Goal: Information Seeking & Learning: Learn about a topic

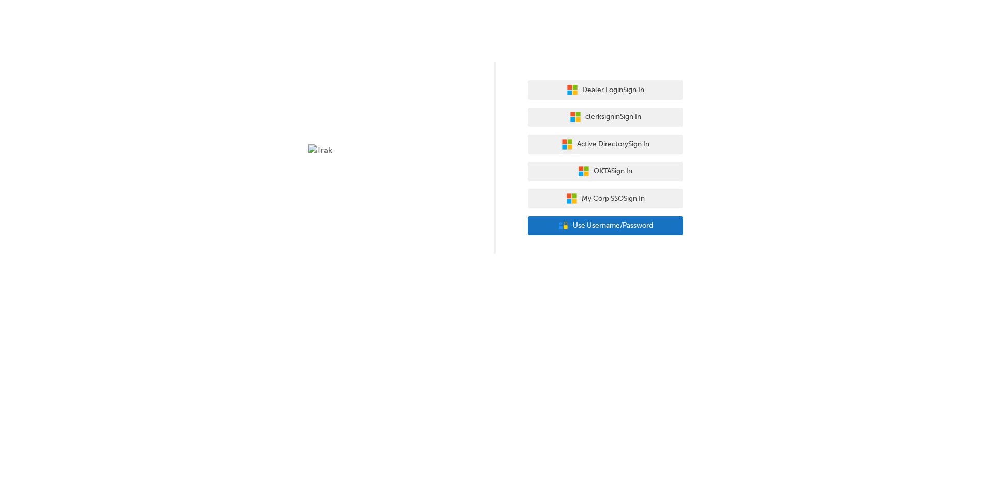
click at [587, 225] on span "Use Username/Password" at bounding box center [613, 226] width 80 height 12
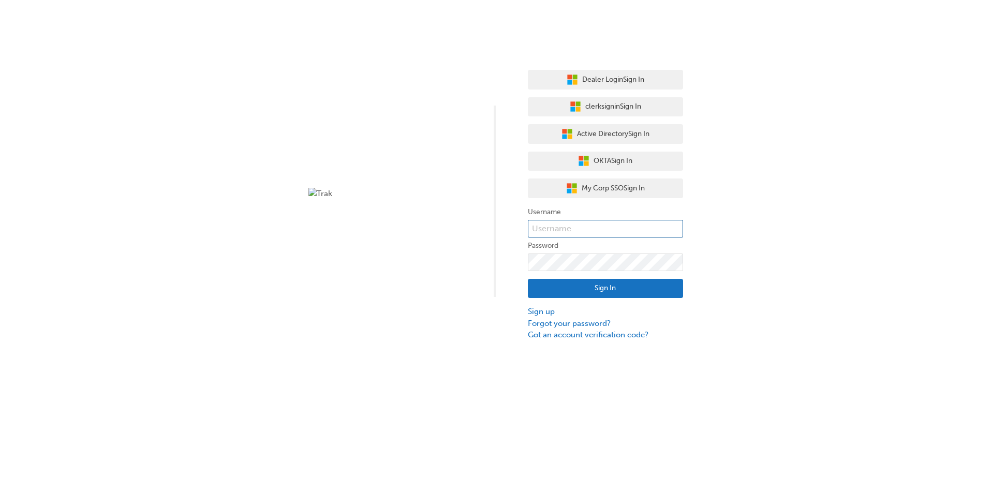
click at [585, 228] on input "text" at bounding box center [605, 229] width 155 height 18
type input "bf.marc.umali+normal"
click button "Sign In" at bounding box center [605, 289] width 155 height 20
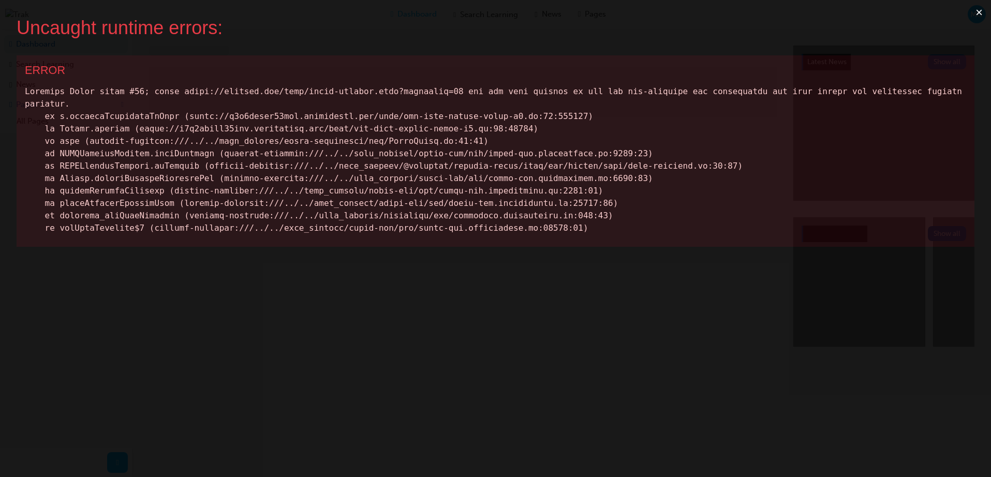
click at [977, 13] on button "×" at bounding box center [979, 12] width 24 height 25
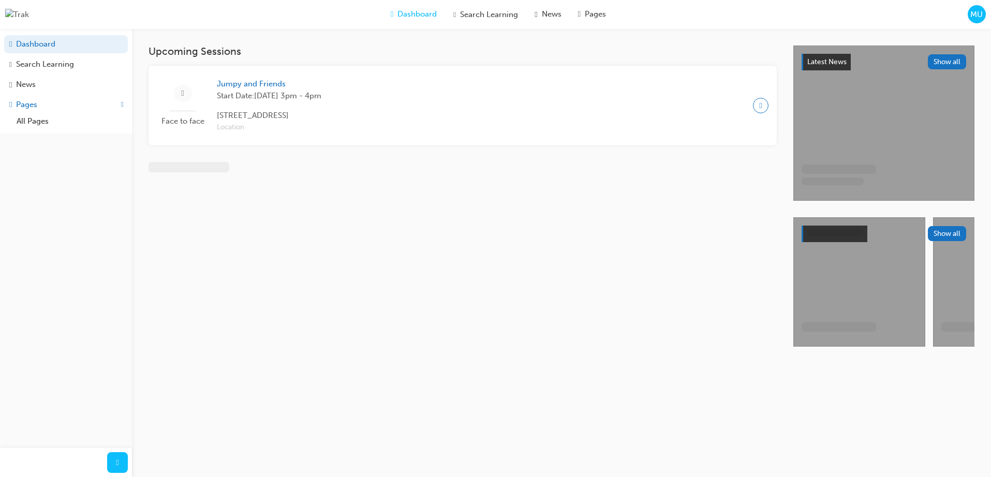
click at [975, 13] on span "MU" at bounding box center [976, 15] width 12 height 12
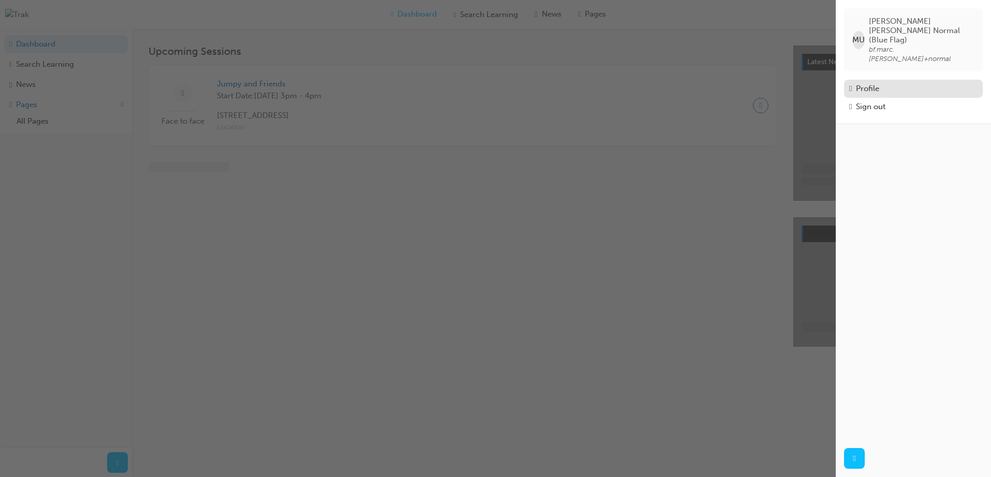
click at [887, 83] on div "Profile" at bounding box center [913, 89] width 128 height 12
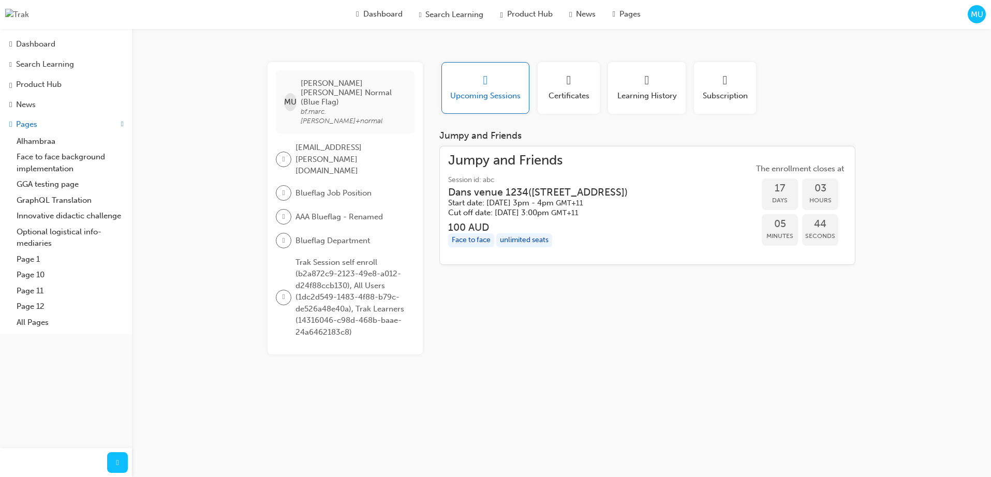
click at [349, 187] on span "Blueflag Job Position" at bounding box center [333, 193] width 76 height 12
drag, startPoint x: 369, startPoint y: 164, endPoint x: 376, endPoint y: 163, distance: 7.3
click at [371, 185] on div "Blueflag Job Position" at bounding box center [341, 193] width 130 height 16
drag, startPoint x: 377, startPoint y: 163, endPoint x: 302, endPoint y: 161, distance: 74.5
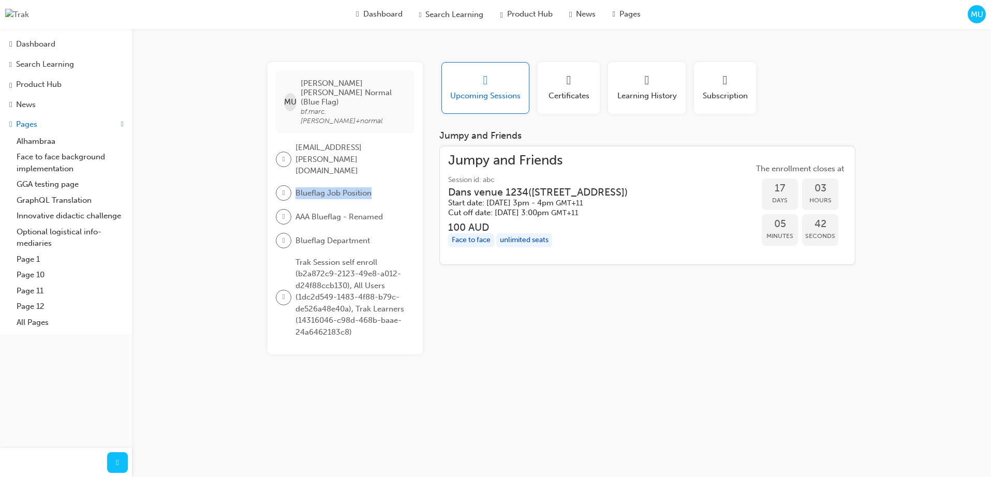
click at [302, 185] on div "Blueflag Job Position" at bounding box center [341, 193] width 130 height 16
copy span "Blueflag Job Position"
click at [193, 179] on div "MU Marc Umali Normal (Blue Flag) bf.marc.umali+normal marc.umali+normal@bluefla…" at bounding box center [495, 238] width 991 height 477
click at [65, 51] on link "Dashboard" at bounding box center [66, 44] width 124 height 18
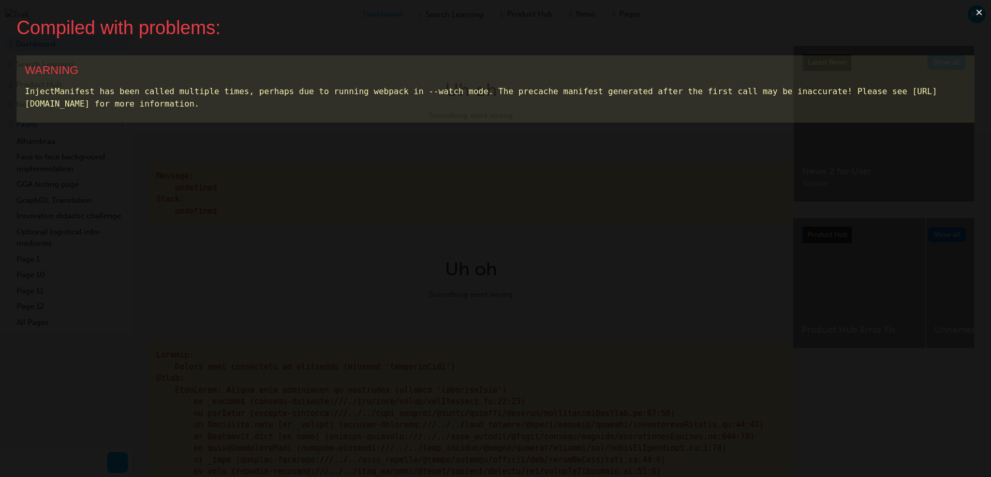
click at [974, 10] on button "×" at bounding box center [979, 12] width 24 height 25
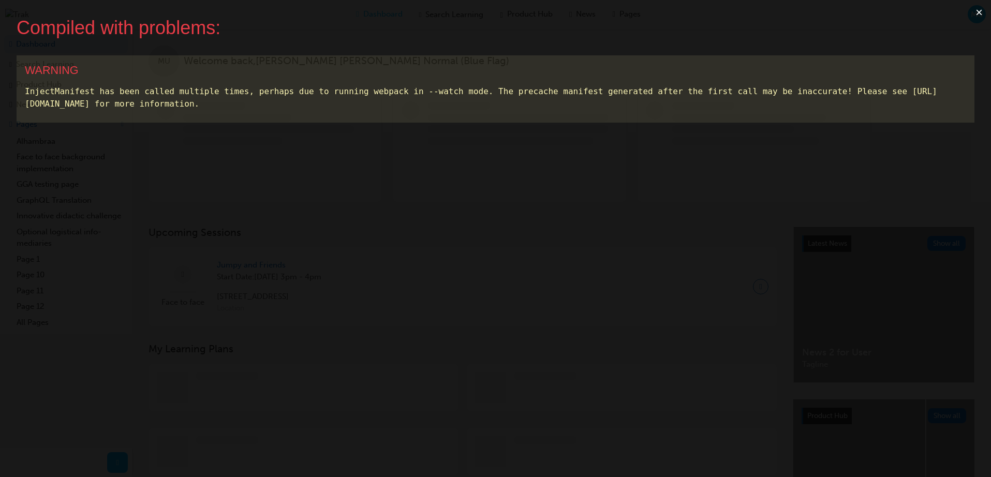
click at [981, 12] on button "×" at bounding box center [979, 12] width 24 height 25
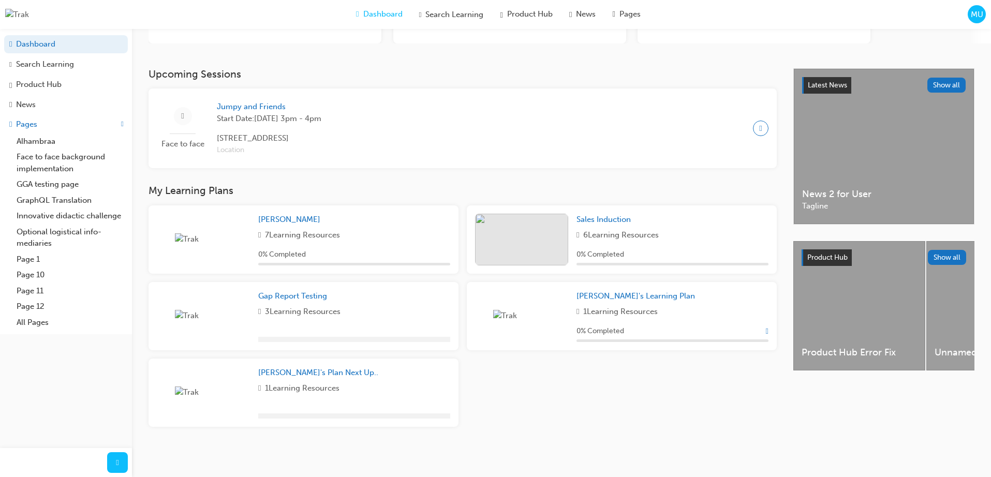
scroll to position [188, 0]
click at [522, 402] on div "Marc Plan 7 Learning Resources 0 % Completed Sales Induction 6 Learning Resourc…" at bounding box center [462, 320] width 636 height 230
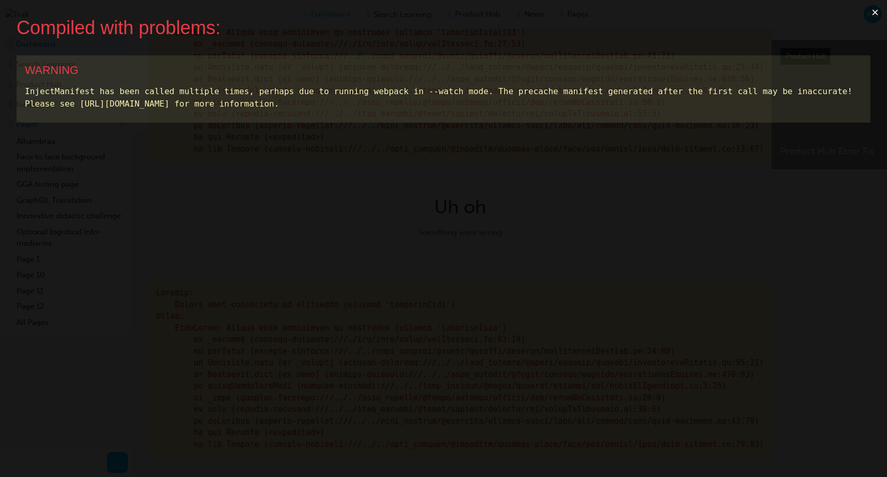
scroll to position [0, 0]
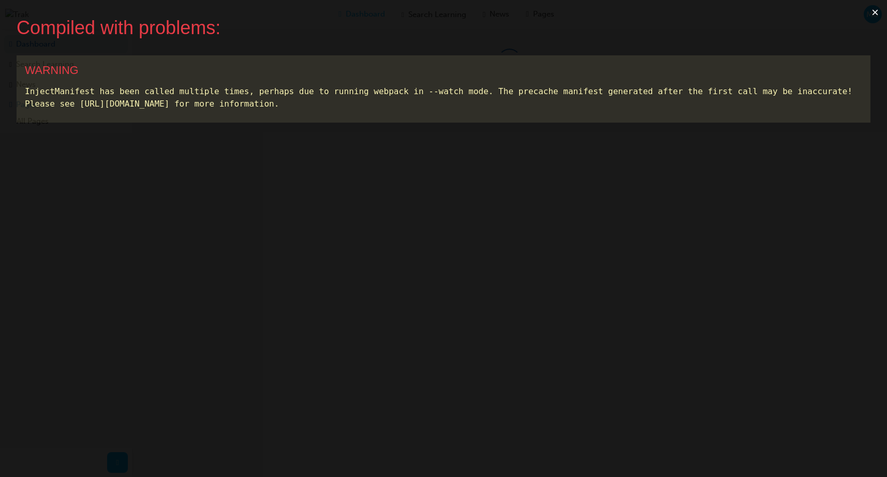
click at [871, 12] on button "×" at bounding box center [875, 12] width 24 height 25
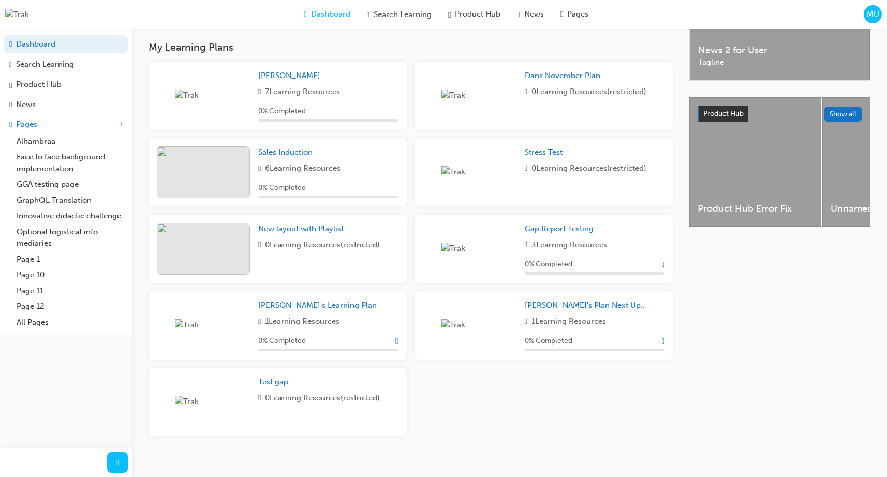
scroll to position [341, 0]
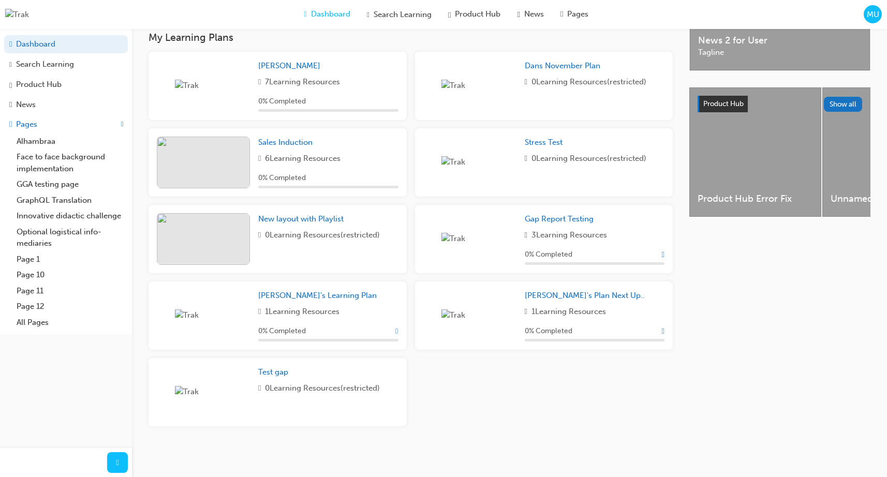
click at [517, 410] on div "Marc Plan 7 Learning Resources 0 % Completed Dans November Plan 0 Learning Reso…" at bounding box center [410, 243] width 532 height 383
click at [277, 371] on span "Test gap" at bounding box center [273, 371] width 30 height 9
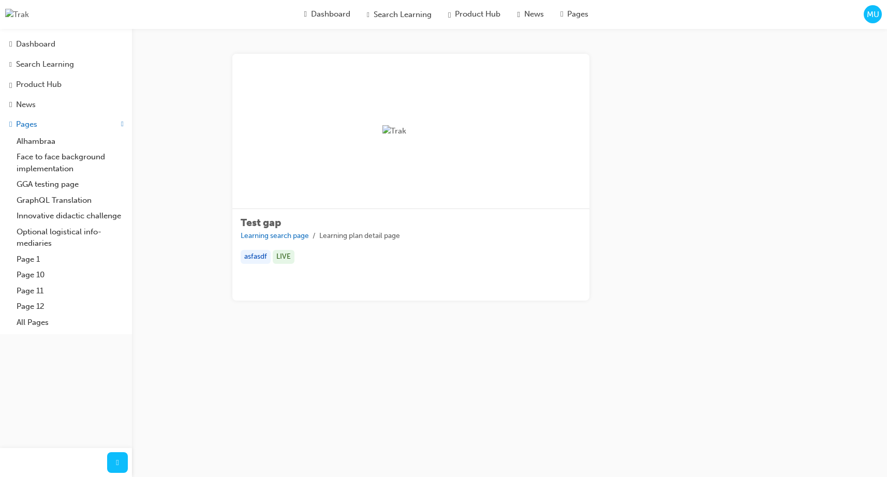
click at [168, 69] on div "Test gap Learning search page Learning plan detail page Test gap Learning searc…" at bounding box center [509, 189] width 755 height 321
click at [66, 49] on div "Dashboard" at bounding box center [65, 44] width 113 height 12
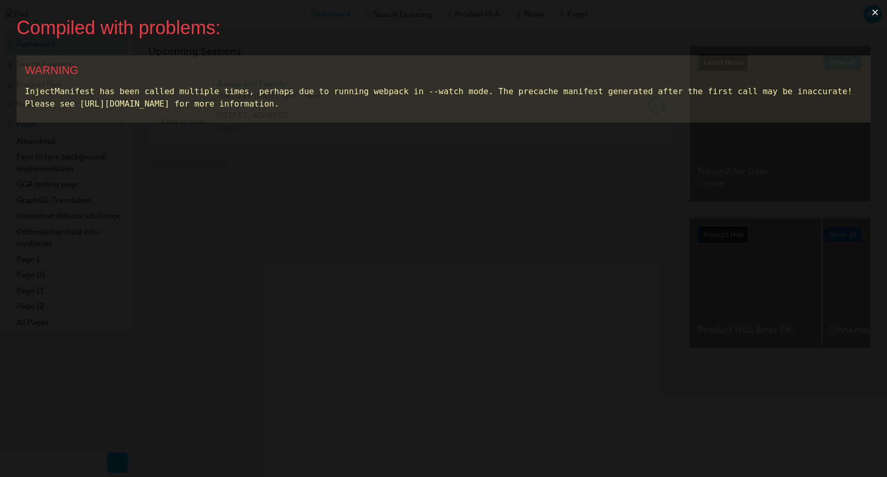
click at [875, 9] on button "×" at bounding box center [875, 12] width 24 height 25
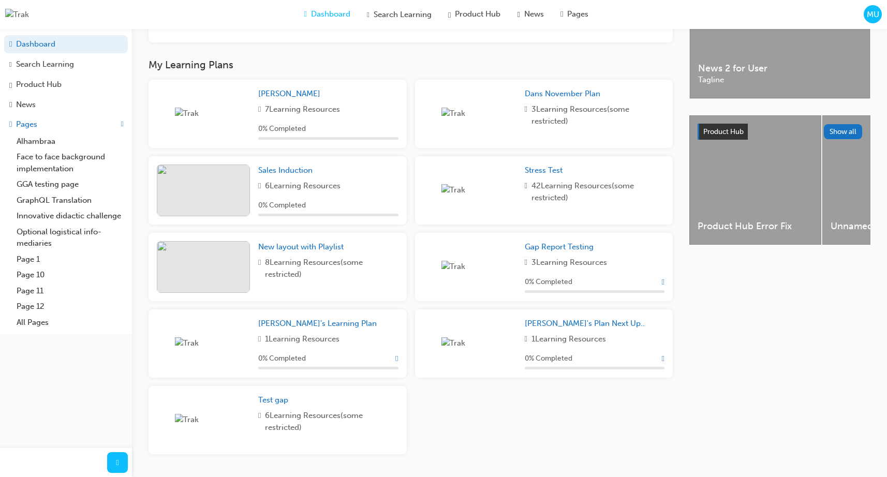
scroll to position [337, 0]
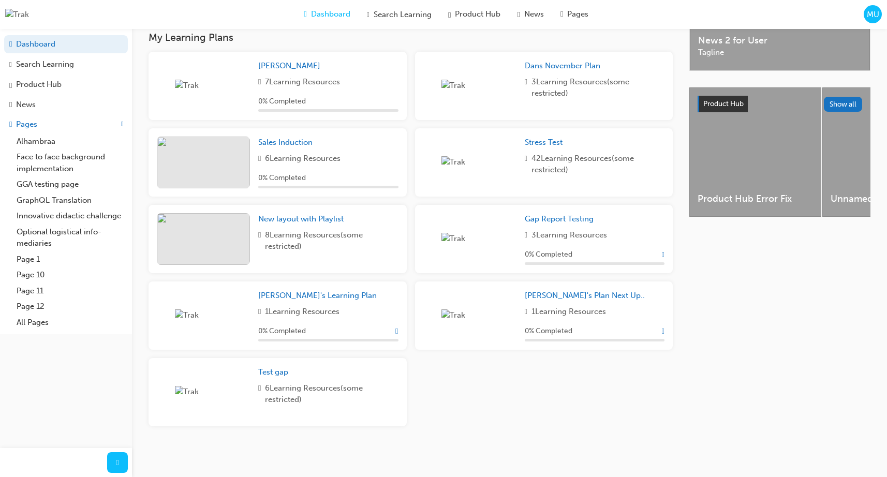
drag, startPoint x: 366, startPoint y: 258, endPoint x: 392, endPoint y: 260, distance: 26.0
click at [369, 258] on div "New layout with Playlist 8 Learning Resources (some restricted)" at bounding box center [328, 239] width 140 height 52
drag, startPoint x: 402, startPoint y: 264, endPoint x: 395, endPoint y: 267, distance: 7.9
click at [400, 265] on div "New layout with Playlist 8 Learning Resources (some restricted)" at bounding box center [277, 239] width 258 height 68
click at [395, 265] on div "New layout with Playlist 8 Learning Resources (some restricted)" at bounding box center [328, 239] width 140 height 52
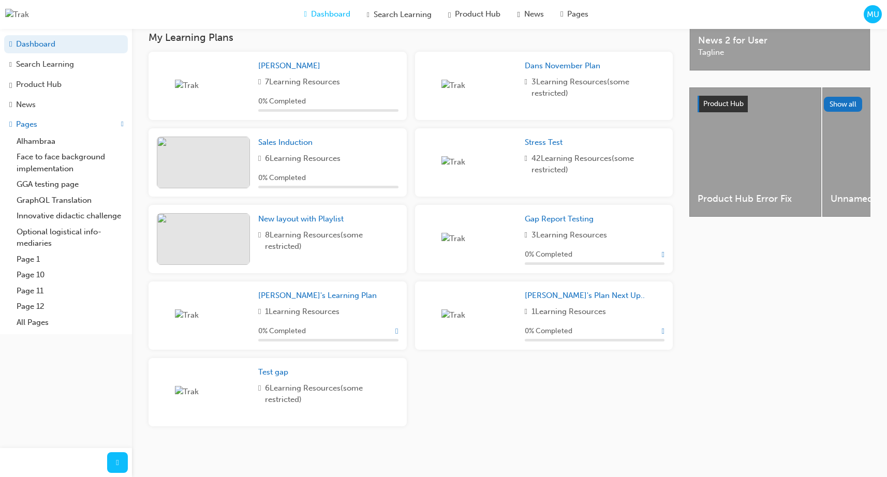
click at [395, 265] on div "New layout with Playlist 8 Learning Resources (some restricted)" at bounding box center [328, 239] width 140 height 52
click at [395, 260] on div "New layout with Playlist 8 Learning Resources (some restricted)" at bounding box center [328, 239] width 140 height 52
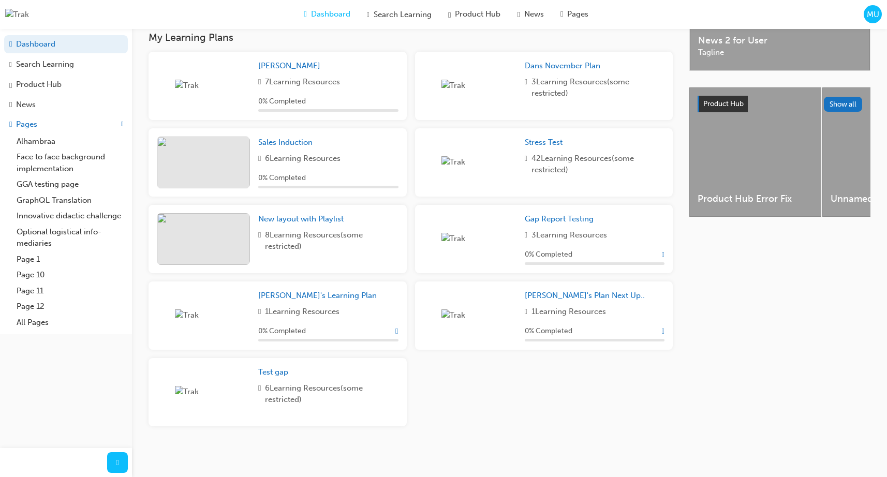
click at [459, 385] on div "Marc Plan 7 Learning Resources 0 % Completed Dans November Plan 3 Learning Reso…" at bounding box center [410, 243] width 532 height 383
click at [541, 443] on div "Upcoming Sessions Face to face Jumpy and Friends Start Date: Sun 5 Oct 2025 , 3…" at bounding box center [418, 183] width 541 height 536
click at [321, 218] on span "New layout with Playlist" at bounding box center [300, 218] width 85 height 9
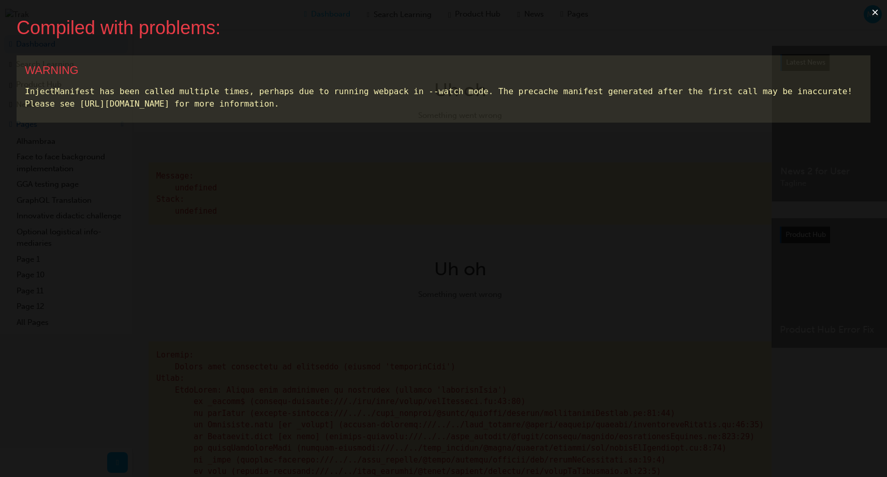
click at [870, 14] on button "×" at bounding box center [875, 12] width 24 height 25
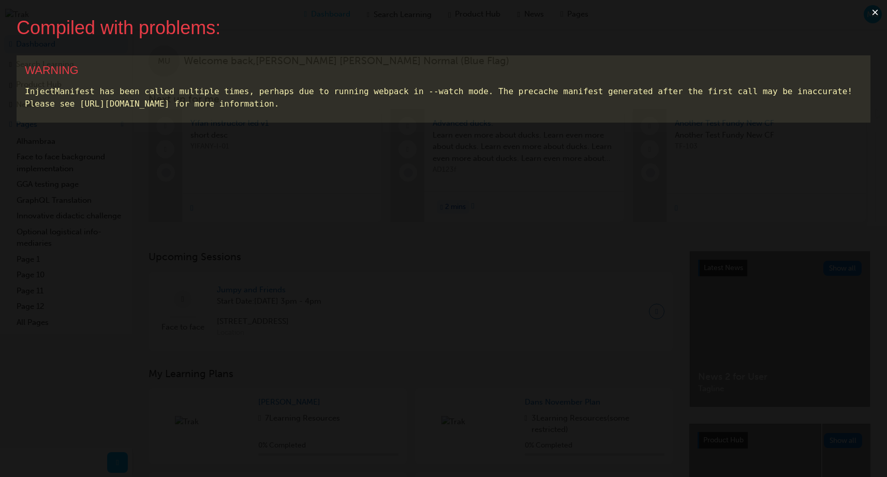
drag, startPoint x: 475, startPoint y: 71, endPoint x: 786, endPoint y: 48, distance: 312.2
click at [476, 71] on div "WARNING" at bounding box center [443, 70] width 837 height 13
click at [876, 12] on button "×" at bounding box center [875, 12] width 24 height 25
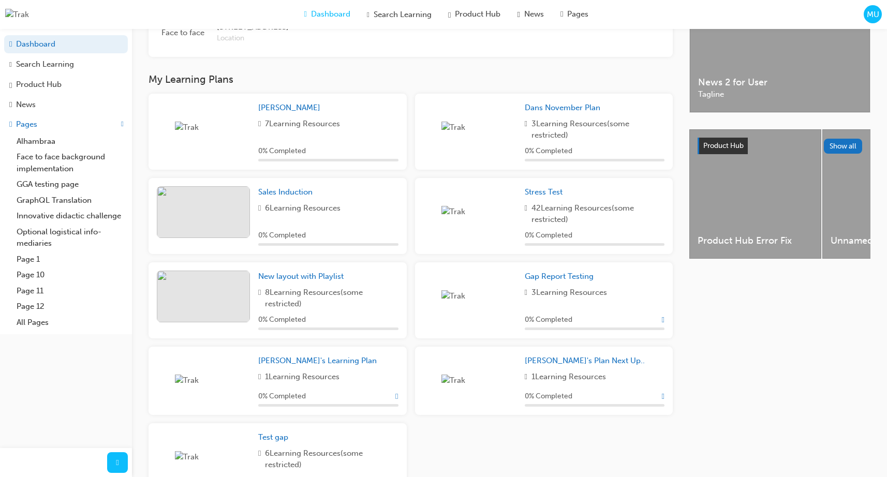
scroll to position [319, 0]
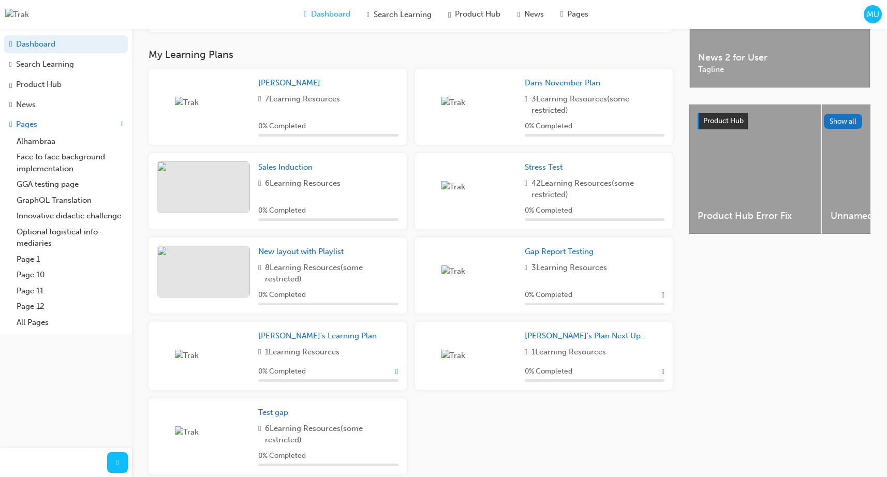
click at [396, 300] on div "0 % Completed" at bounding box center [328, 295] width 140 height 12
click at [292, 301] on span "0 % Completed" at bounding box center [282, 295] width 48 height 12
click at [550, 436] on div "Marc Plan 7 Learning Resources 0 % Completed Dans November Plan 3 Learning Reso…" at bounding box center [410, 276] width 532 height 414
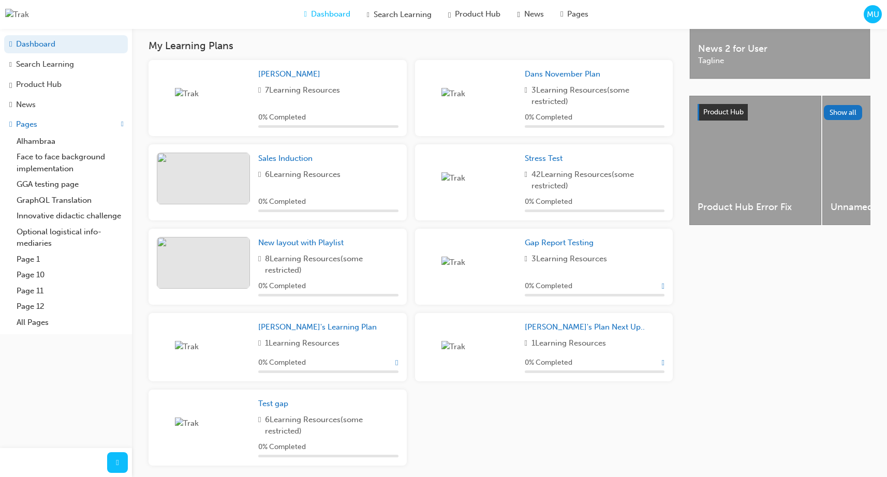
scroll to position [328, 0]
click at [662, 364] on span "Show Progress" at bounding box center [663, 361] width 3 height 9
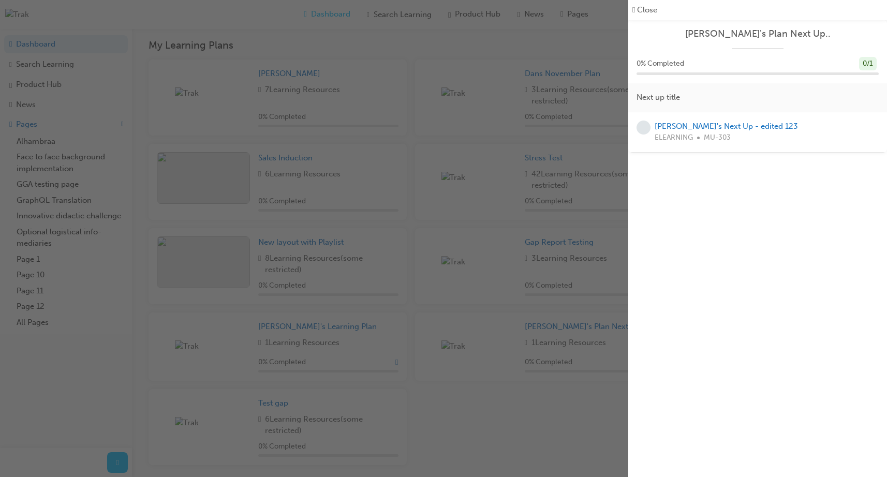
click at [634, 12] on span "prev-icon" at bounding box center [633, 10] width 3 height 12
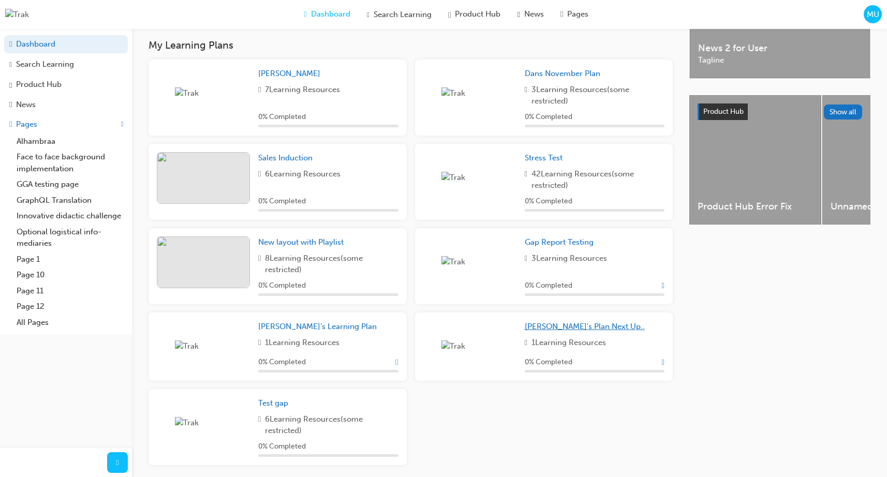
click at [543, 331] on span "Marc's Plan Next Up.." at bounding box center [585, 326] width 120 height 9
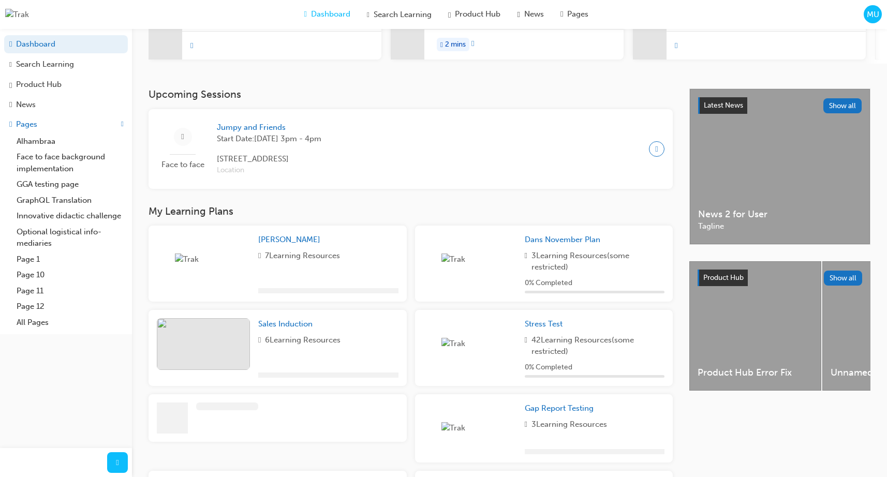
scroll to position [372, 0]
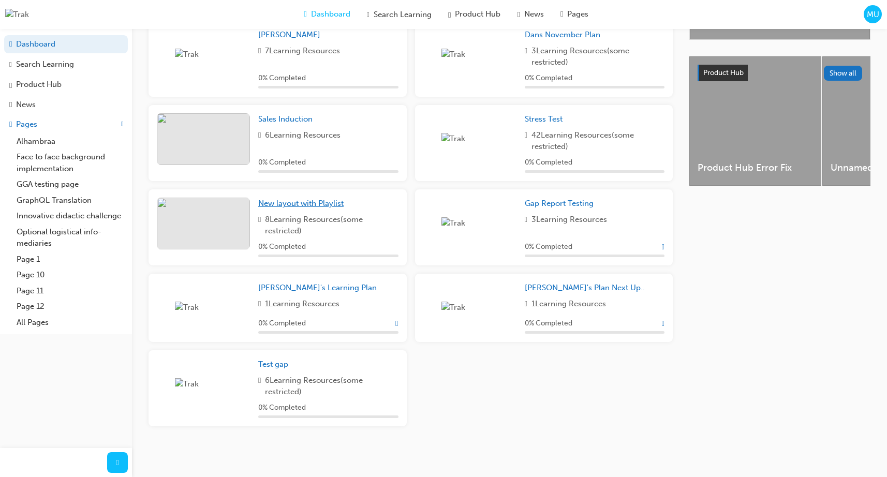
click at [326, 203] on span "New layout with Playlist" at bounding box center [300, 203] width 85 height 9
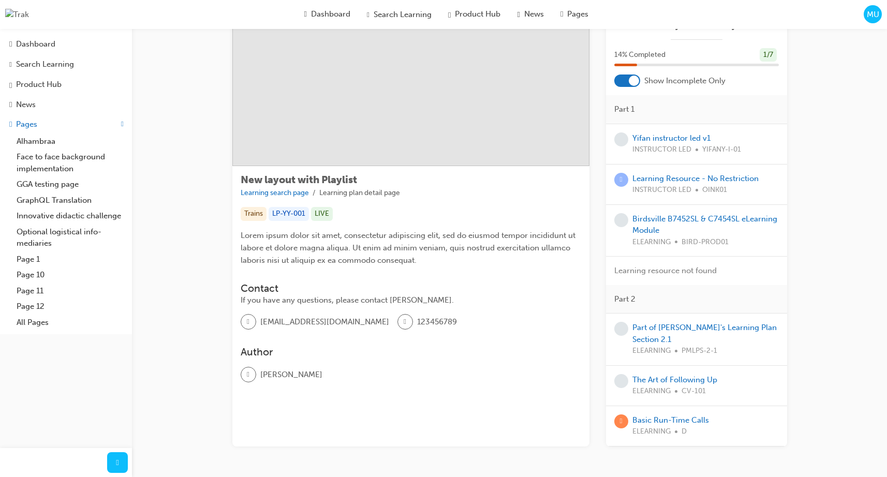
scroll to position [41, 0]
click at [629, 84] on div at bounding box center [634, 82] width 10 height 10
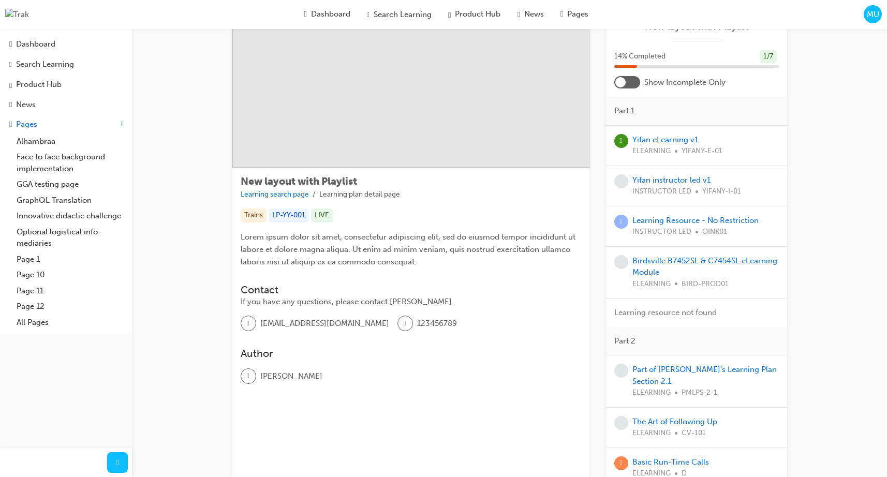
click at [629, 84] on div at bounding box center [627, 82] width 26 height 12
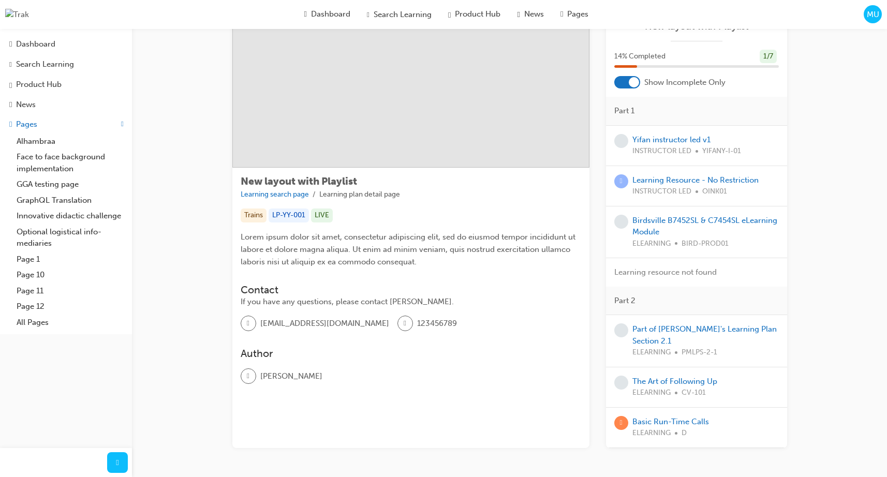
scroll to position [76, 0]
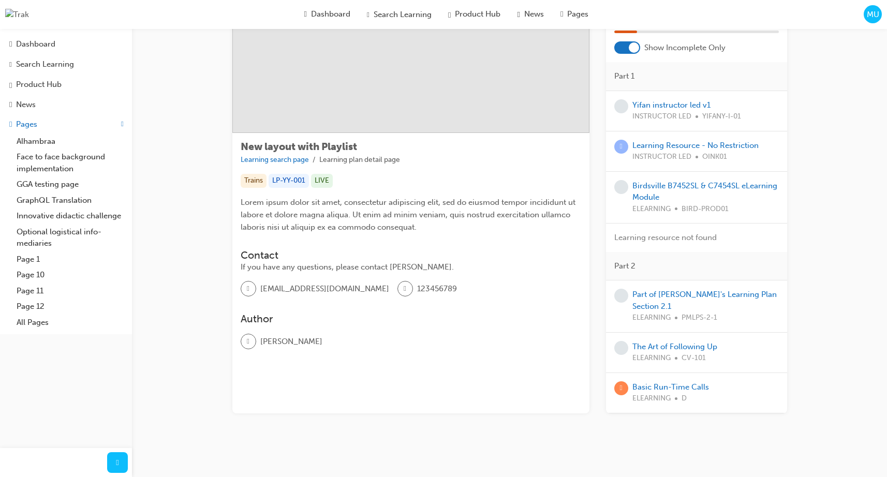
click at [166, 91] on div "New layout with Playlist Learning search page Learning plan detail page New lay…" at bounding box center [509, 208] width 755 height 510
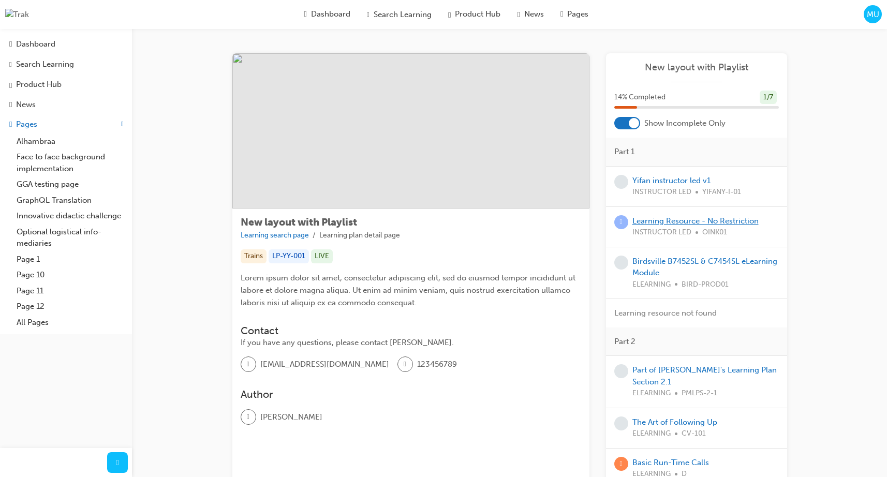
scroll to position [0, 0]
drag, startPoint x: 184, startPoint y: 51, endPoint x: 157, endPoint y: 36, distance: 31.5
click at [182, 50] on div "New layout with Playlist Learning search page Learning plan detail page New lay…" at bounding box center [509, 284] width 755 height 510
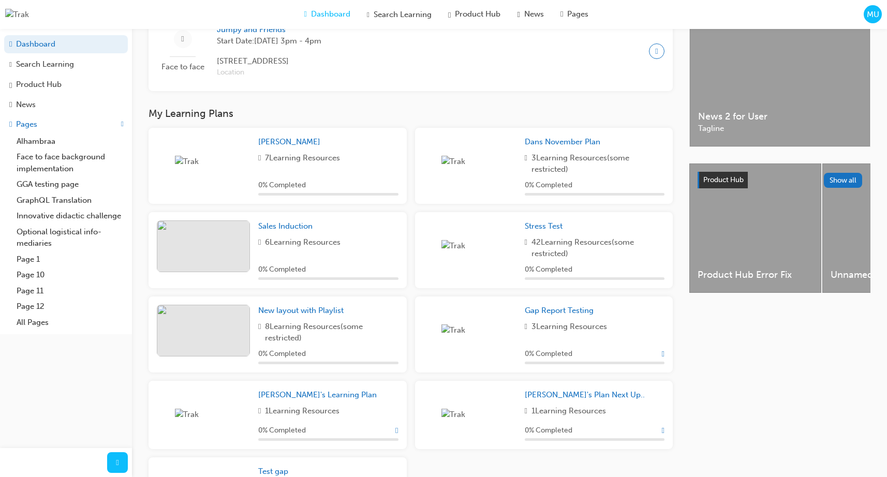
scroll to position [372, 0]
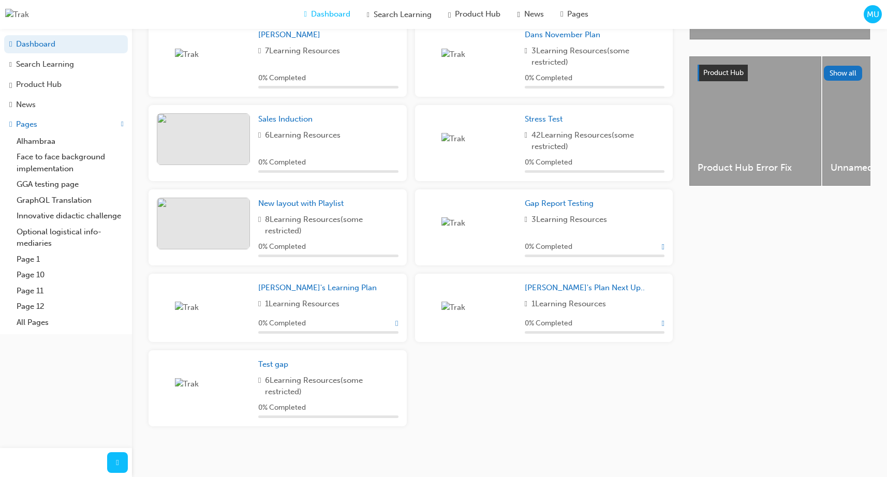
click at [472, 381] on div "Marc Plan 7 Learning Resources 0 % Completed Dans November Plan 3 Learning Reso…" at bounding box center [410, 228] width 532 height 414
click at [321, 203] on span "New layout with Playlist" at bounding box center [300, 203] width 85 height 9
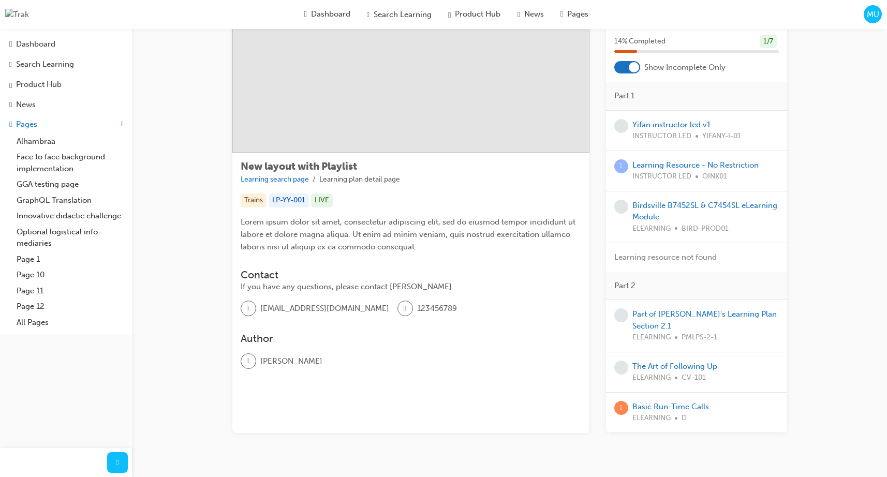
scroll to position [76, 0]
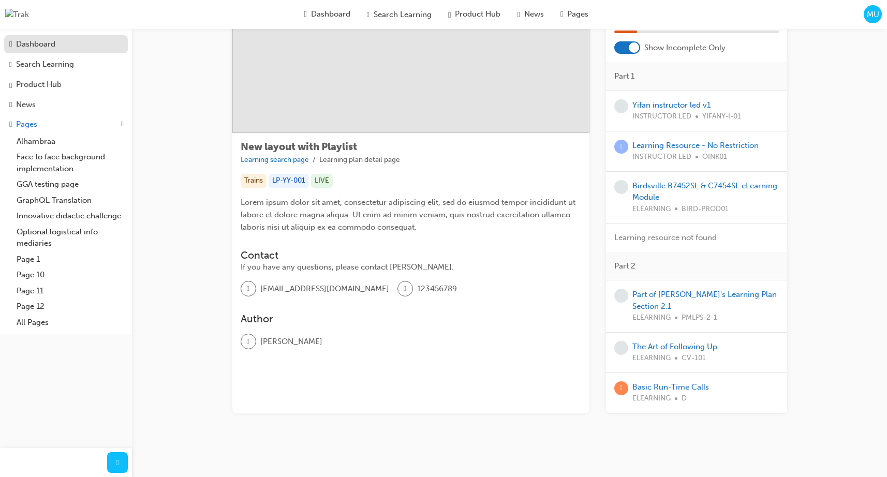
click at [29, 48] on div "Dashboard" at bounding box center [35, 44] width 39 height 12
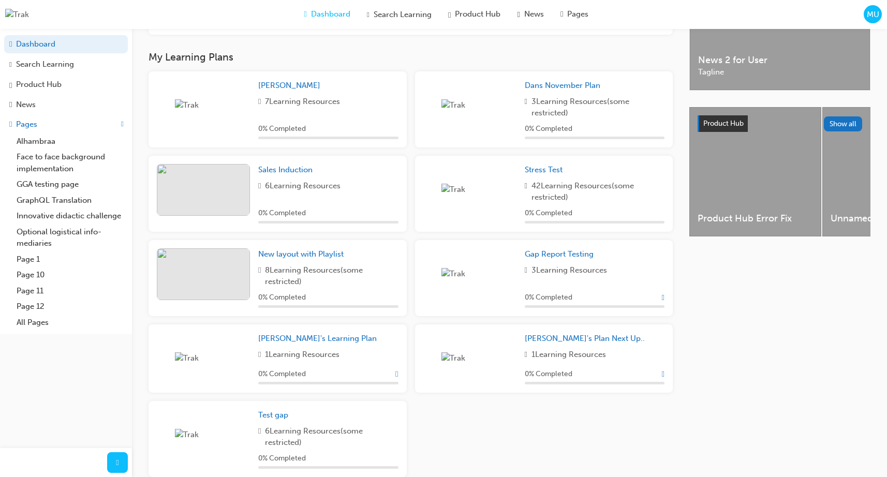
scroll to position [321, 0]
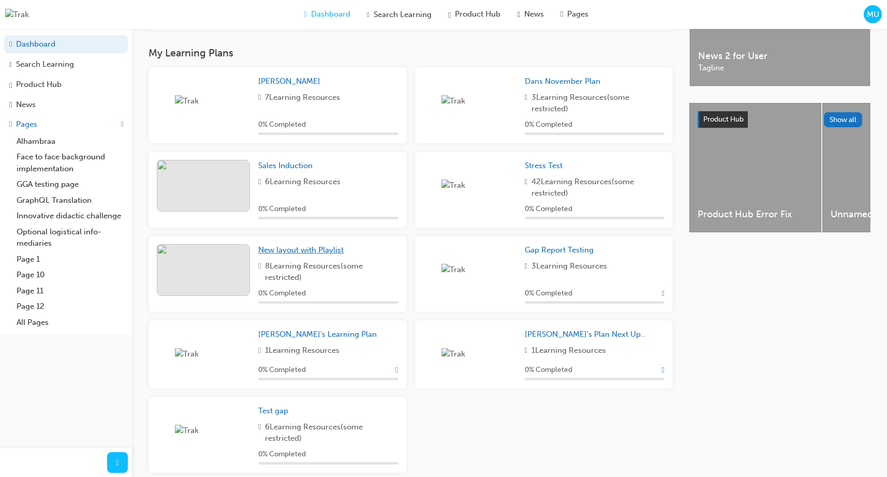
click at [327, 255] on span "New layout with Playlist" at bounding box center [300, 249] width 85 height 9
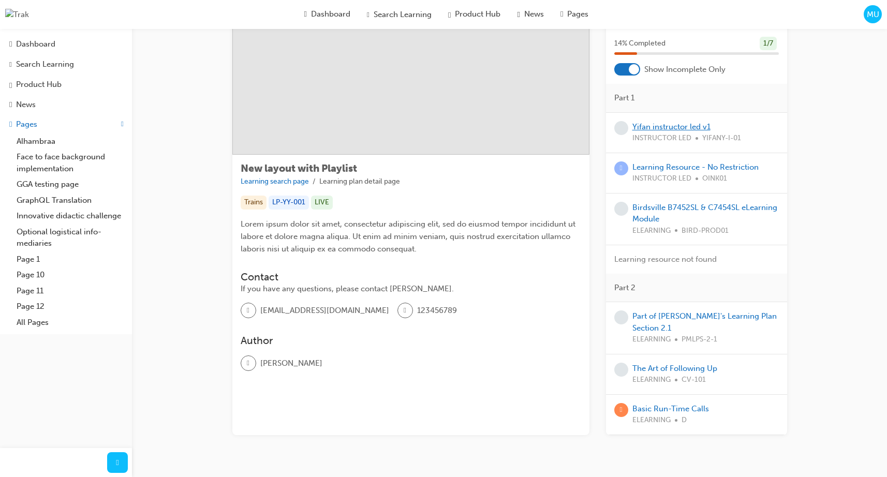
scroll to position [76, 0]
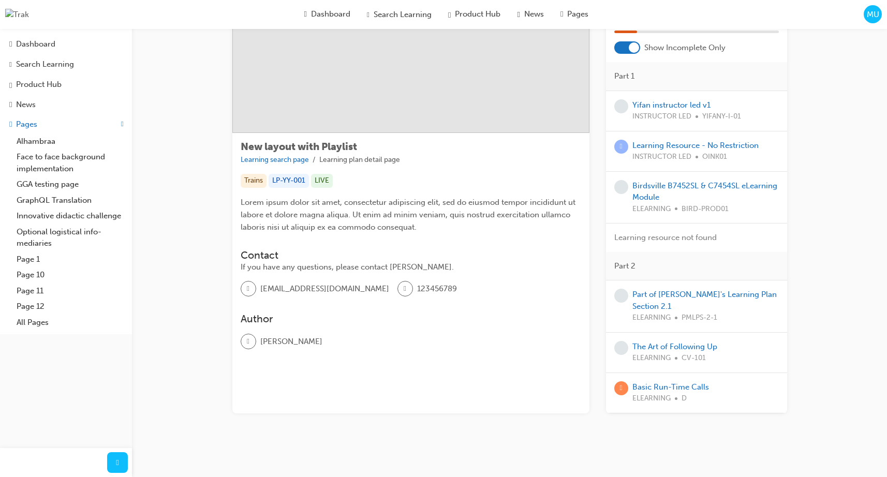
click at [630, 47] on div at bounding box center [634, 47] width 10 height 10
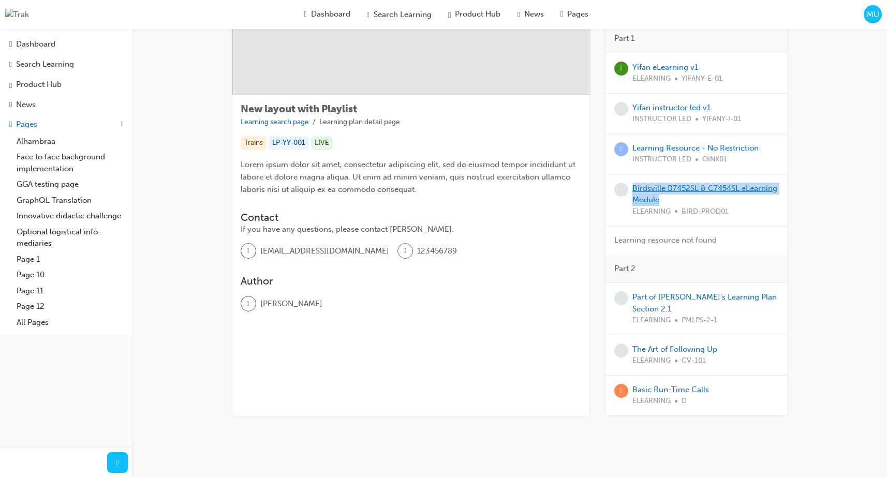
scroll to position [116, 0]
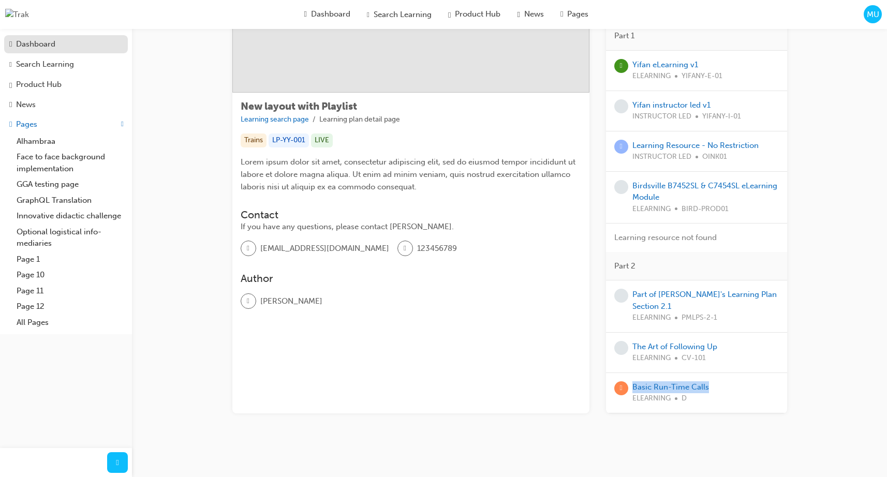
click at [55, 44] on div "Dashboard" at bounding box center [35, 44] width 39 height 12
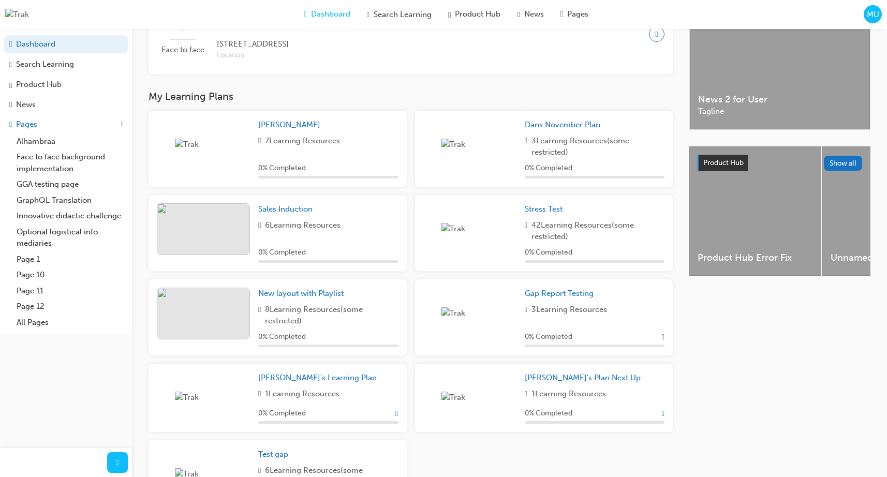
scroll to position [307, 0]
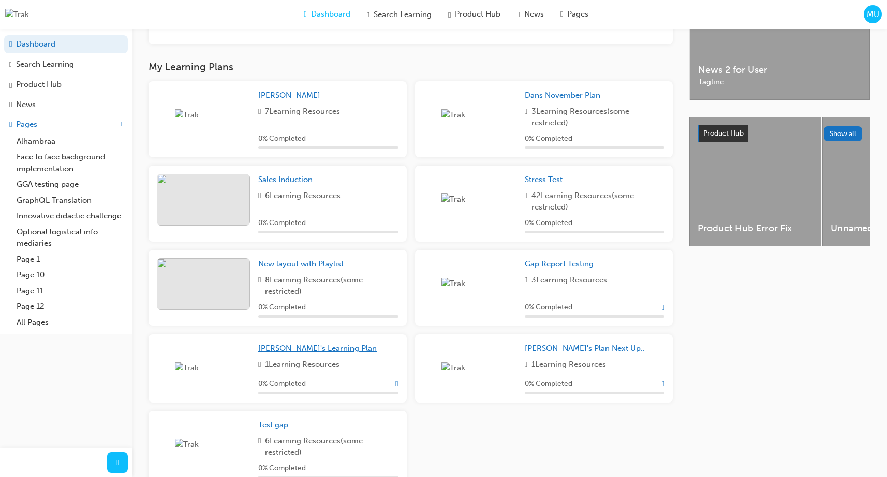
click at [305, 351] on span "David's Learning Plan" at bounding box center [317, 347] width 118 height 9
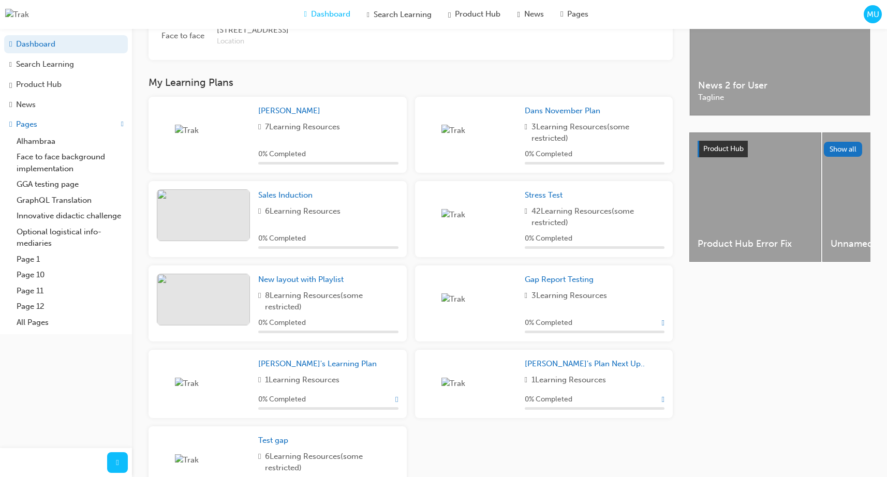
scroll to position [303, 0]
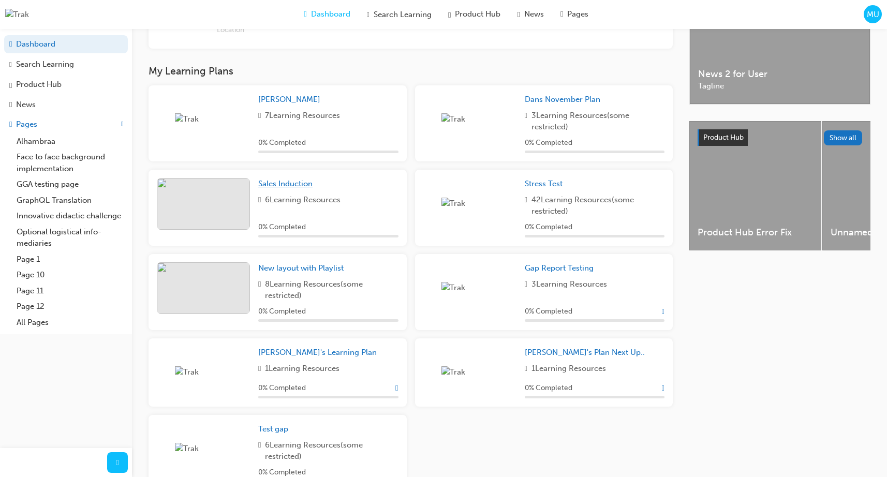
click at [291, 188] on span "Sales Induction" at bounding box center [285, 183] width 54 height 9
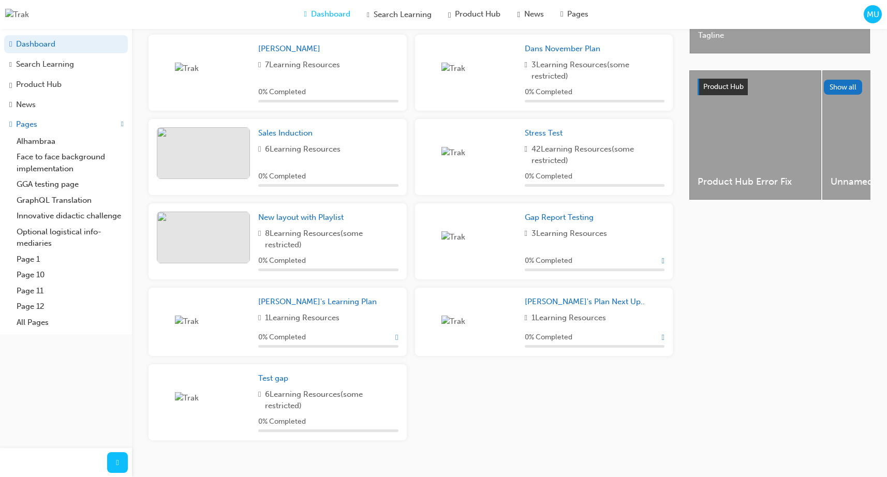
scroll to position [349, 0]
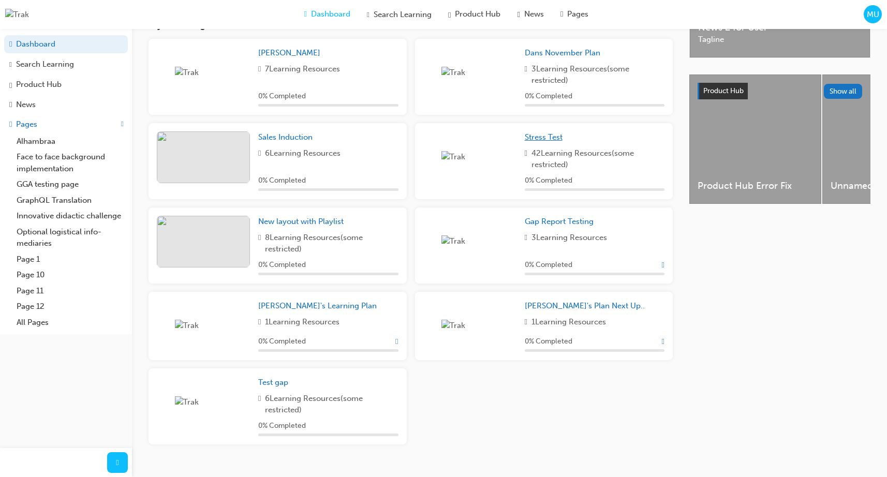
click at [546, 142] on span "Stress Test" at bounding box center [544, 136] width 38 height 9
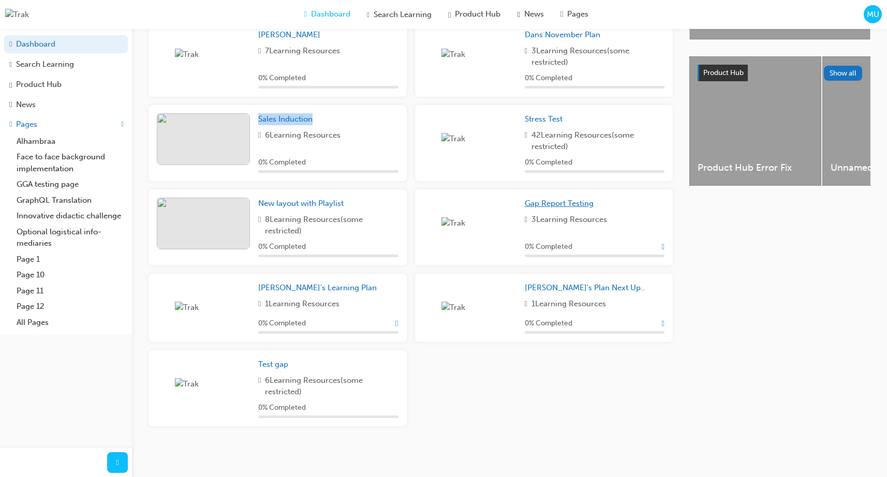
click at [557, 202] on span "Gap Report Testing" at bounding box center [559, 203] width 69 height 9
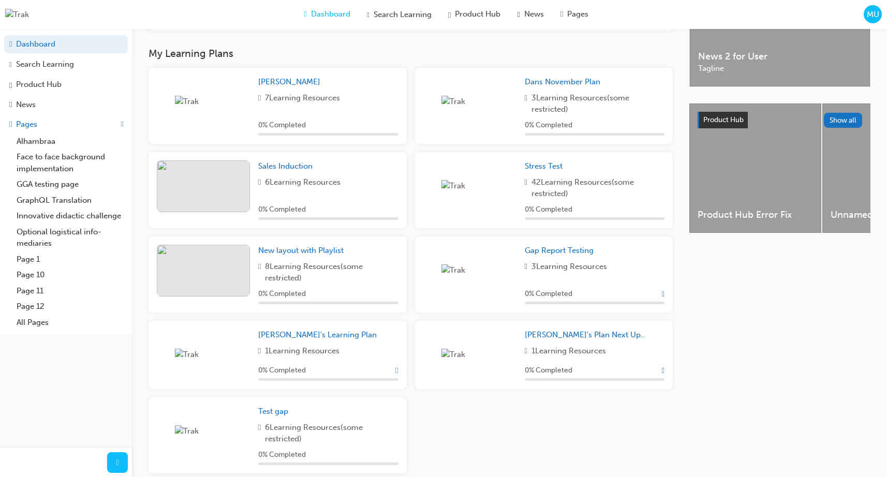
scroll to position [372, 0]
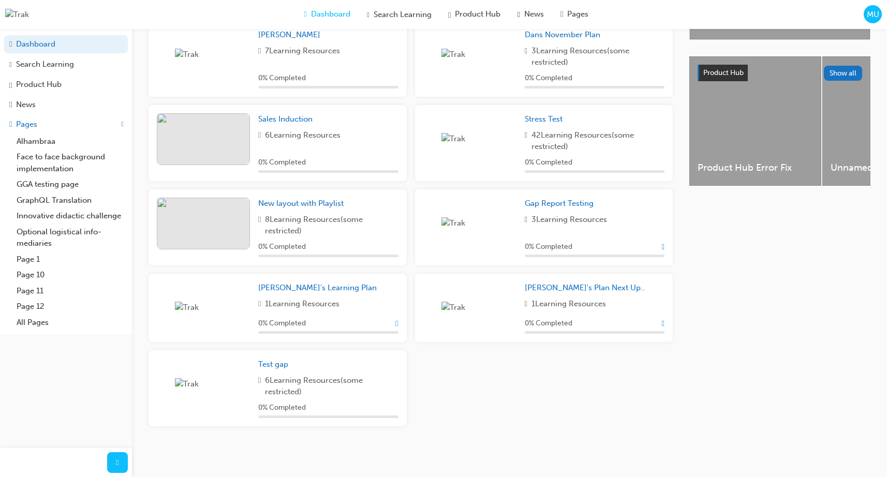
click at [569, 388] on div "Marc Plan 7 Learning Resources 0 % Completed Dans November Plan 3 Learning Reso…" at bounding box center [410, 228] width 532 height 414
click at [578, 292] on span "Marc's Plan Next Up.." at bounding box center [585, 287] width 120 height 9
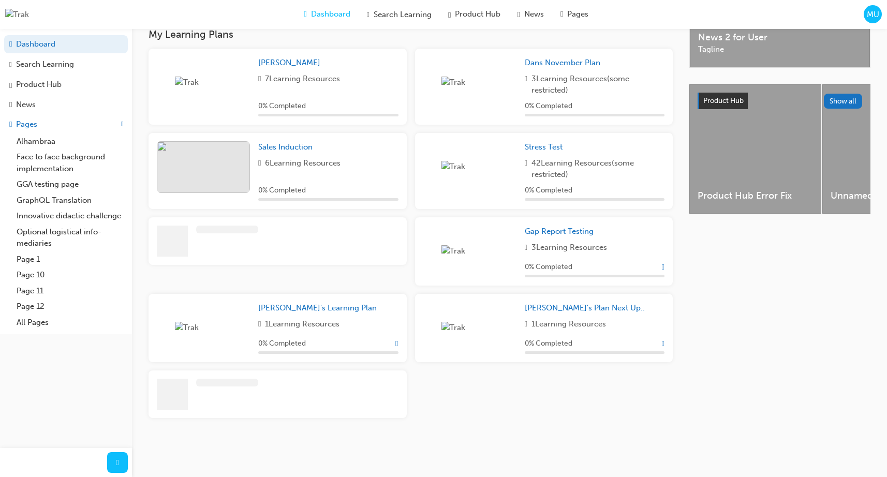
scroll to position [372, 0]
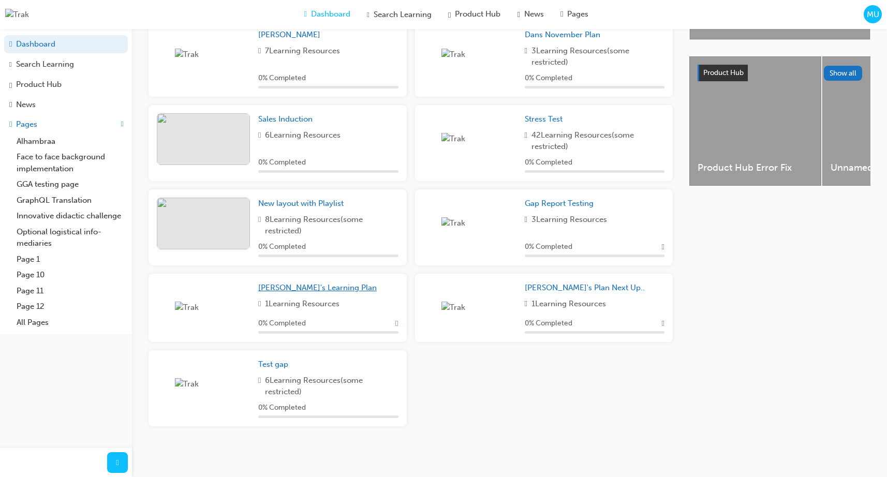
click at [313, 287] on span "David's Learning Plan" at bounding box center [317, 287] width 118 height 9
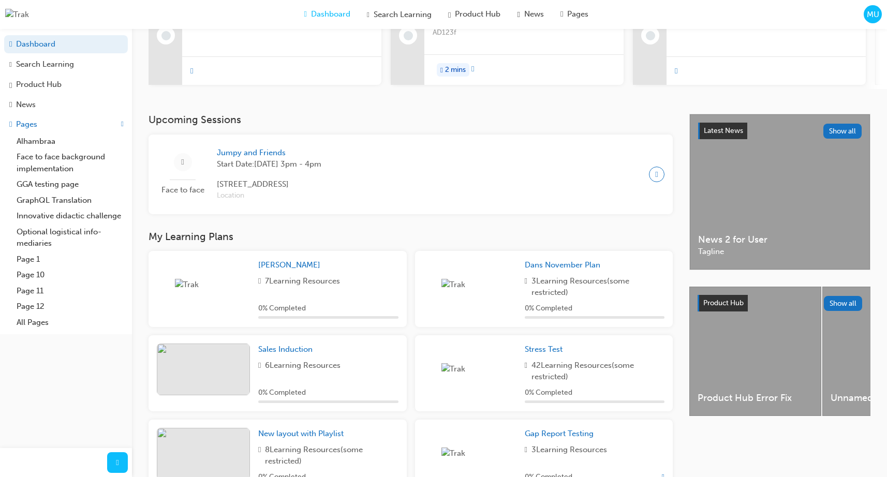
scroll to position [372, 0]
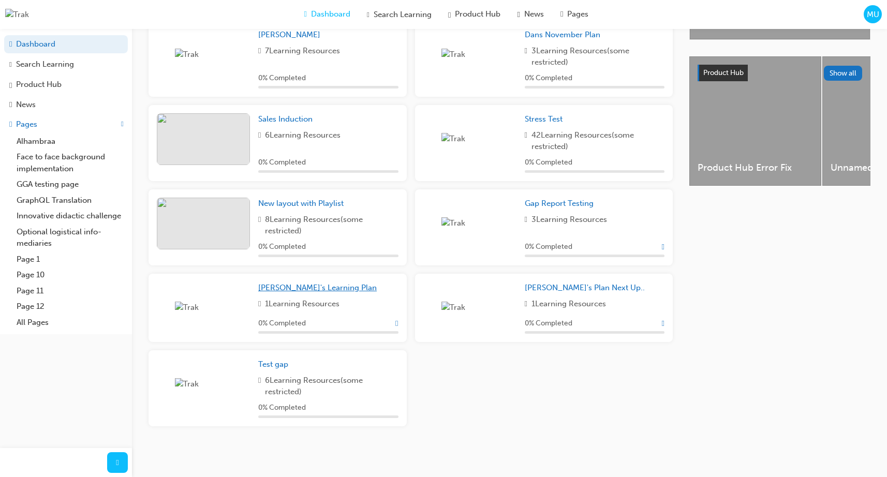
click at [311, 289] on span "David's Learning Plan" at bounding box center [317, 287] width 118 height 9
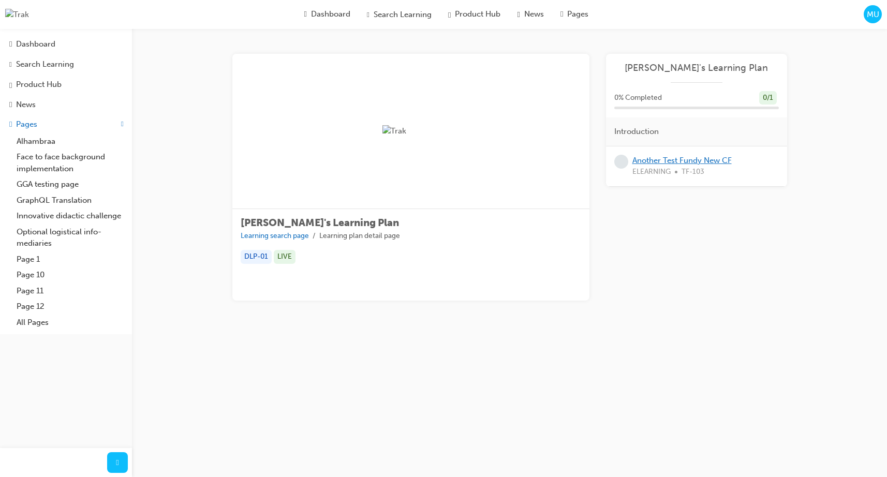
click at [704, 157] on link "Another Test Fundy New CF" at bounding box center [681, 160] width 99 height 9
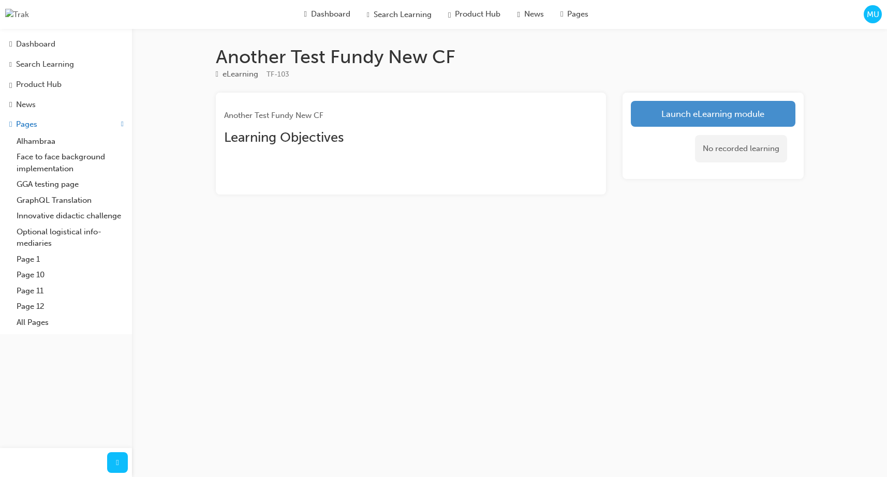
click at [708, 118] on link "Launch eLearning module" at bounding box center [713, 114] width 164 height 26
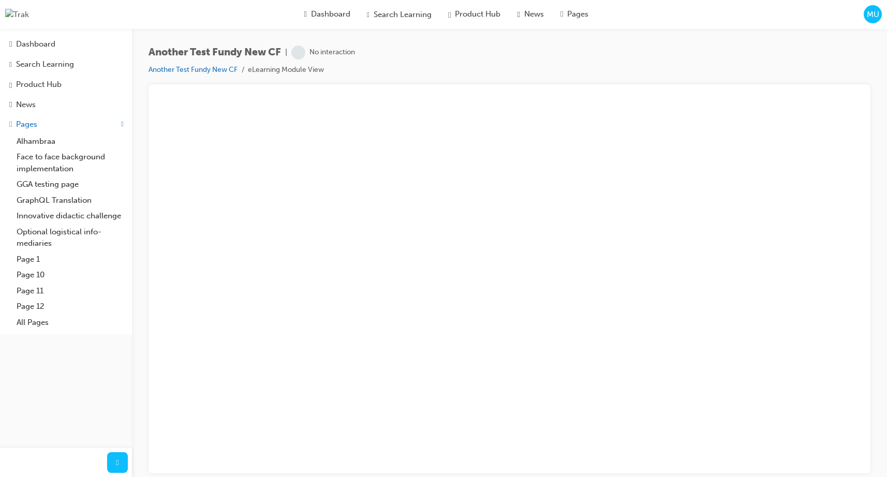
click at [874, 18] on span "MU" at bounding box center [872, 15] width 12 height 12
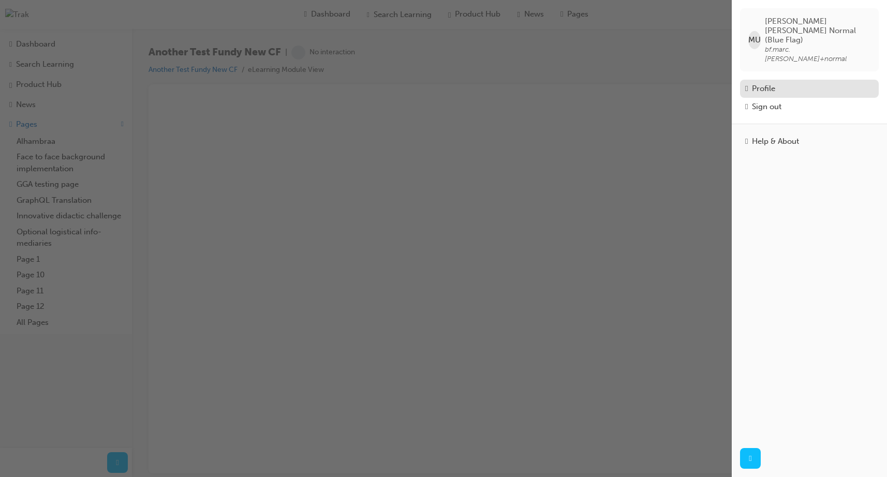
click at [769, 83] on div "Profile" at bounding box center [763, 89] width 23 height 12
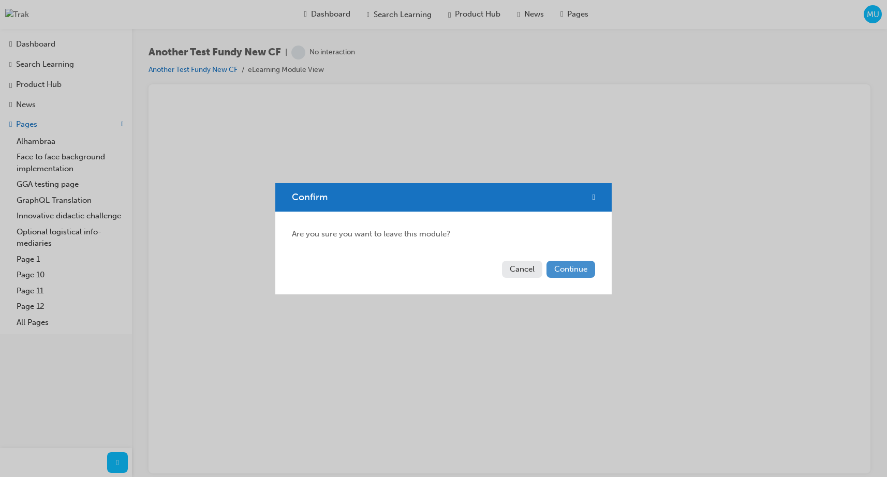
click at [571, 274] on button "Continue" at bounding box center [570, 269] width 49 height 17
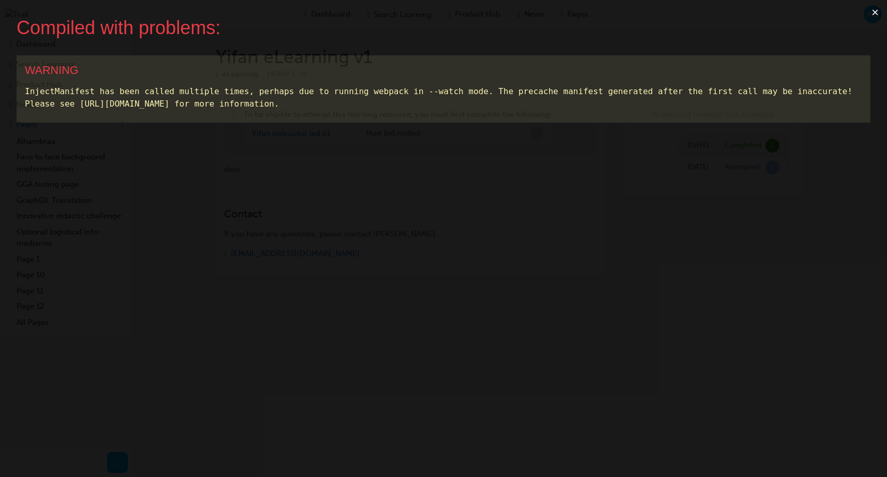
click at [877, 9] on button "×" at bounding box center [875, 12] width 24 height 25
click at [874, 14] on button "×" at bounding box center [875, 12] width 24 height 25
click at [870, 11] on button "×" at bounding box center [875, 12] width 24 height 25
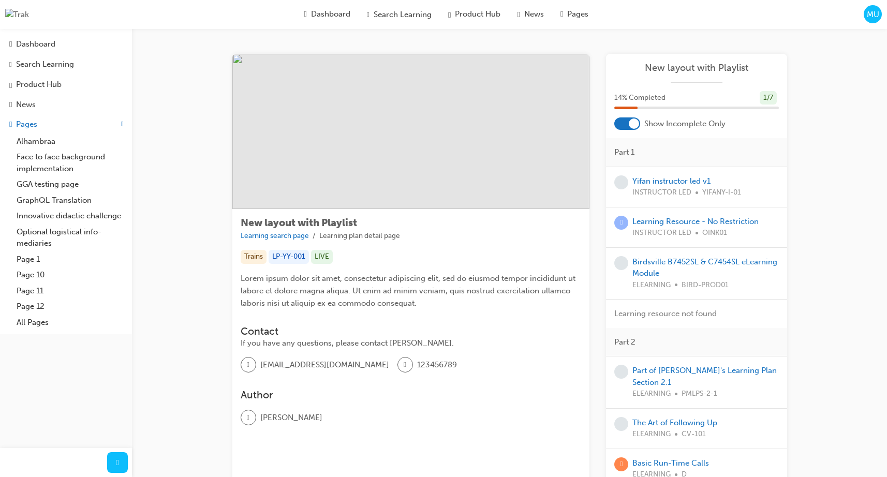
scroll to position [76, 0]
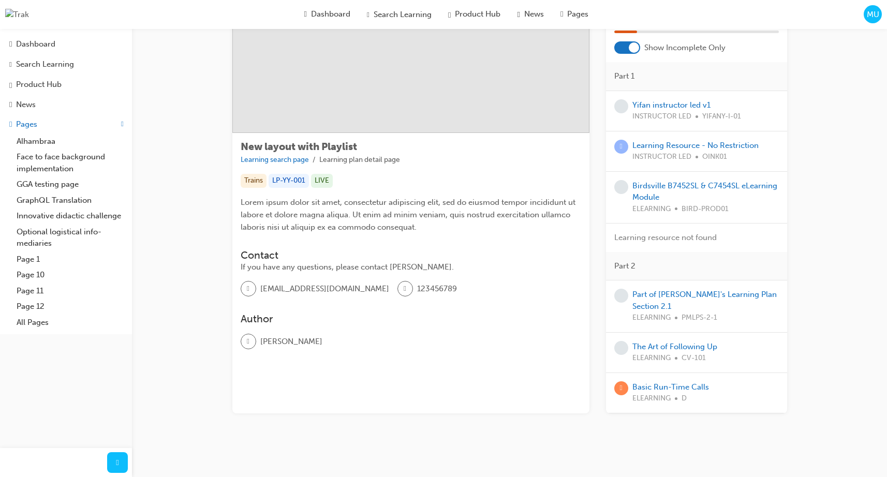
click at [631, 48] on div at bounding box center [634, 47] width 10 height 10
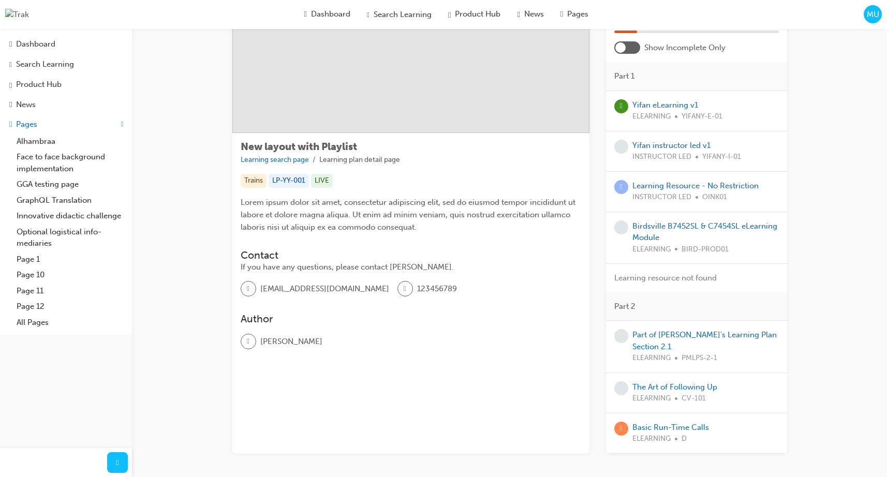
click at [630, 50] on div at bounding box center [627, 47] width 26 height 12
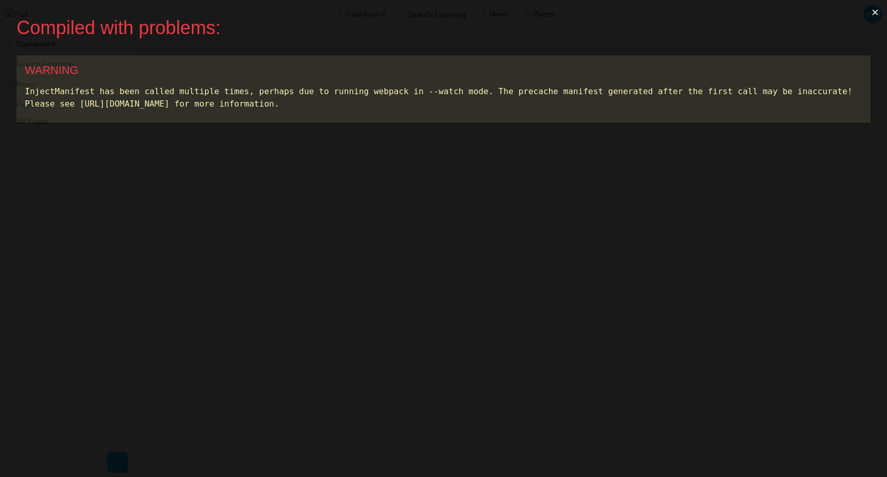
click at [875, 12] on button "×" at bounding box center [875, 12] width 24 height 25
click at [875, 16] on button "×" at bounding box center [875, 12] width 24 height 25
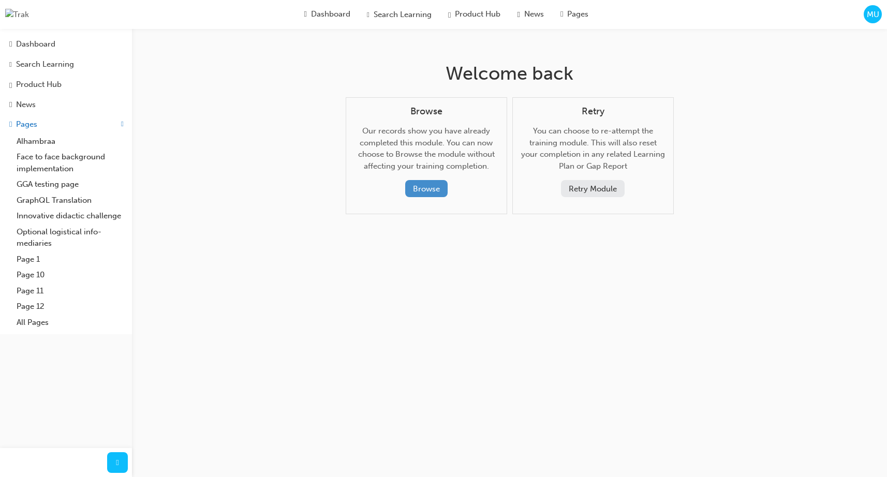
click at [417, 186] on button "Browse" at bounding box center [426, 188] width 42 height 17
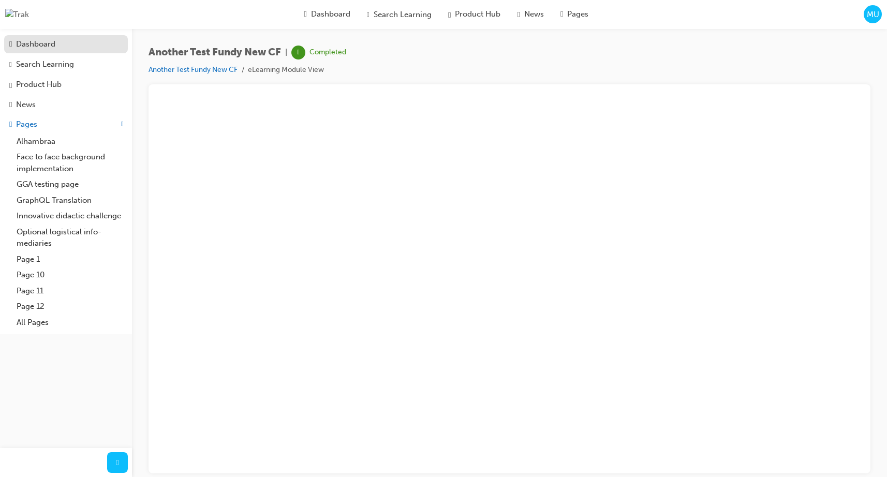
click at [28, 45] on div "Dashboard" at bounding box center [35, 44] width 39 height 12
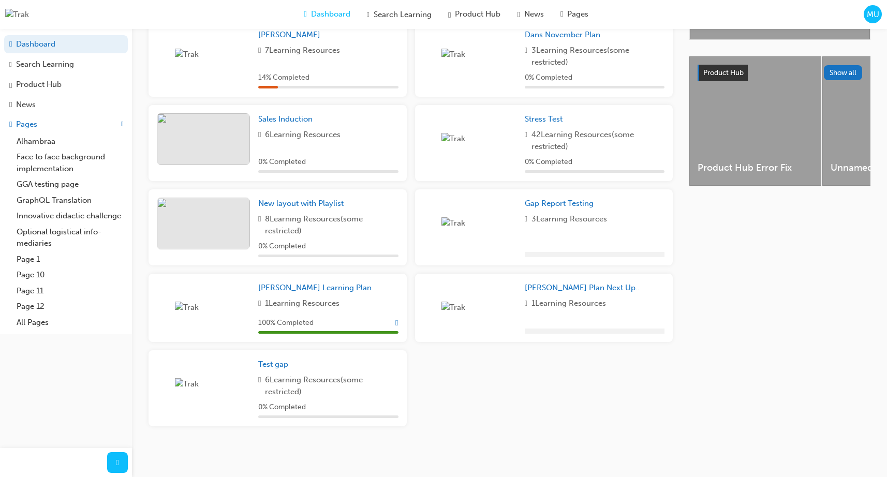
scroll to position [372, 0]
click at [551, 400] on div "Marc Plan 7 Learning Resources 14 % Completed Dans November Plan 3 Learning Res…" at bounding box center [410, 228] width 532 height 414
click at [304, 207] on span "New layout with Playlist" at bounding box center [300, 203] width 85 height 9
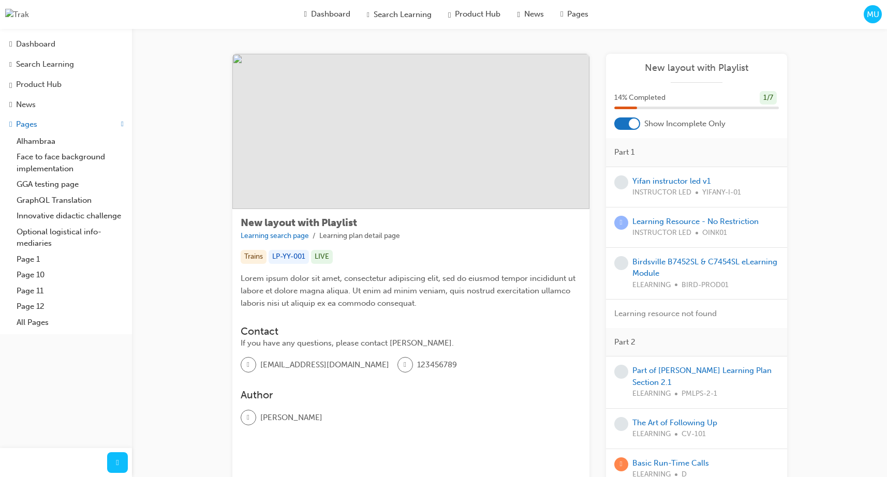
click at [632, 126] on div at bounding box center [634, 123] width 10 height 10
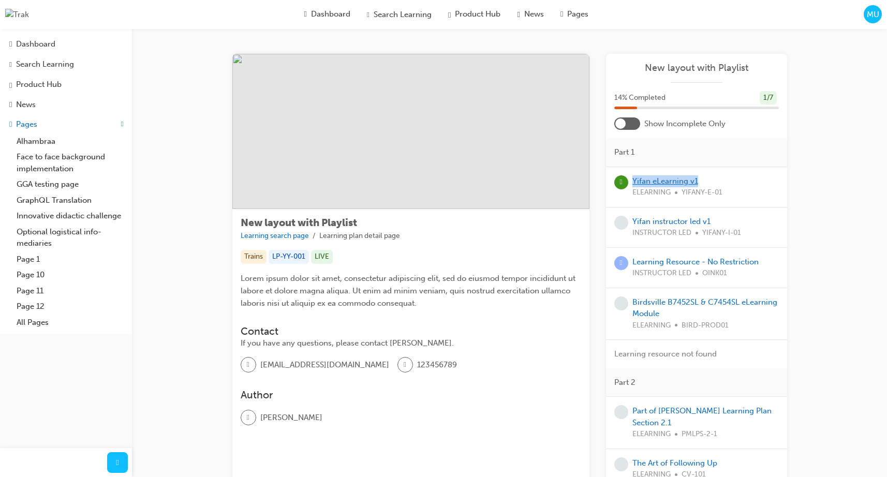
scroll to position [31, 0]
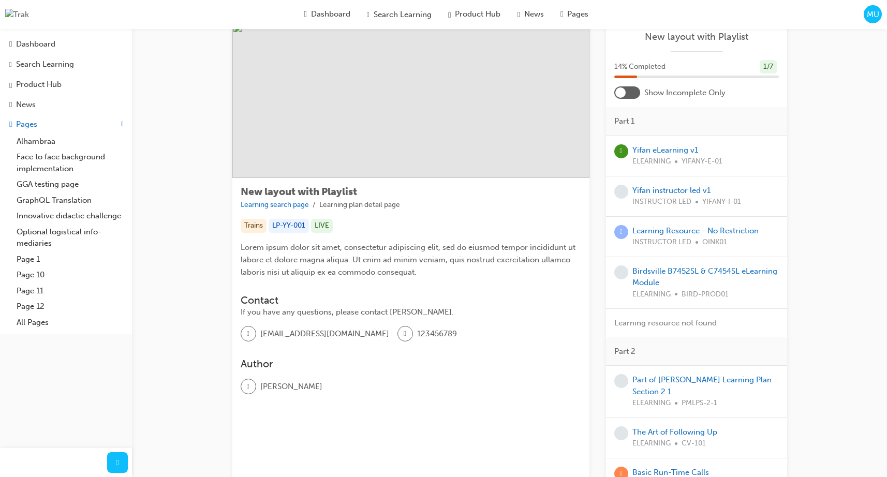
click at [578, 216] on div "New layout with Playlist Learning search page Learning plan detail page Trains …" at bounding box center [410, 294] width 357 height 233
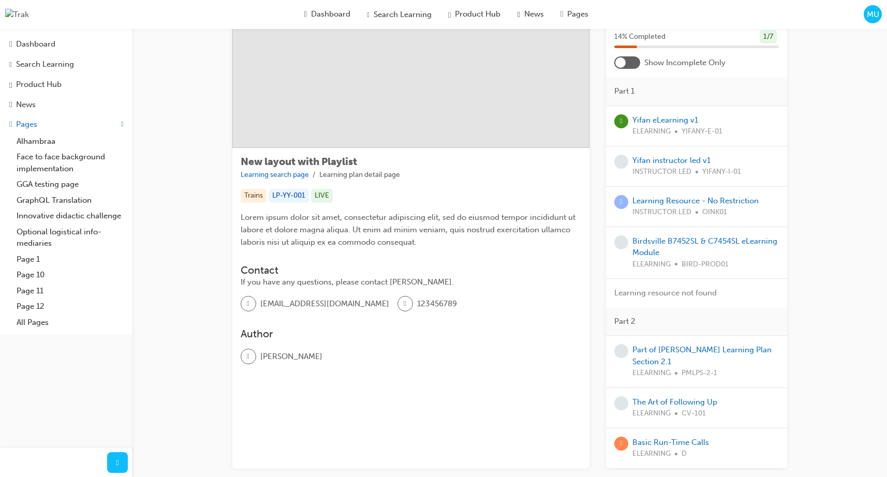
scroll to position [58, 0]
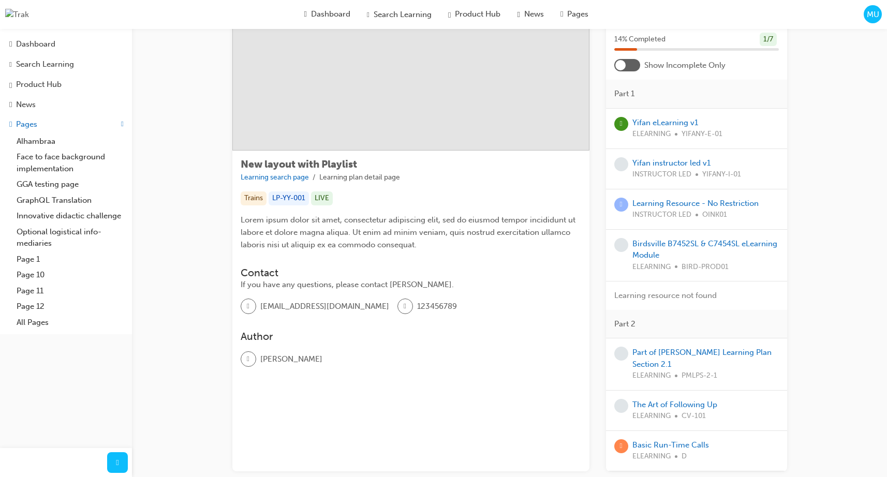
click at [632, 69] on div at bounding box center [627, 65] width 26 height 12
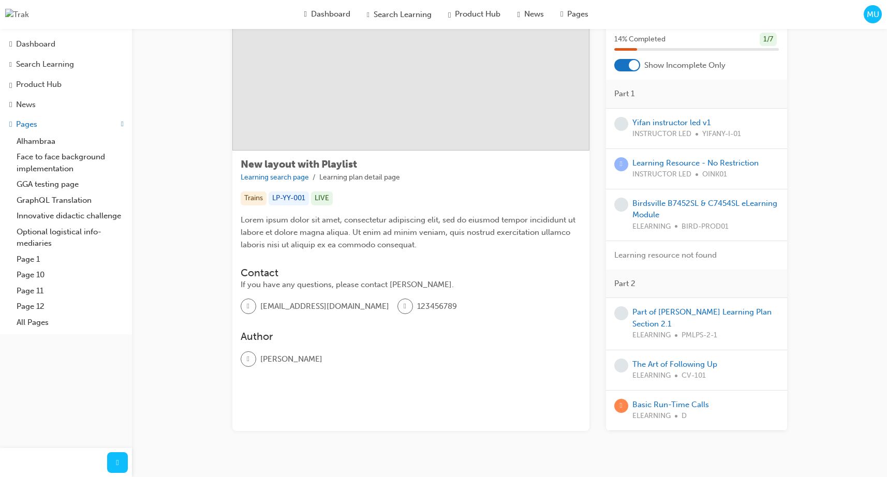
click at [631, 68] on div at bounding box center [634, 65] width 10 height 10
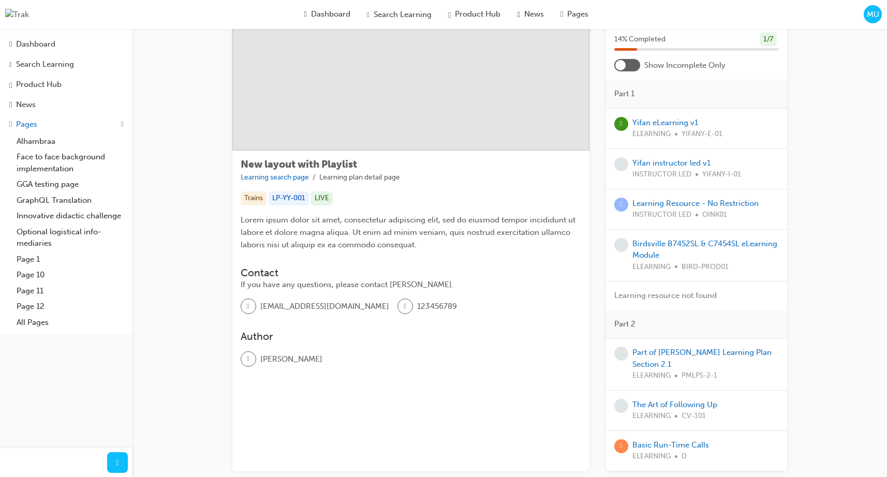
click at [195, 135] on div "New layout with Playlist Learning search page Learning plan detail page New lay…" at bounding box center [509, 246] width 755 height 550
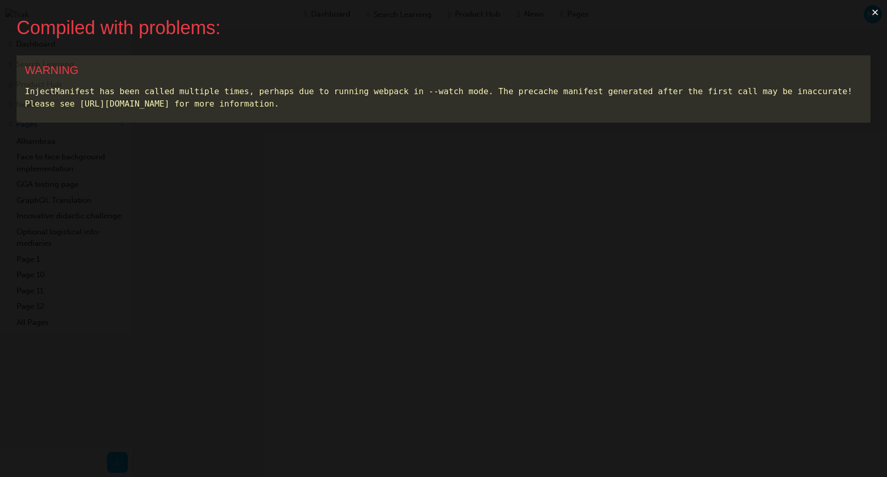
click at [877, 12] on button "×" at bounding box center [875, 12] width 24 height 25
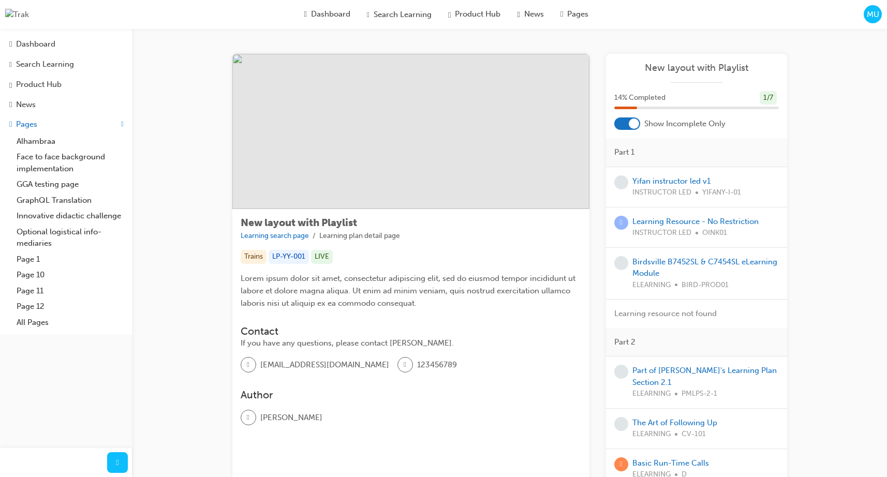
scroll to position [1, 0]
click at [41, 46] on div "Dashboard" at bounding box center [35, 44] width 39 height 12
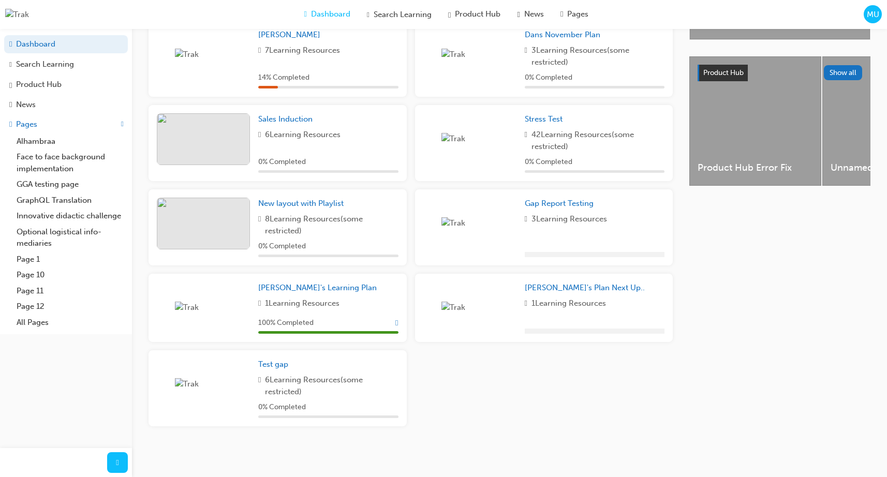
scroll to position [372, 0]
click at [298, 203] on span "New layout with Playlist" at bounding box center [300, 203] width 85 height 9
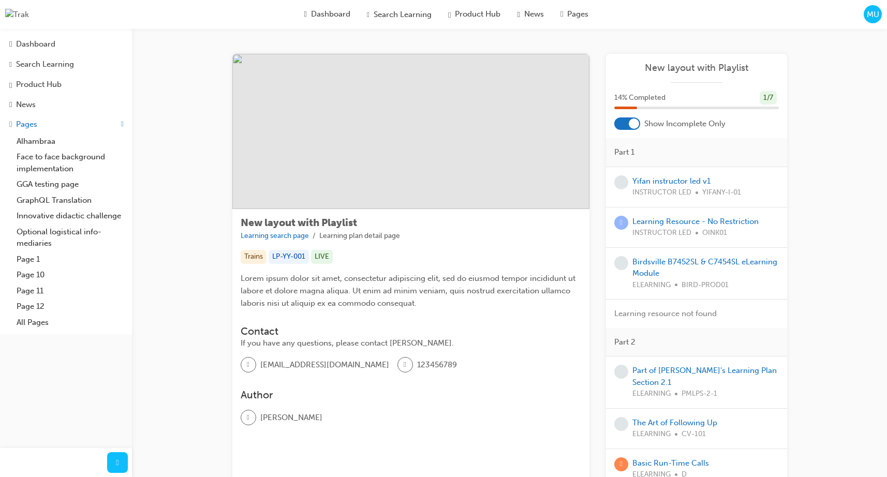
scroll to position [43, 0]
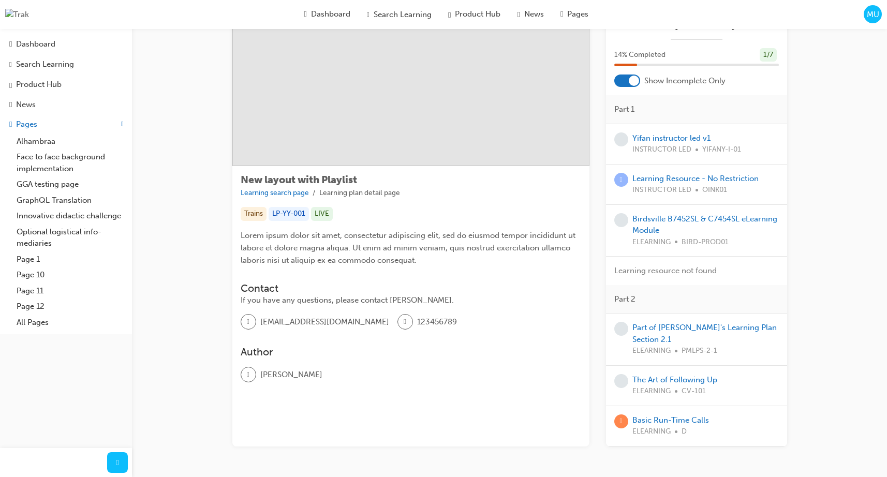
click at [624, 83] on div at bounding box center [627, 80] width 26 height 12
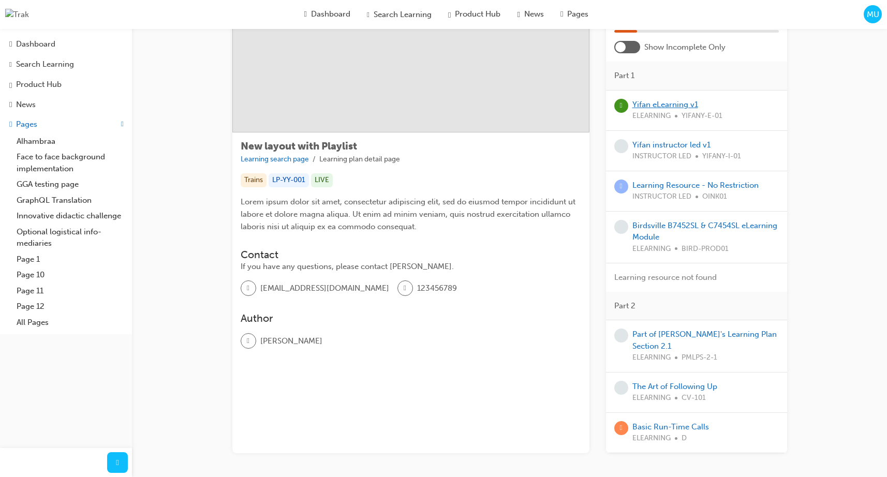
scroll to position [75, 0]
click at [678, 280] on span "Learning resource not found" at bounding box center [665, 278] width 102 height 9
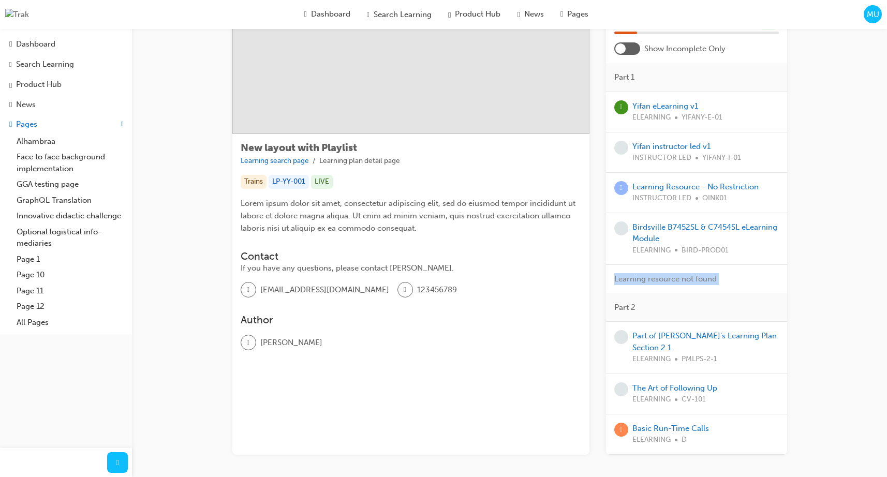
click at [691, 280] on span "Learning resource not found" at bounding box center [665, 278] width 102 height 9
click at [703, 281] on span "Learning resource not found" at bounding box center [665, 278] width 102 height 9
click at [802, 281] on div "New layout with Playlist Learning search page Learning plan detail page New lay…" at bounding box center [510, 233] width 588 height 509
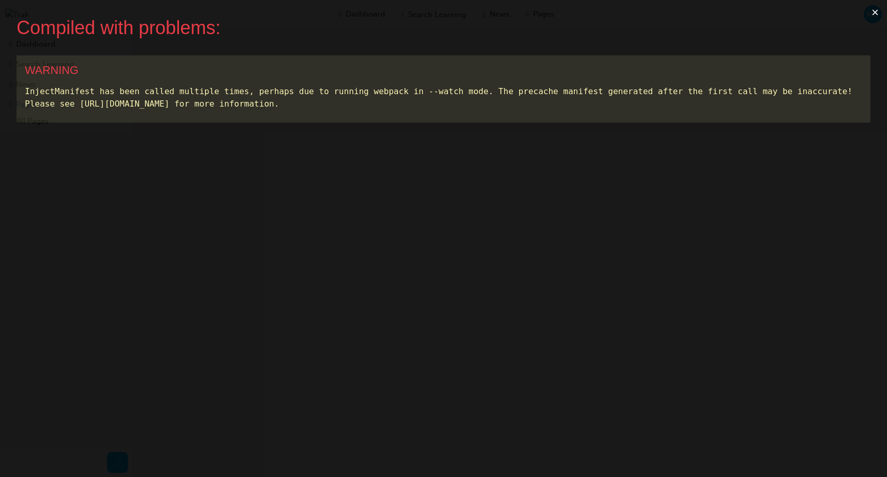
click at [872, 10] on button "×" at bounding box center [875, 12] width 24 height 25
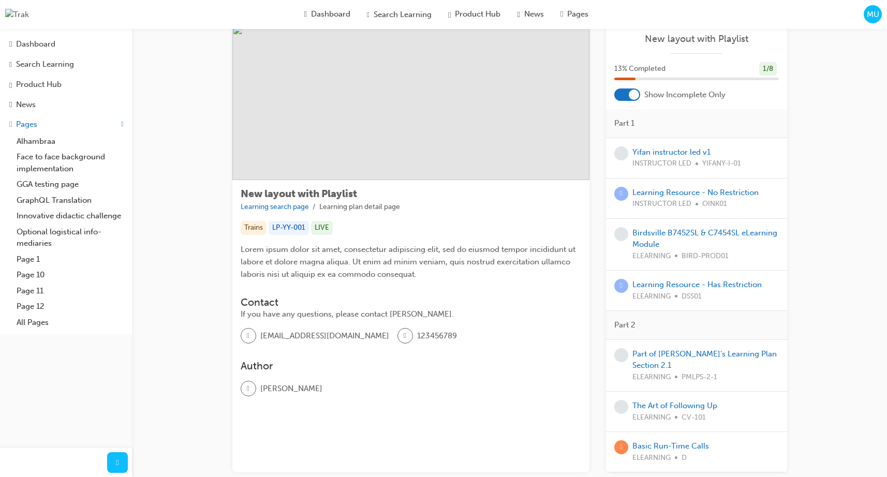
scroll to position [28, 0]
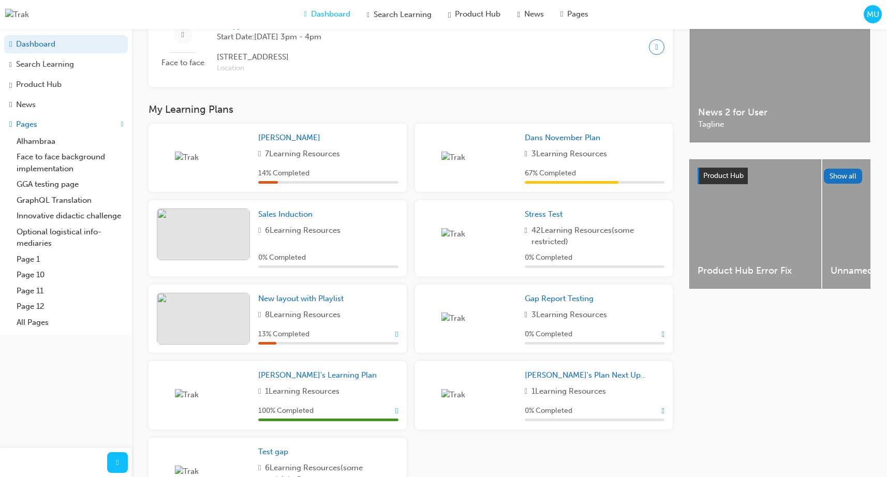
scroll to position [301, 0]
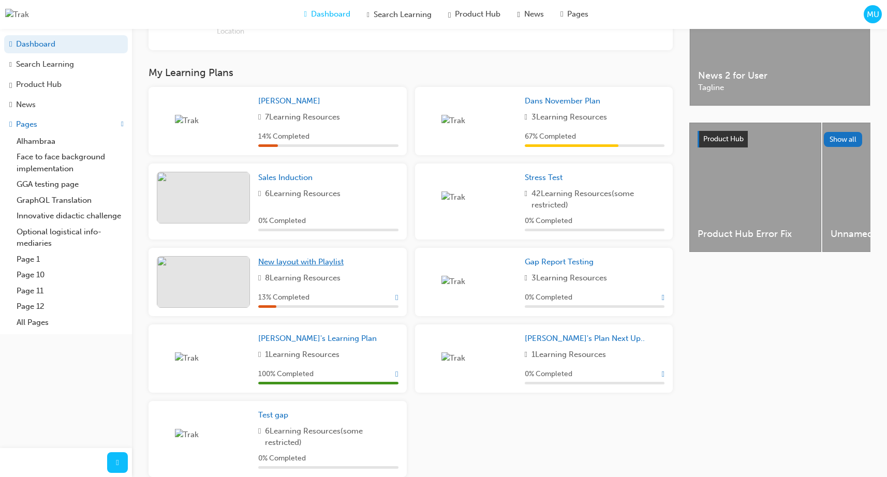
click at [301, 266] on span "New layout with Playlist" at bounding box center [300, 261] width 85 height 9
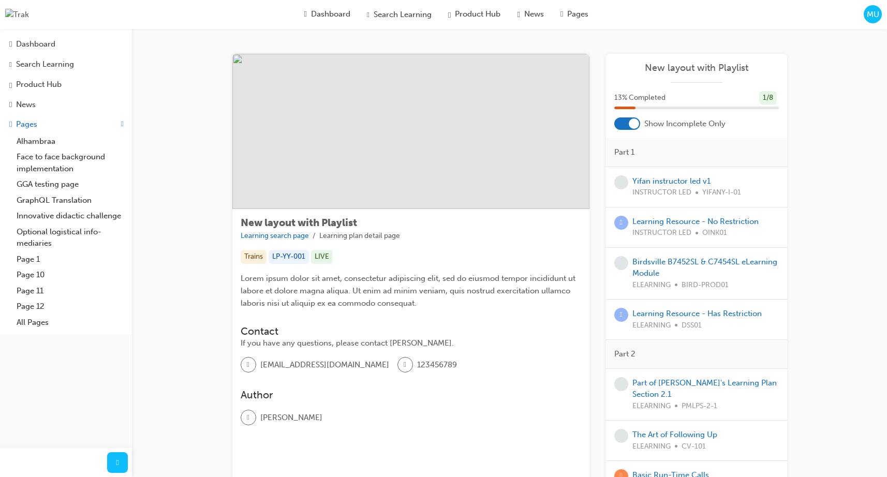
click at [631, 126] on div at bounding box center [634, 123] width 10 height 10
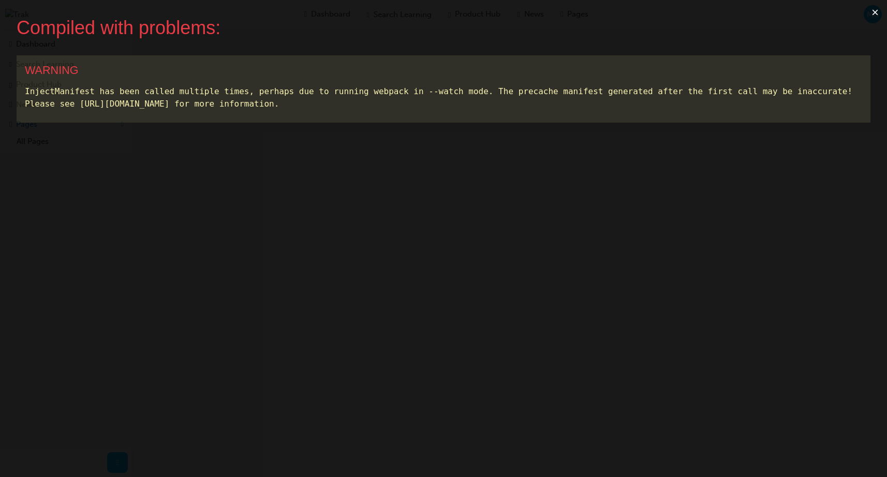
click at [875, 12] on button "×" at bounding box center [875, 12] width 24 height 25
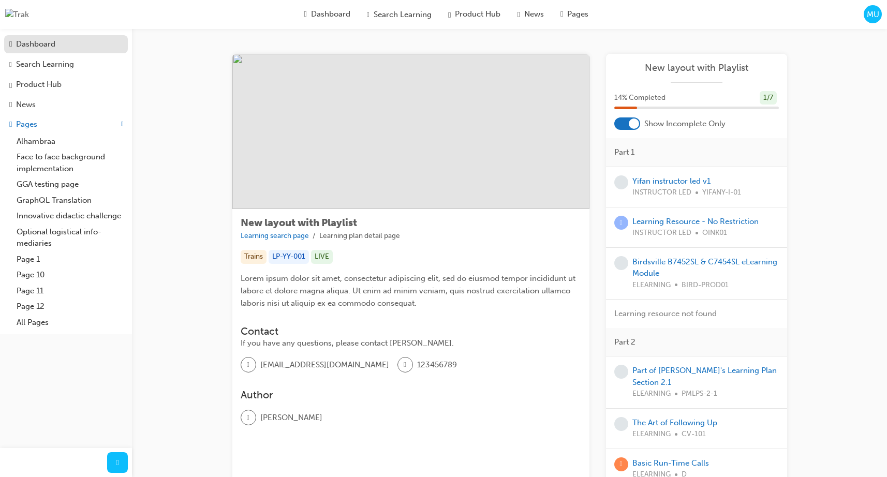
click at [34, 42] on div "Dashboard" at bounding box center [35, 44] width 39 height 12
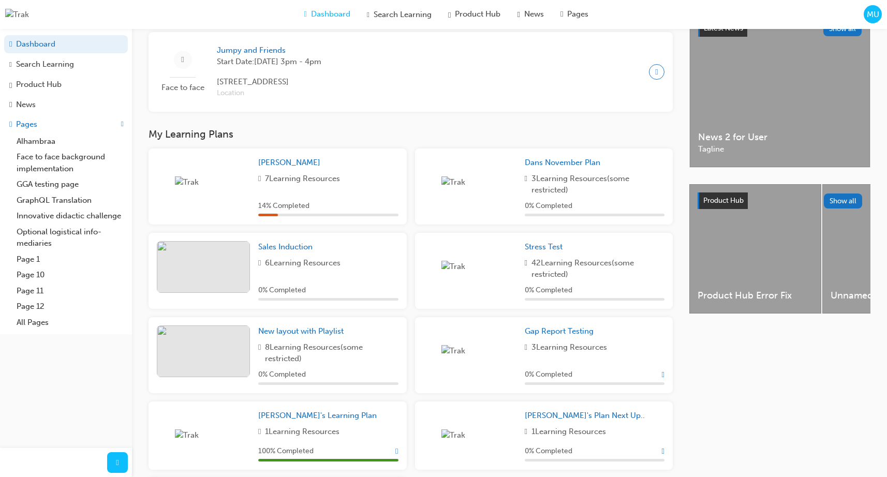
scroll to position [242, 0]
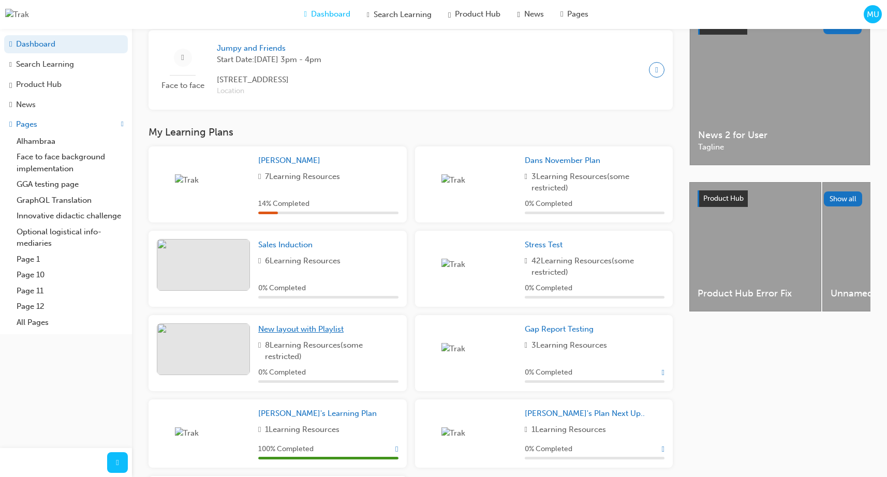
click at [326, 333] on span "New layout with Playlist" at bounding box center [300, 328] width 85 height 9
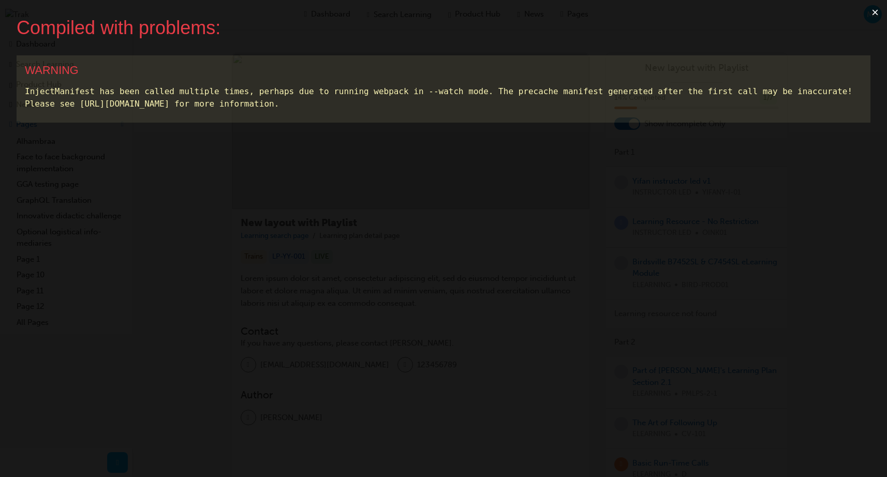
click at [878, 12] on button "×" at bounding box center [875, 12] width 24 height 25
click at [875, 8] on button "×" at bounding box center [875, 12] width 24 height 25
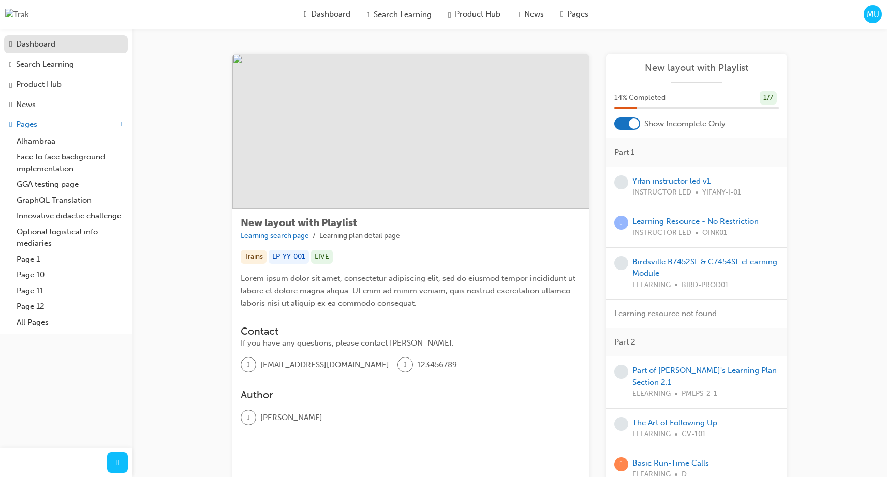
click at [48, 49] on div "Dashboard" at bounding box center [35, 44] width 39 height 12
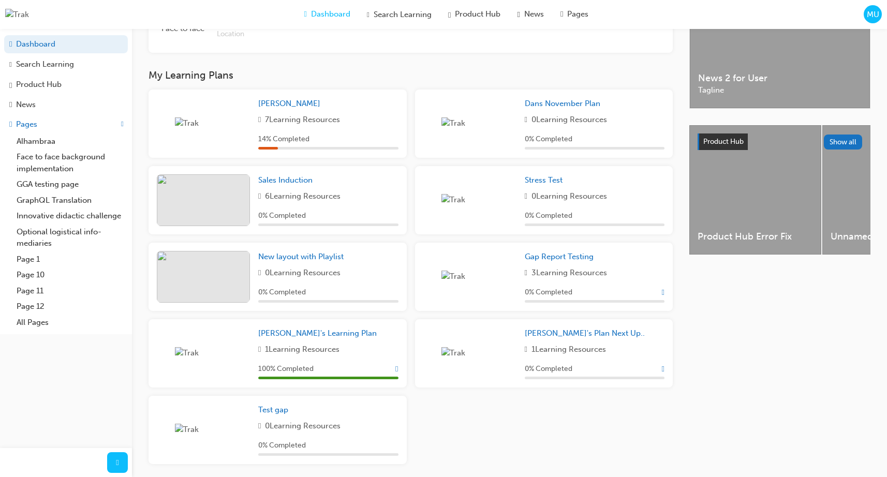
scroll to position [302, 0]
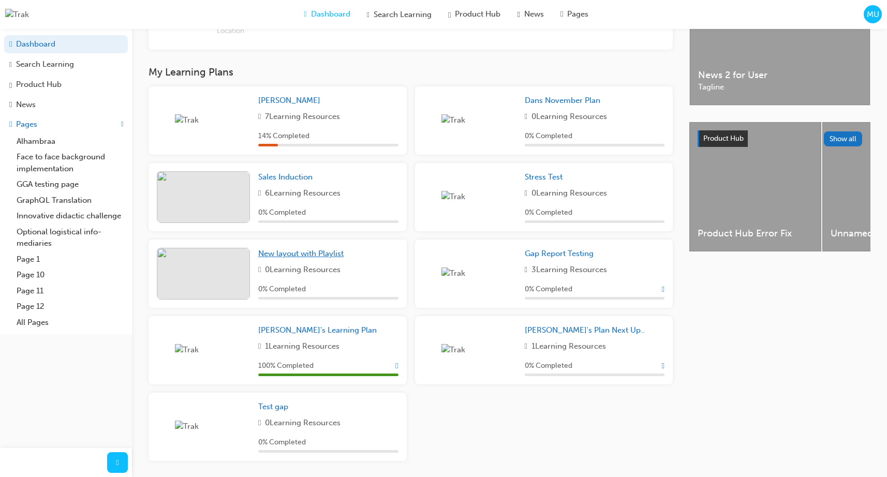
click at [308, 257] on span "New layout with Playlist" at bounding box center [300, 253] width 85 height 9
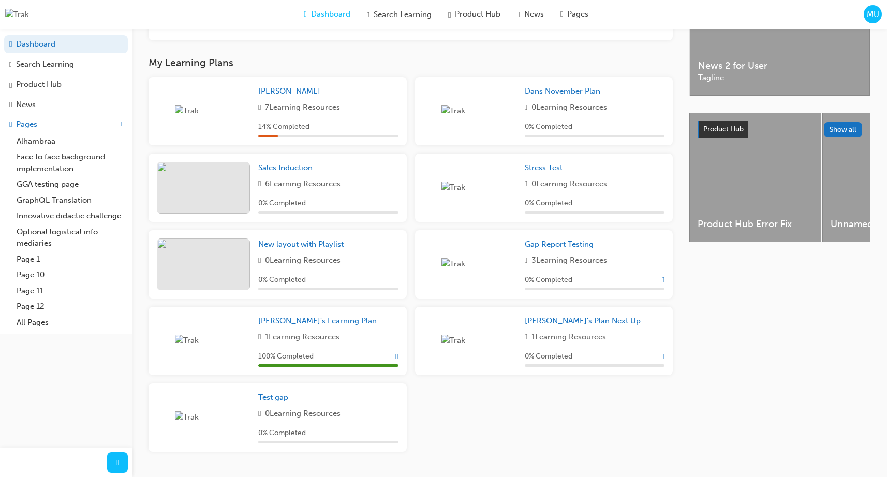
scroll to position [341, 0]
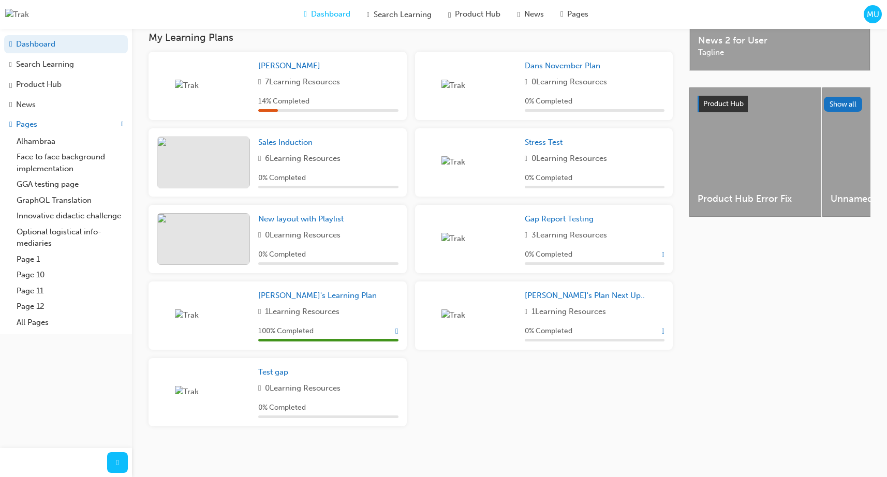
click at [313, 231] on span "0 Learning Resources" at bounding box center [303, 235] width 76 height 12
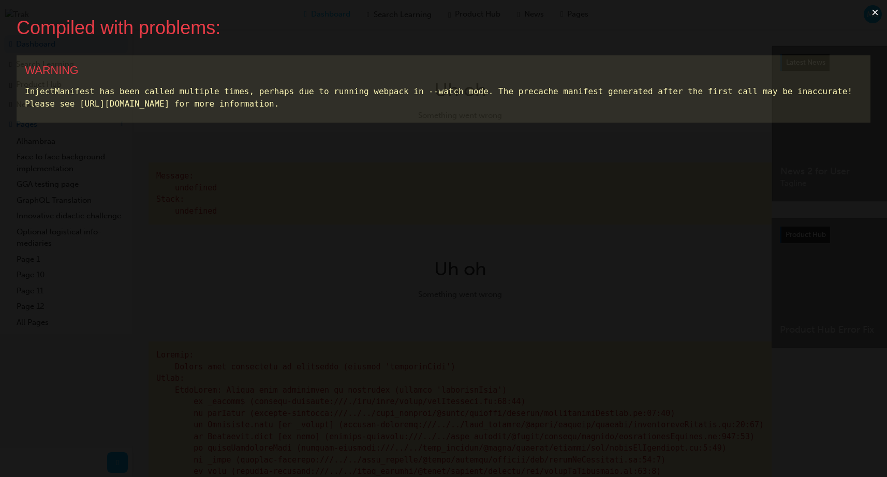
click at [876, 10] on button "×" at bounding box center [875, 12] width 24 height 25
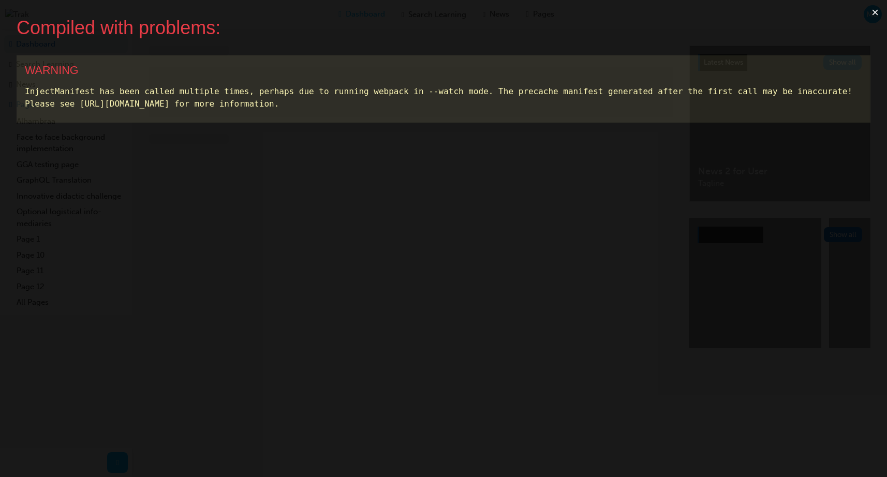
click at [873, 12] on button "×" at bounding box center [875, 12] width 24 height 25
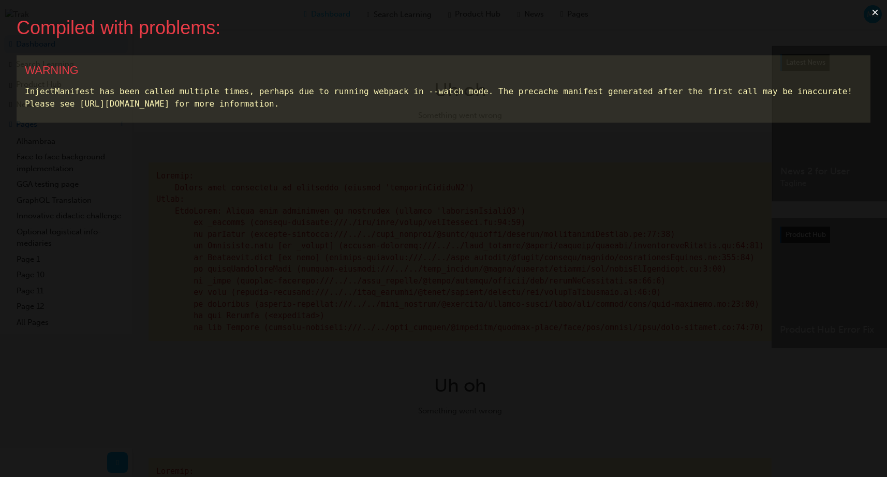
click at [873, 12] on button "×" at bounding box center [875, 12] width 24 height 25
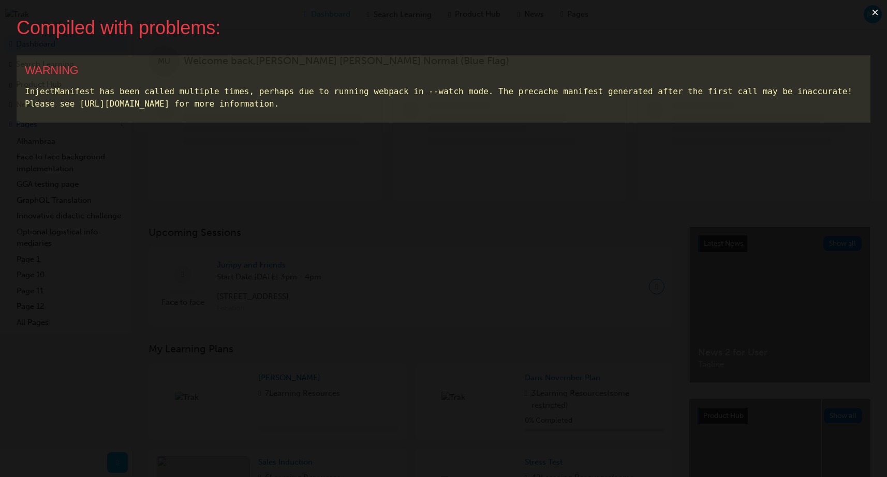
click at [872, 10] on button "×" at bounding box center [875, 12] width 24 height 25
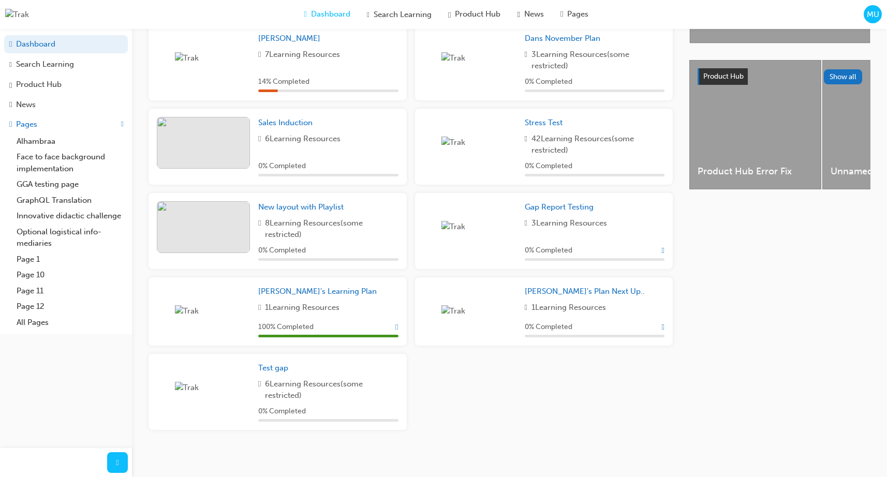
scroll to position [372, 0]
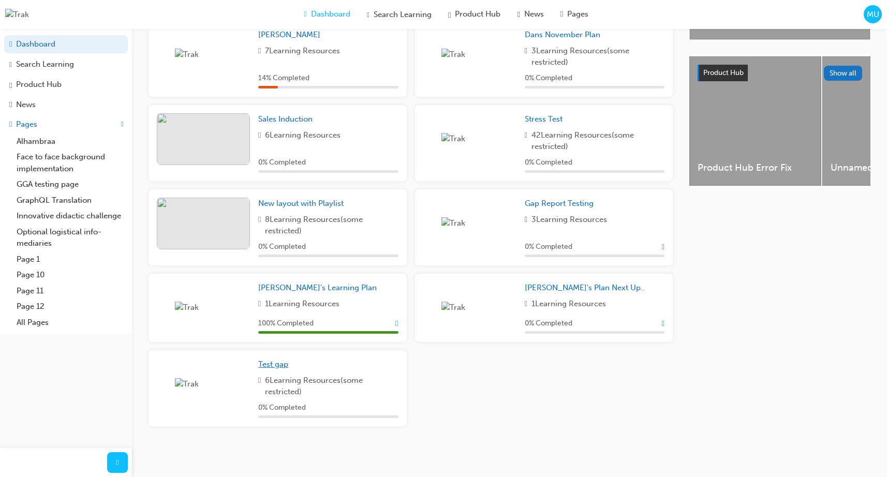
click at [283, 364] on span "Test gap" at bounding box center [273, 364] width 30 height 9
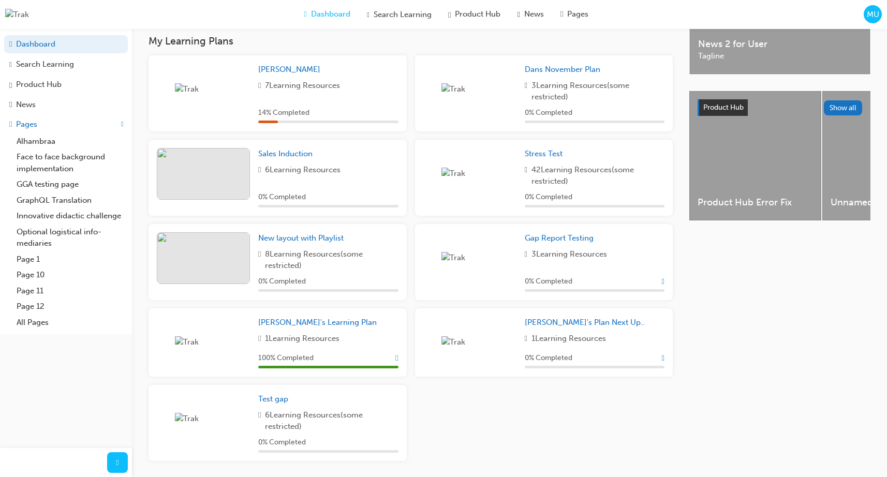
scroll to position [372, 0]
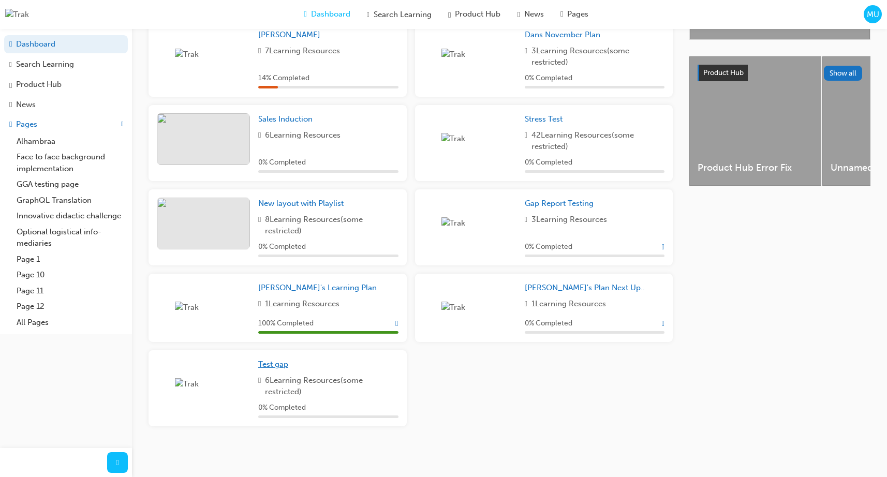
click at [274, 360] on span "Test gap" at bounding box center [273, 364] width 30 height 9
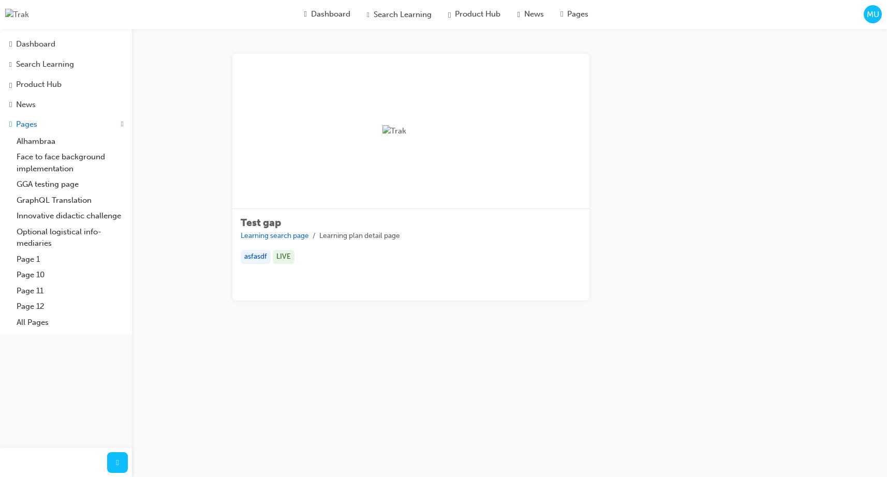
drag, startPoint x: 652, startPoint y: 122, endPoint x: 659, endPoint y: 119, distance: 7.2
click at [652, 122] on div "Learning Plan" at bounding box center [696, 177] width 181 height 247
click at [659, 119] on div "Learning Plan" at bounding box center [696, 177] width 181 height 247
click at [192, 92] on div "Test gap Learning search page Learning plan detail page Test gap Learning searc…" at bounding box center [509, 189] width 755 height 321
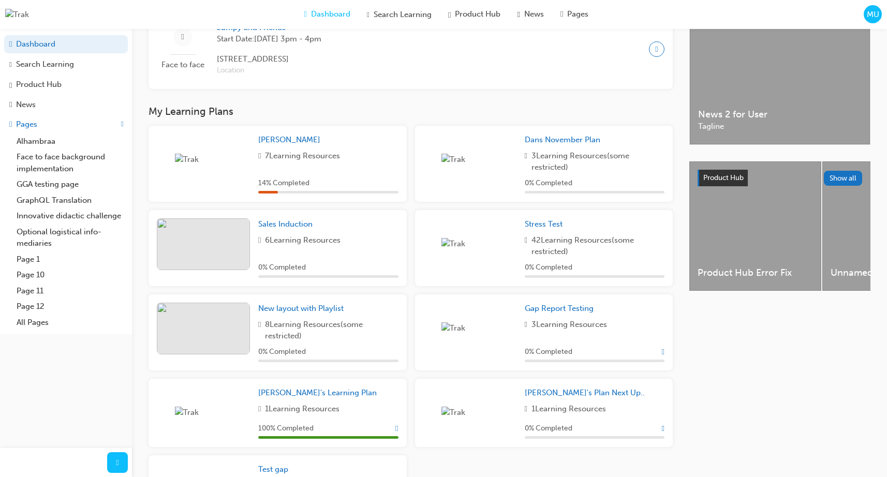
scroll to position [372, 0]
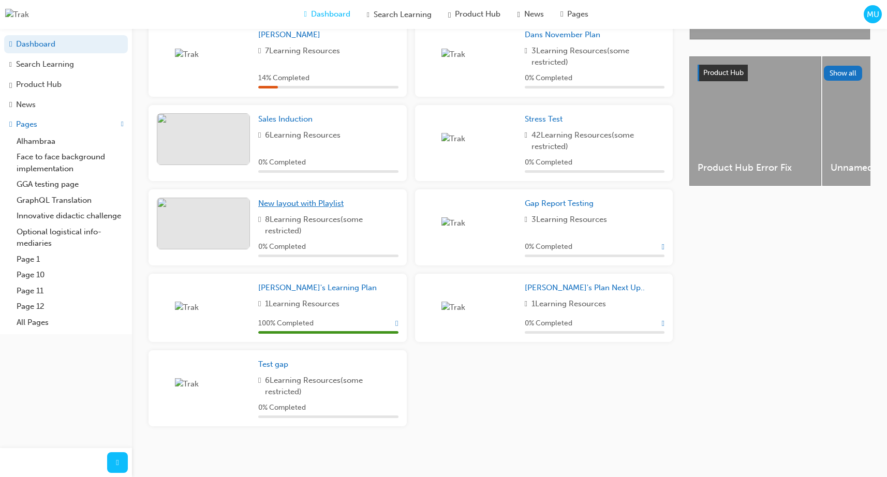
click at [310, 198] on link "New layout with Playlist" at bounding box center [302, 204] width 89 height 12
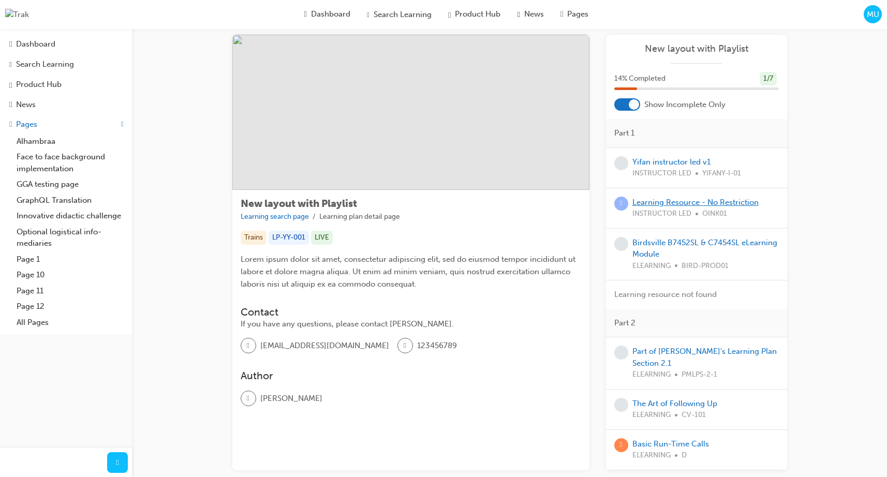
scroll to position [76, 0]
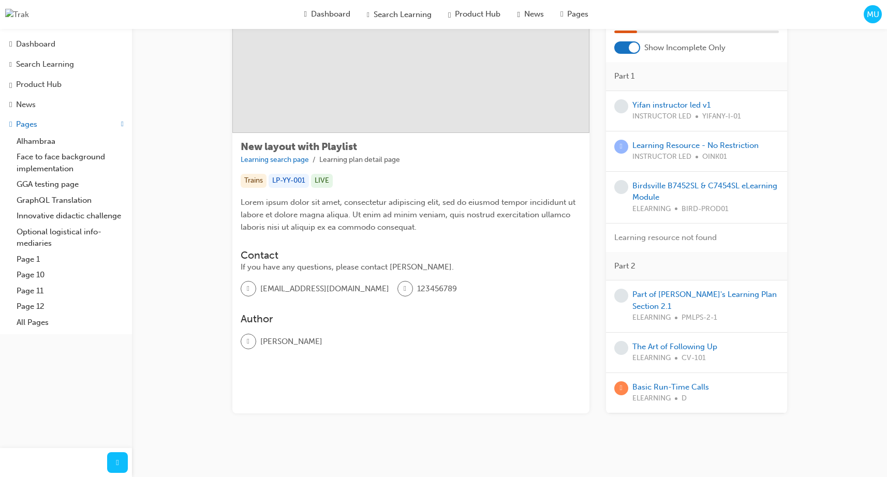
click at [629, 47] on div at bounding box center [634, 47] width 10 height 10
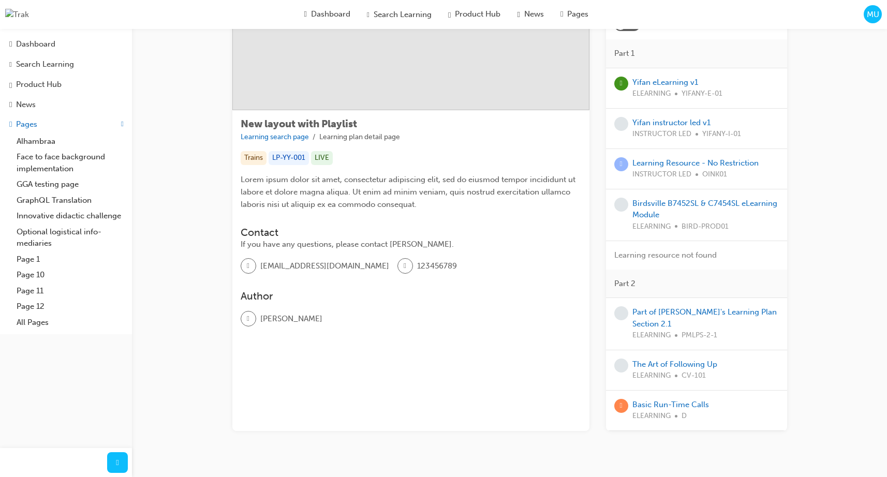
scroll to position [101, 0]
click at [202, 196] on div "New layout with Playlist Learning search page Learning plan detail page New lay…" at bounding box center [509, 203] width 621 height 550
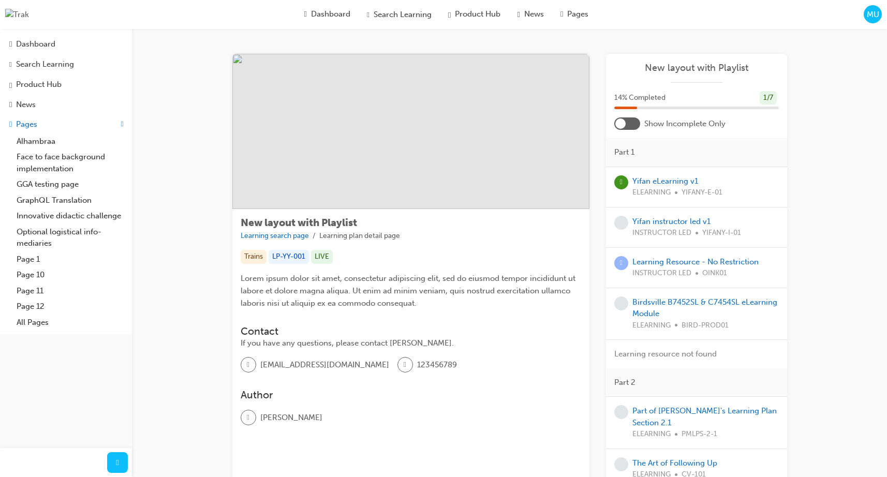
click at [626, 125] on div at bounding box center [627, 123] width 26 height 12
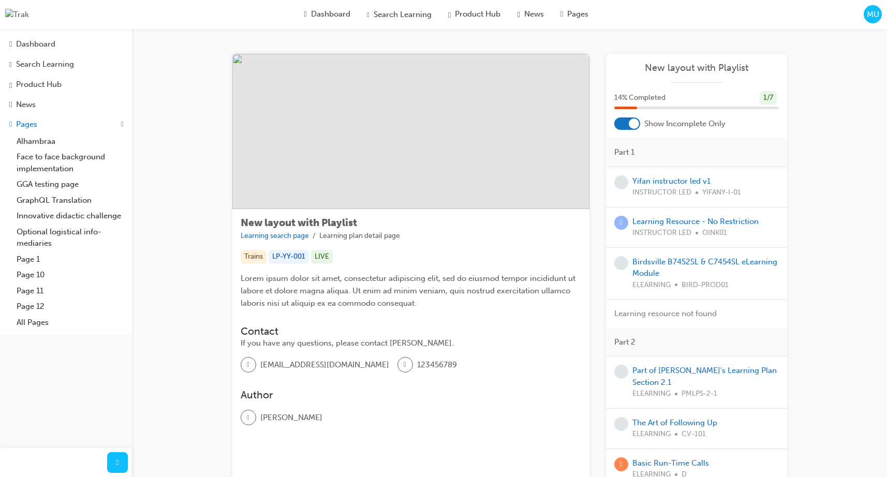
click at [629, 125] on div at bounding box center [634, 123] width 10 height 10
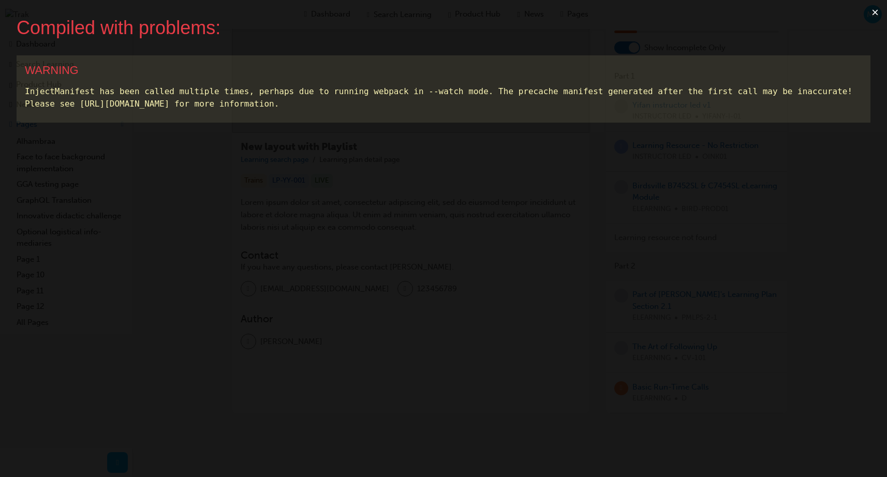
click at [869, 11] on button "×" at bounding box center [875, 12] width 24 height 25
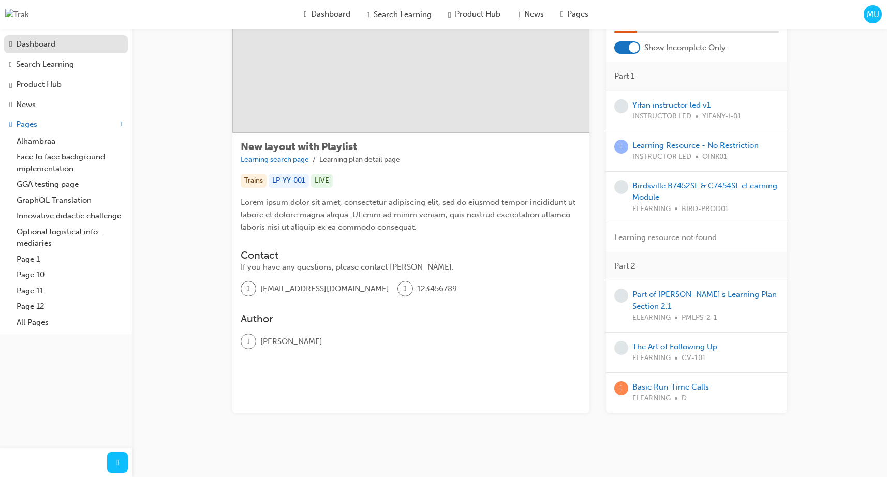
click at [42, 46] on div "Dashboard" at bounding box center [35, 44] width 39 height 12
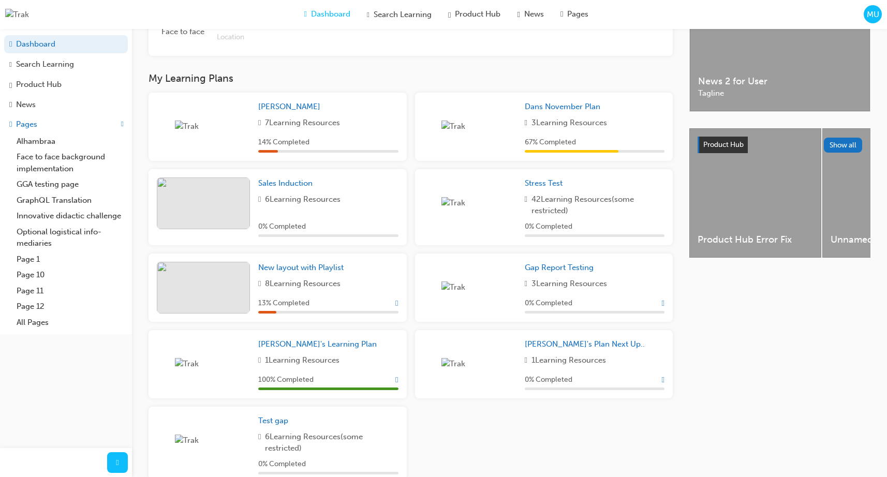
scroll to position [298, 0]
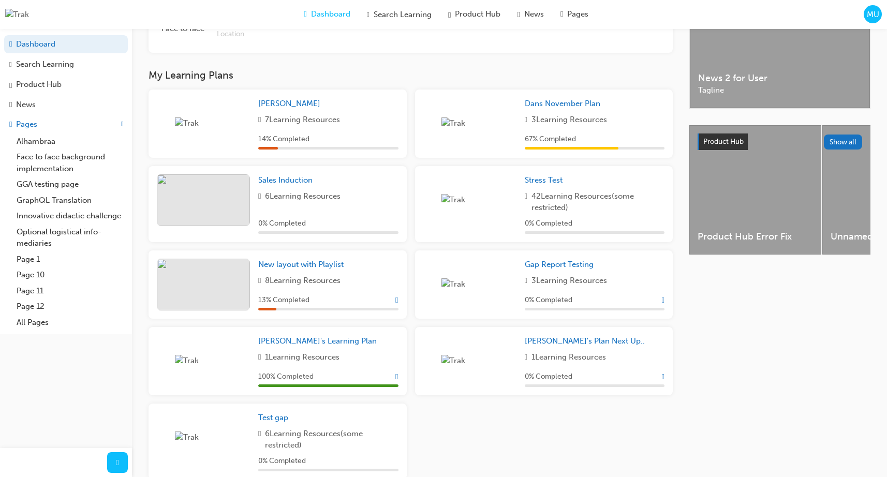
click at [396, 303] on span "Show Progress" at bounding box center [396, 299] width 3 height 9
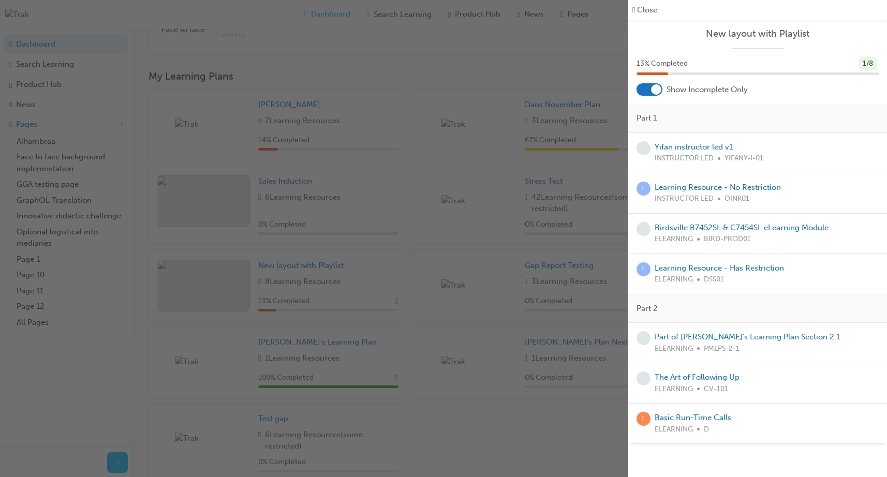
scroll to position [357, 0]
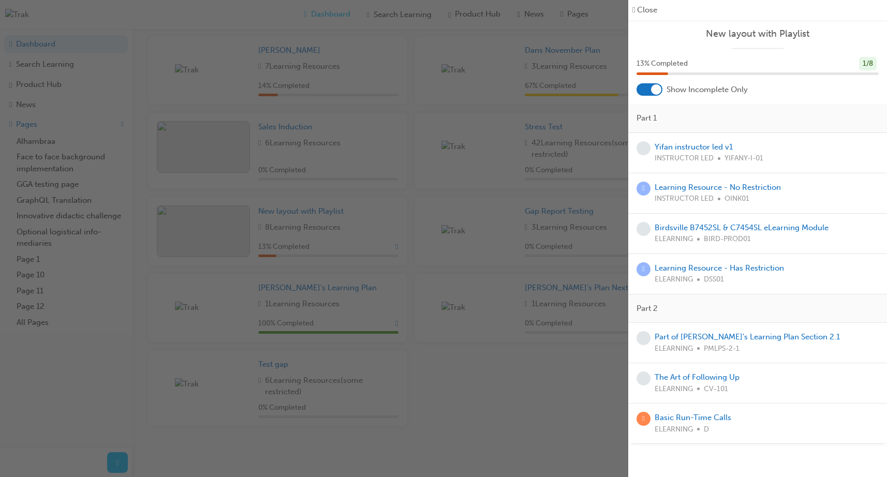
click at [541, 85] on div "button" at bounding box center [314, 238] width 628 height 477
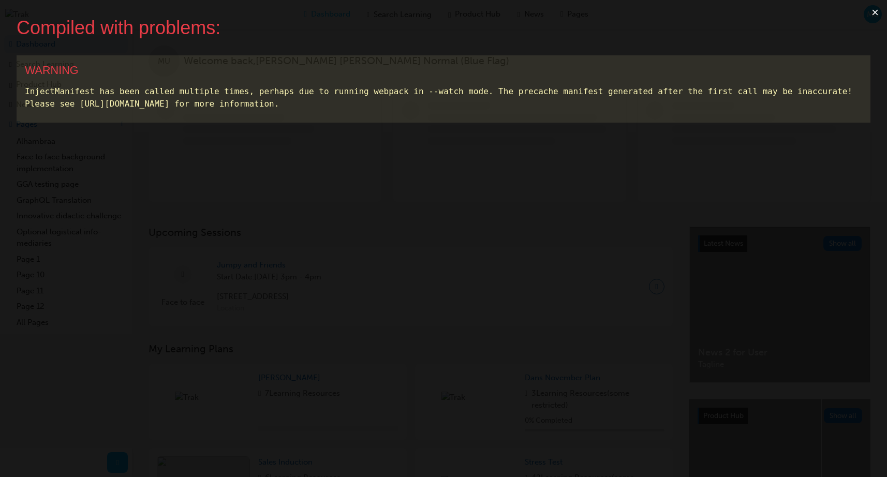
click at [872, 13] on button "×" at bounding box center [875, 12] width 24 height 25
click at [871, 9] on button "×" at bounding box center [875, 12] width 24 height 25
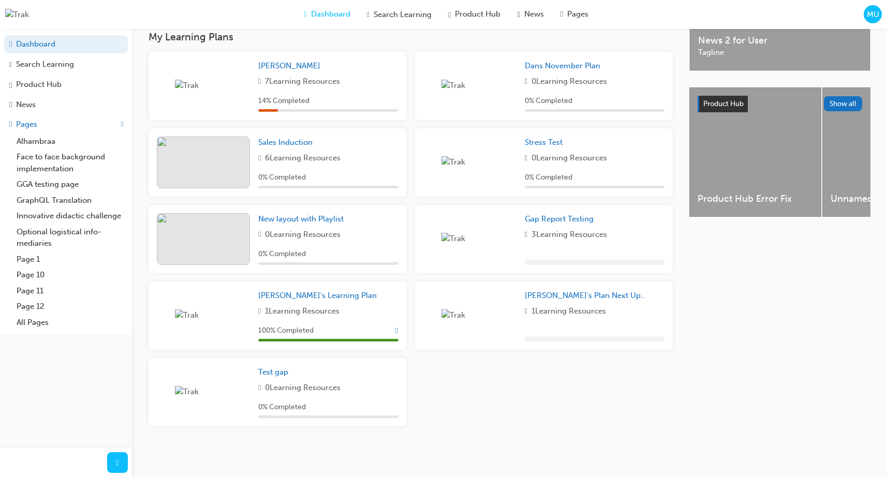
scroll to position [341, 0]
click at [320, 222] on span "New layout with Playlist" at bounding box center [300, 218] width 85 height 9
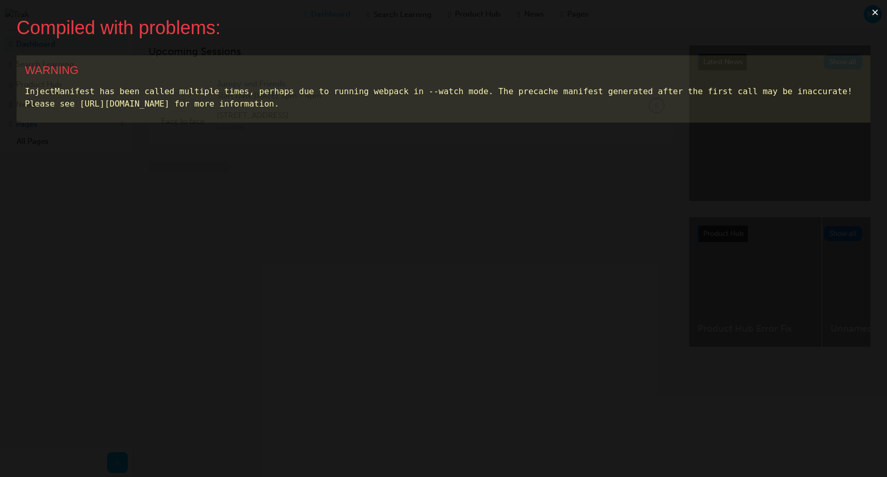
click at [872, 12] on button "×" at bounding box center [875, 12] width 24 height 25
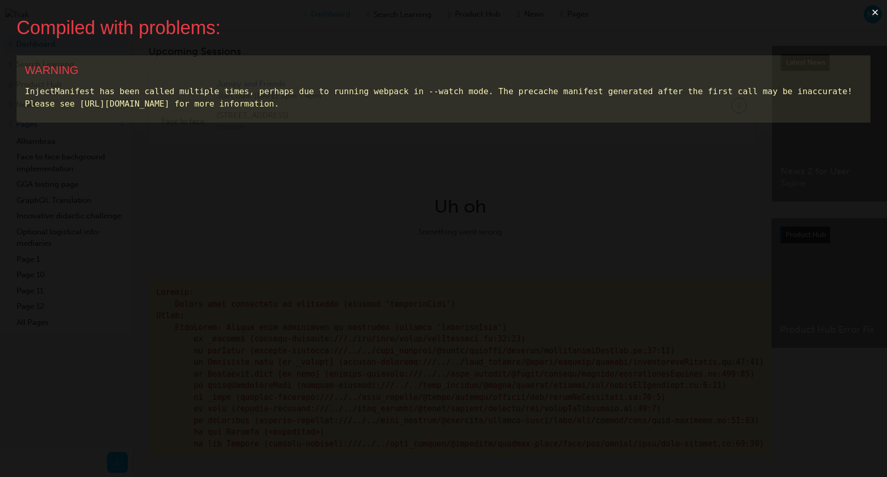
click at [873, 10] on button "×" at bounding box center [875, 12] width 24 height 25
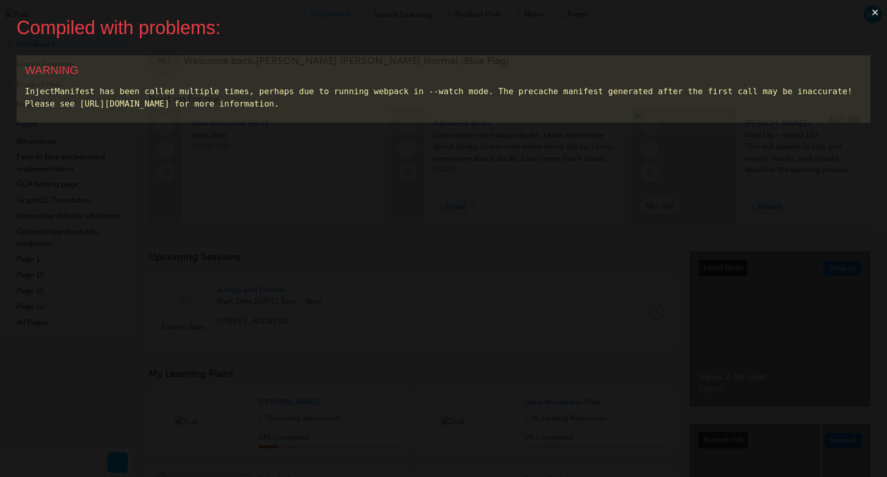
click at [879, 14] on button "×" at bounding box center [875, 12] width 24 height 25
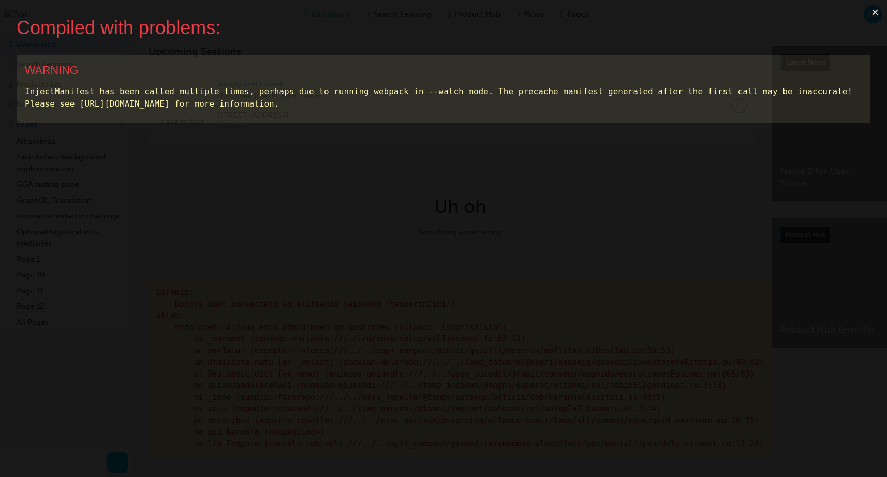
scroll to position [1, 0]
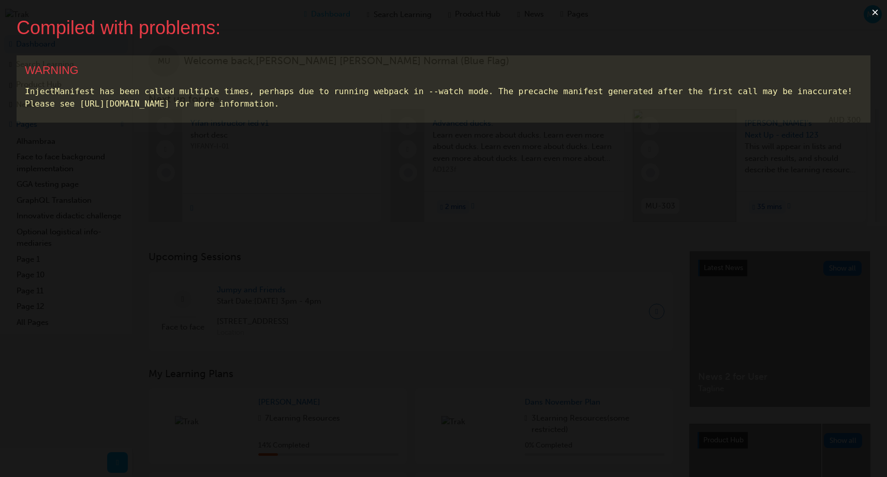
click at [872, 13] on button "×" at bounding box center [875, 12] width 24 height 25
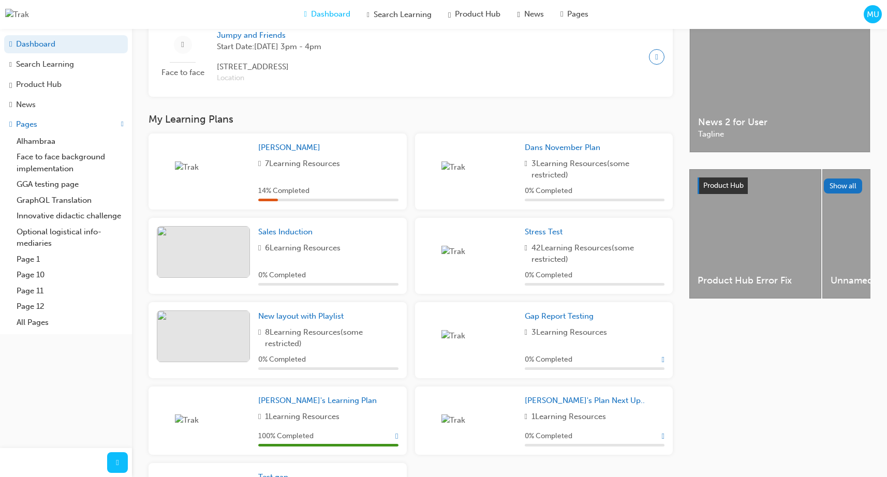
scroll to position [321, 0]
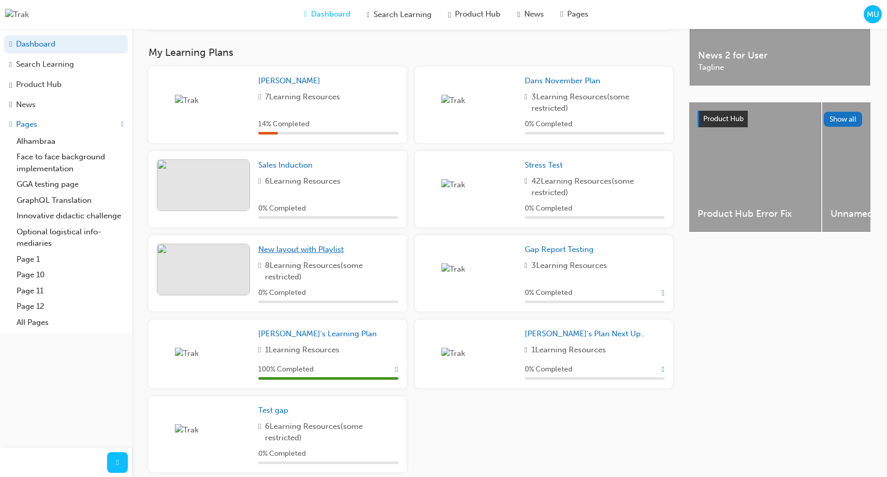
click at [338, 254] on span "New layout with Playlist" at bounding box center [300, 249] width 85 height 9
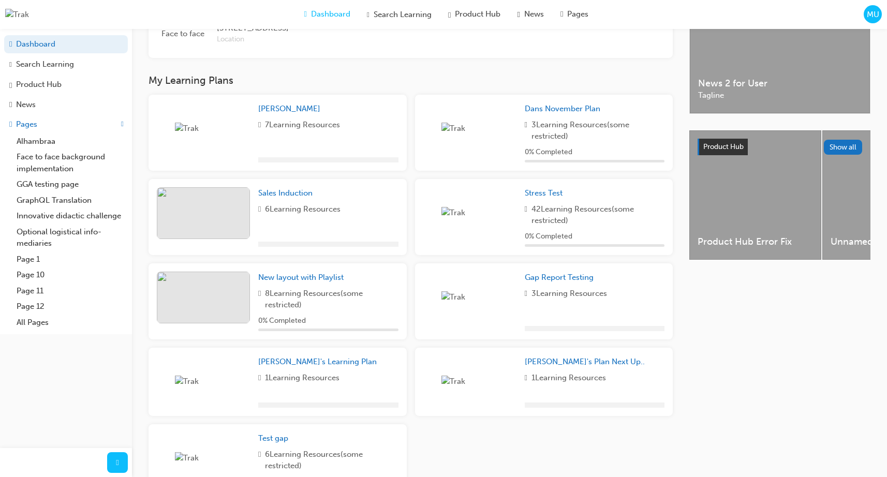
scroll to position [372, 0]
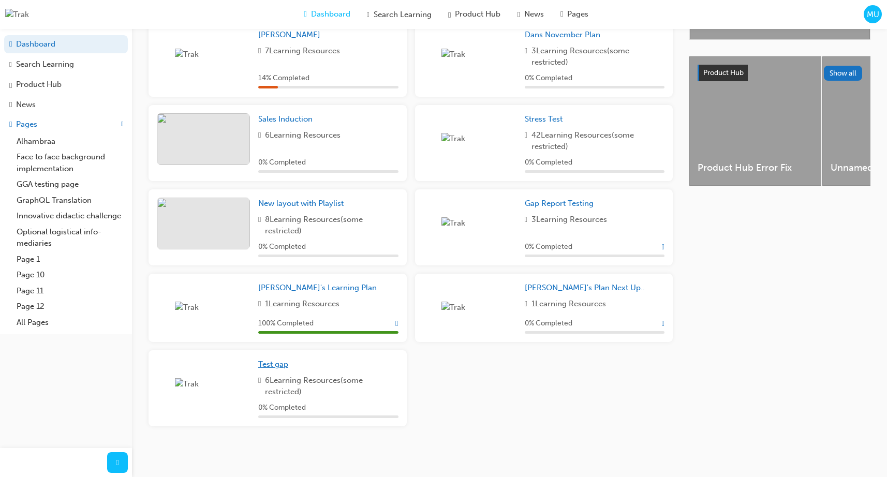
click at [273, 365] on span "Test gap" at bounding box center [273, 364] width 30 height 9
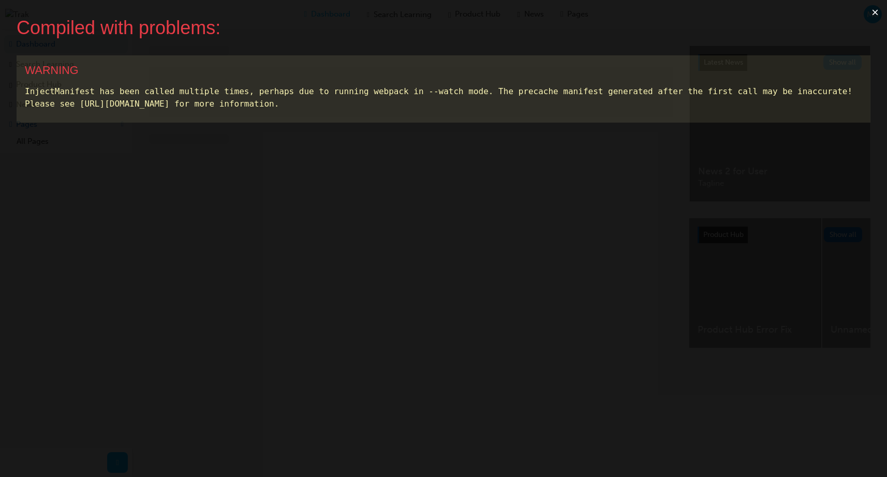
drag, startPoint x: 586, startPoint y: 69, endPoint x: 707, endPoint y: 56, distance: 121.2
click at [591, 70] on div "WARNING" at bounding box center [443, 70] width 837 height 13
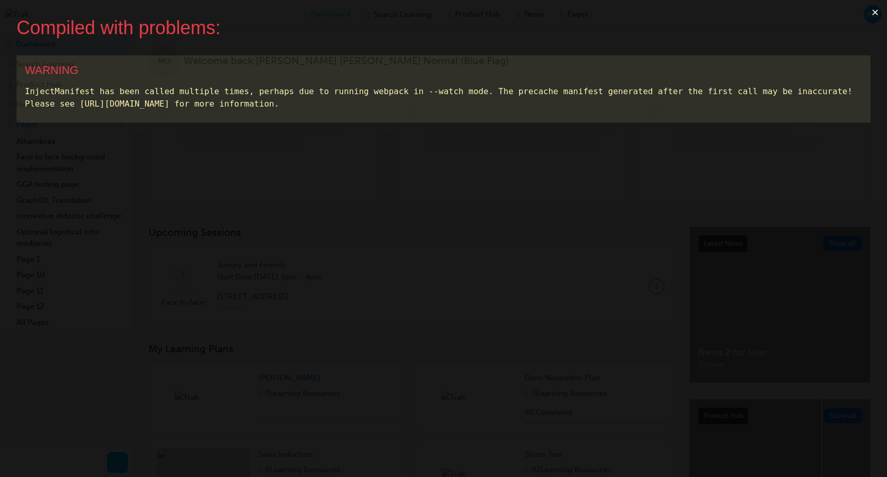
click at [875, 13] on button "×" at bounding box center [875, 12] width 24 height 25
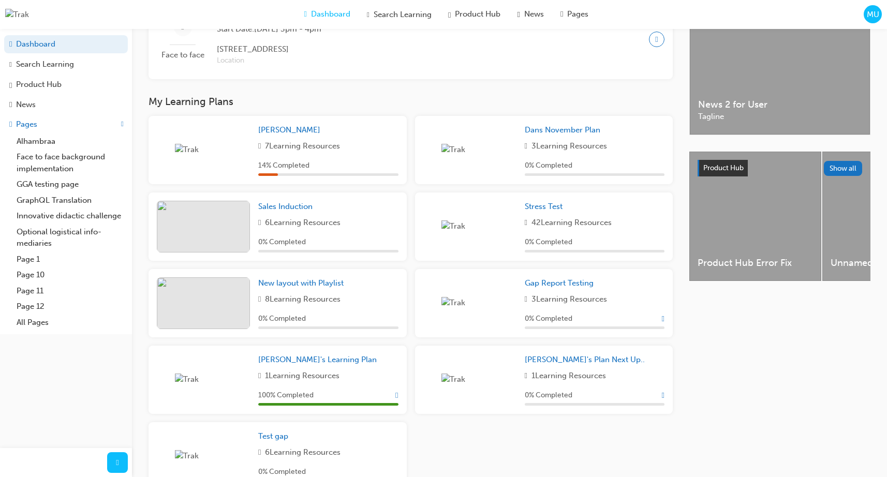
scroll to position [273, 0]
click at [330, 286] on span "New layout with Playlist" at bounding box center [300, 281] width 85 height 9
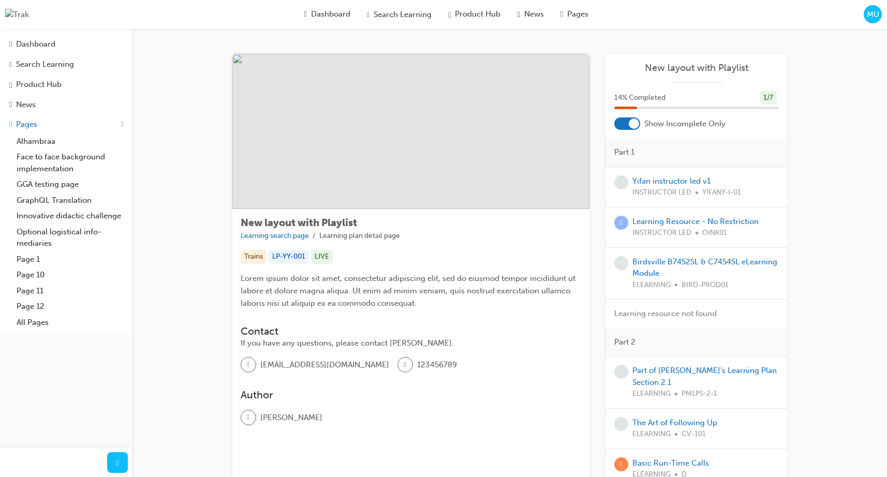
click at [628, 128] on div at bounding box center [627, 123] width 26 height 12
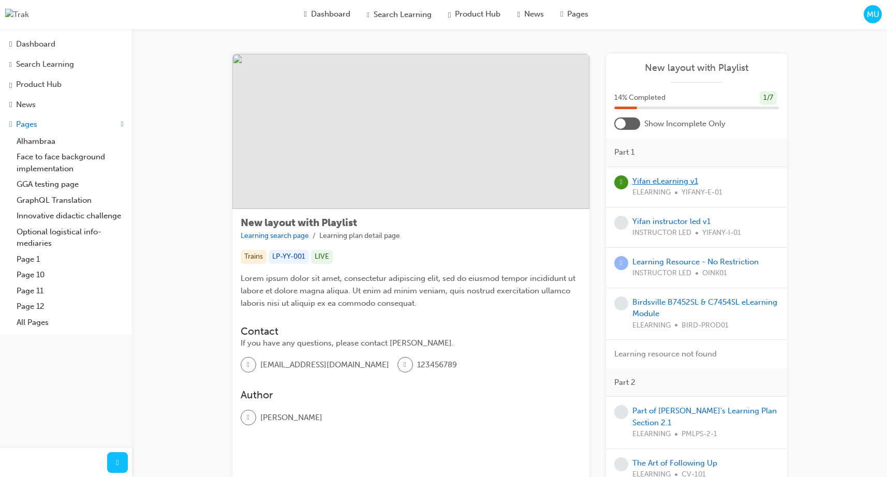
click at [652, 183] on link "Yifan eLearning v1" at bounding box center [665, 180] width 66 height 9
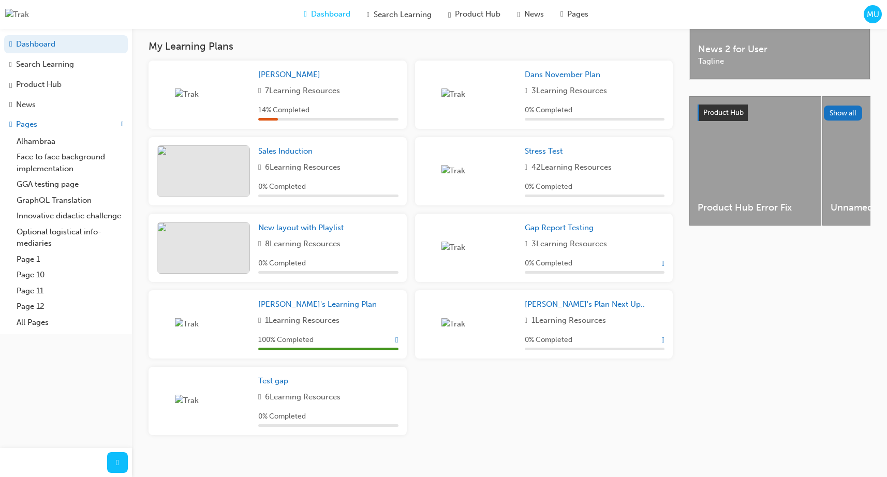
scroll to position [341, 0]
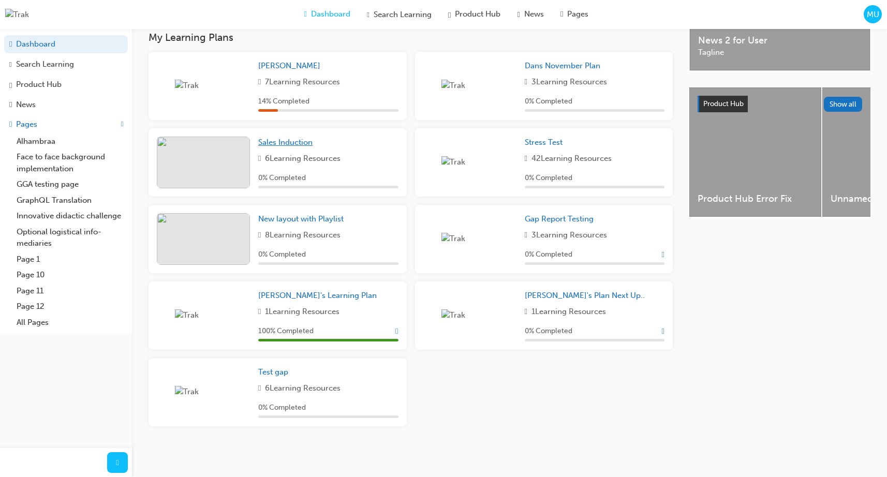
click at [288, 146] on span "Sales Induction" at bounding box center [285, 142] width 54 height 9
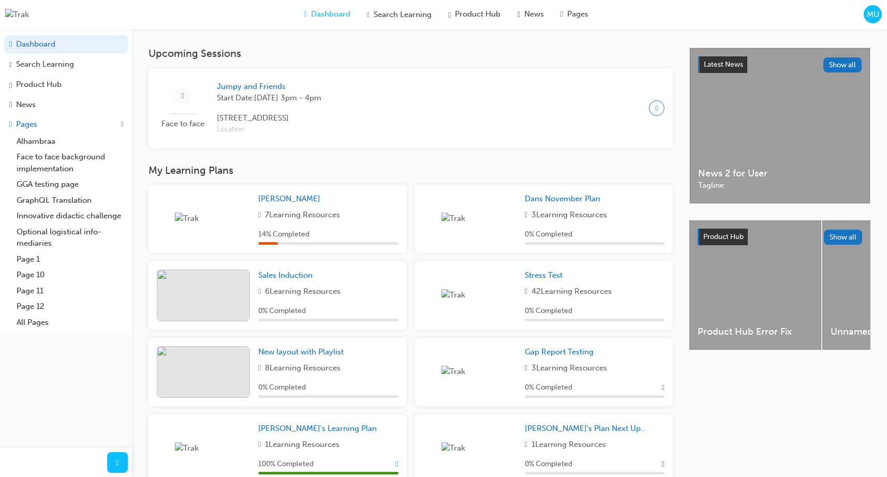
scroll to position [206, 0]
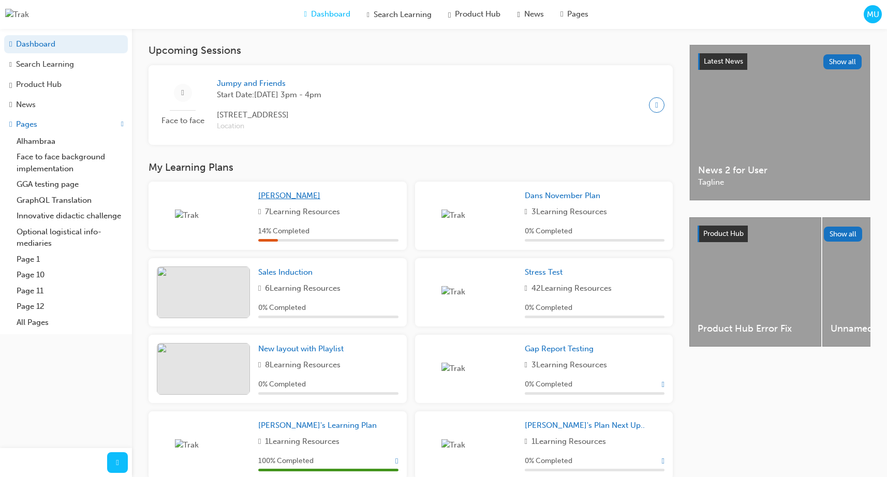
click at [283, 200] on span "[PERSON_NAME]" at bounding box center [289, 195] width 62 height 9
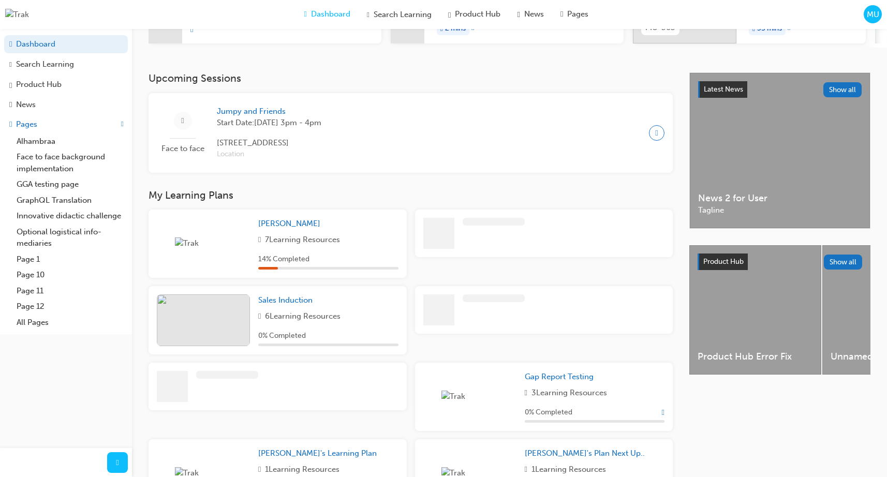
scroll to position [241, 0]
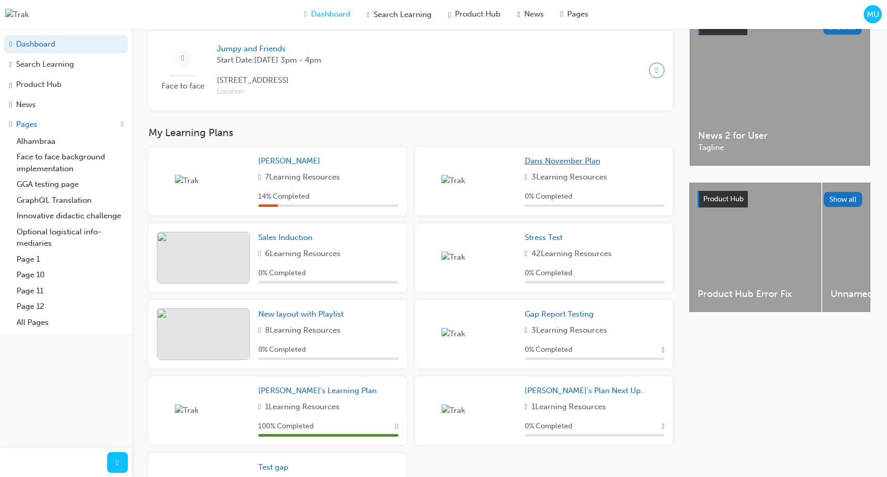
click at [573, 166] on span "Dans November Plan" at bounding box center [563, 160] width 76 height 9
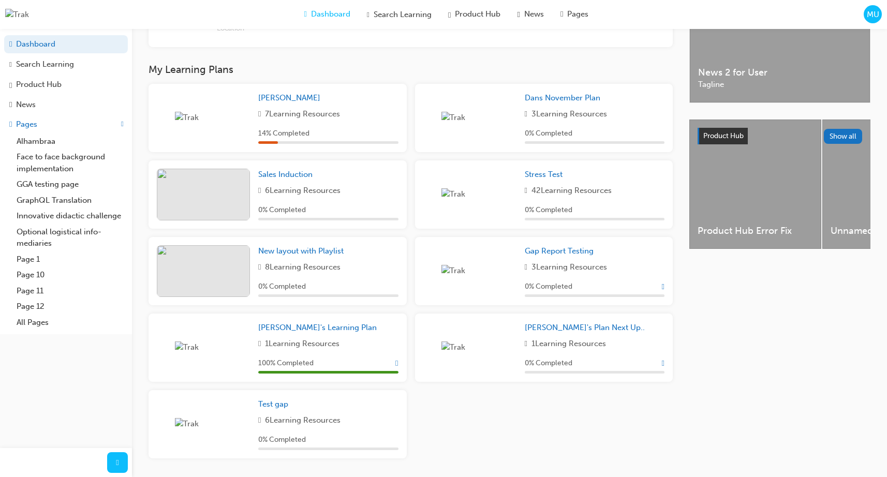
scroll to position [341, 0]
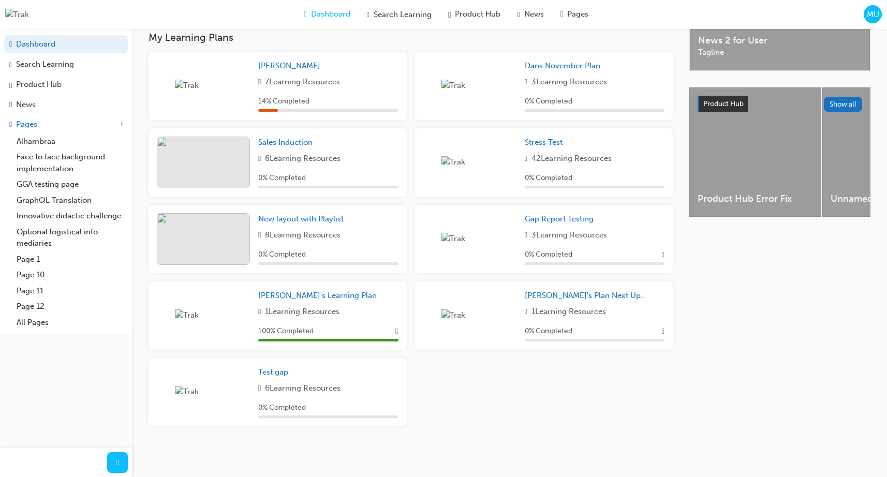
click at [393, 254] on div "0 % Completed" at bounding box center [328, 255] width 140 height 12
click at [395, 253] on div "0 % Completed" at bounding box center [328, 255] width 140 height 12
click at [395, 332] on span "Show Progress" at bounding box center [396, 330] width 3 height 9
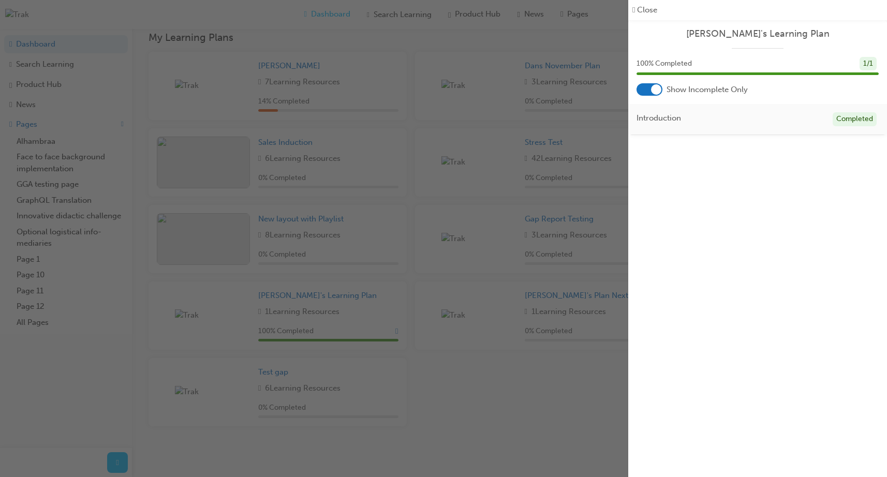
click at [451, 373] on div "button" at bounding box center [314, 238] width 628 height 477
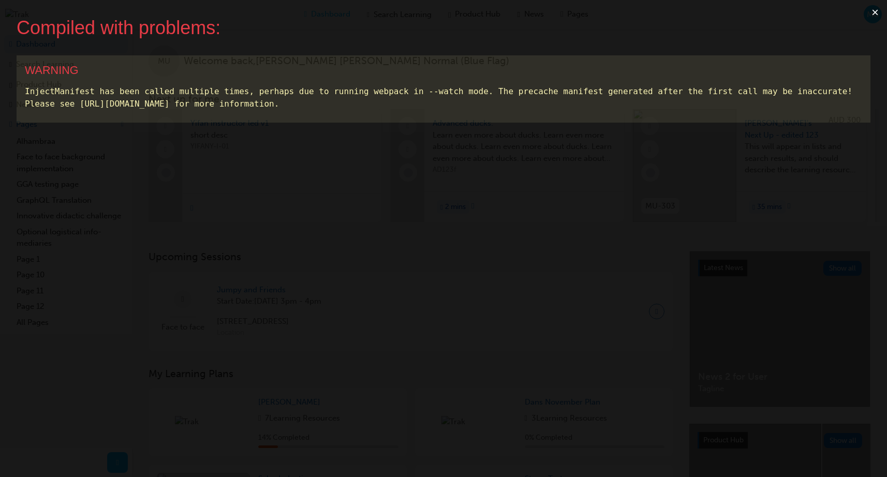
drag, startPoint x: 873, startPoint y: 10, endPoint x: 864, endPoint y: 13, distance: 9.8
click at [864, 13] on button "×" at bounding box center [875, 12] width 24 height 25
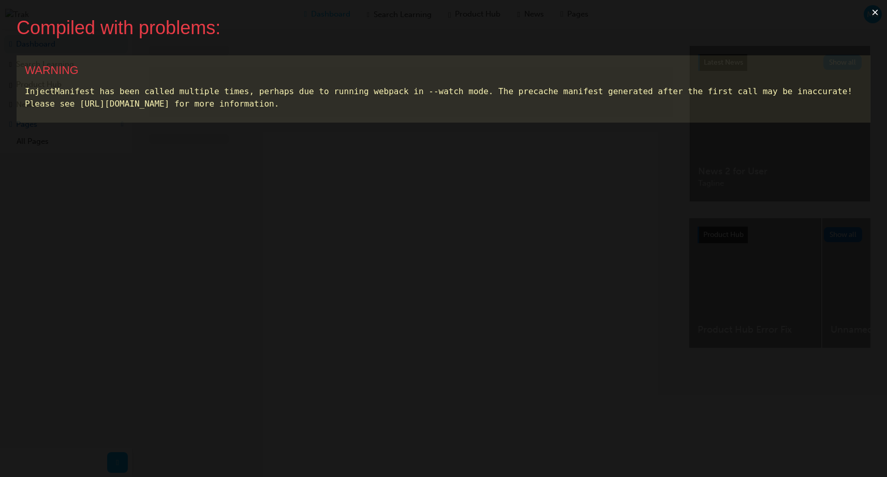
click at [874, 11] on button "×" at bounding box center [875, 12] width 24 height 25
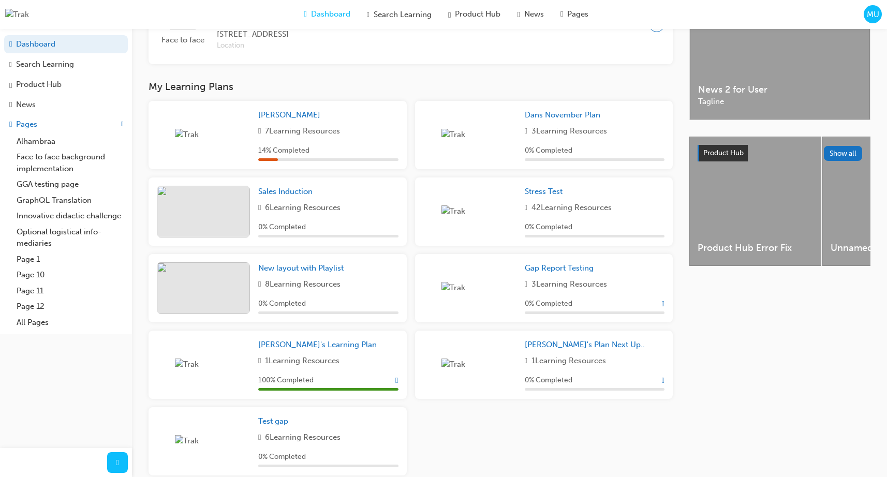
scroll to position [341, 0]
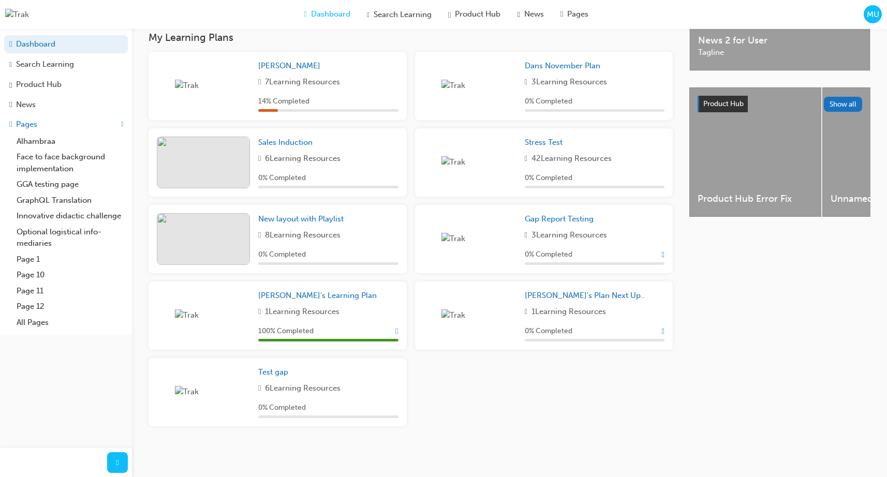
drag, startPoint x: 427, startPoint y: 388, endPoint x: 293, endPoint y: 191, distance: 238.2
click at [427, 380] on div "Marc Plan 7 Learning Resources 14 % Completed Dans November Plan 3 Learning Res…" at bounding box center [410, 243] width 532 height 383
click at [293, 216] on span "New layout with Playlist" at bounding box center [300, 218] width 85 height 9
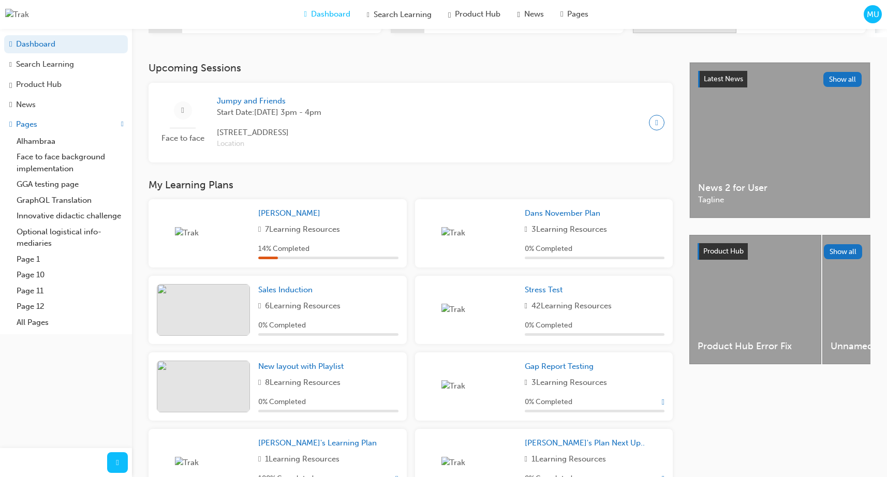
scroll to position [341, 0]
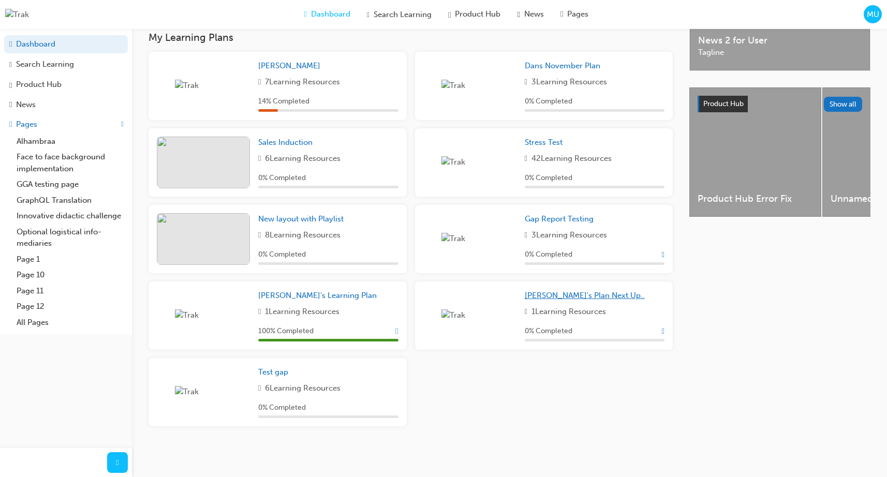
click at [545, 292] on span "[PERSON_NAME]'s Plan Next Up.." at bounding box center [585, 295] width 120 height 9
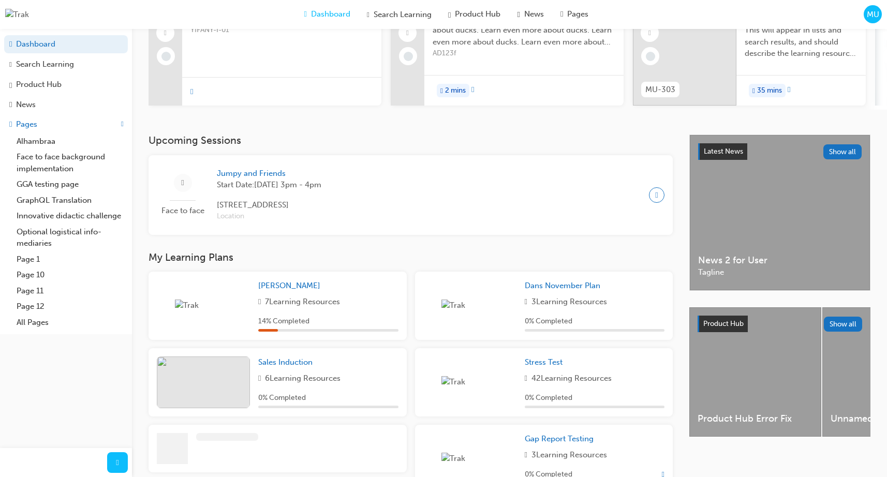
scroll to position [341, 0]
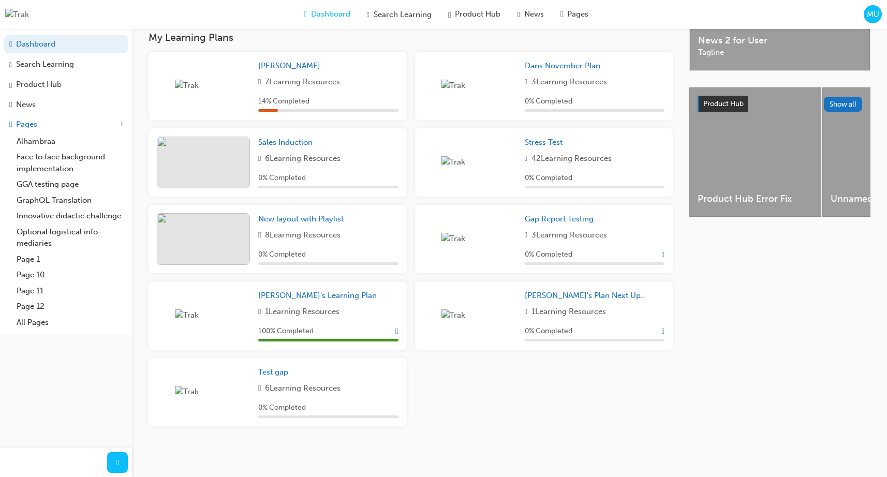
click at [663, 329] on span "Show Progress" at bounding box center [663, 330] width 3 height 9
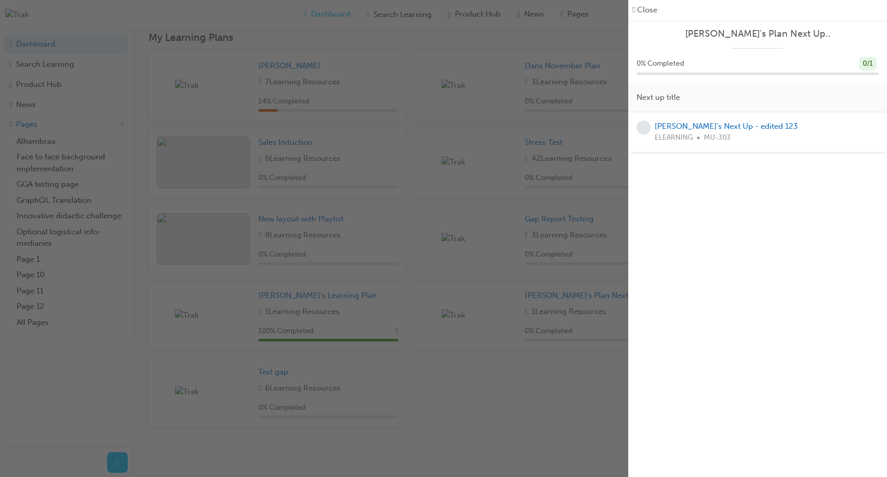
click at [353, 108] on div "button" at bounding box center [314, 238] width 628 height 477
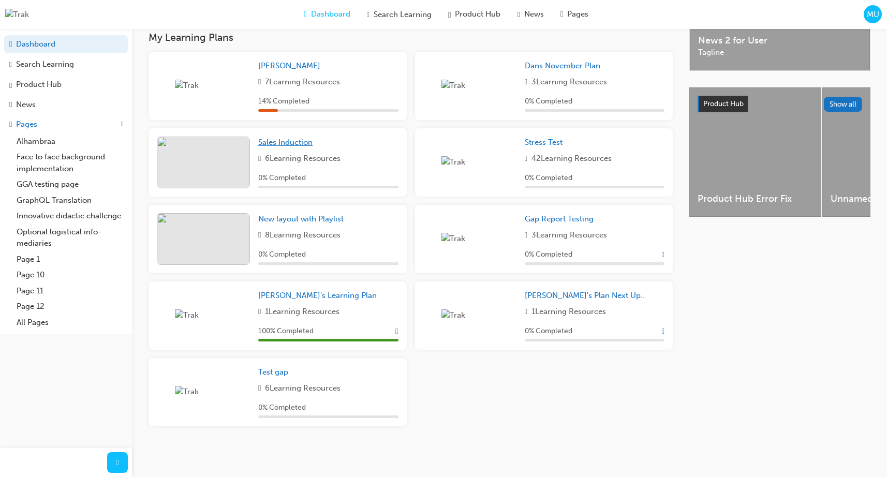
click at [302, 141] on span "Sales Induction" at bounding box center [285, 142] width 54 height 9
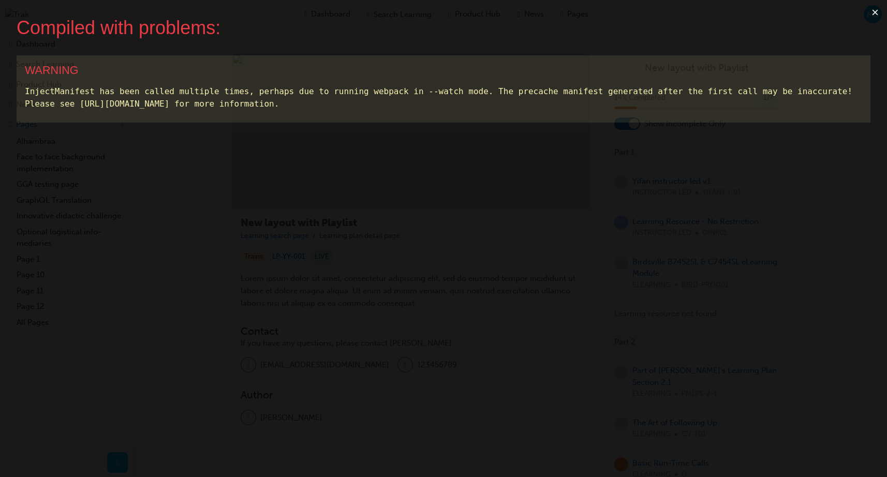
click at [872, 10] on button "×" at bounding box center [875, 12] width 24 height 25
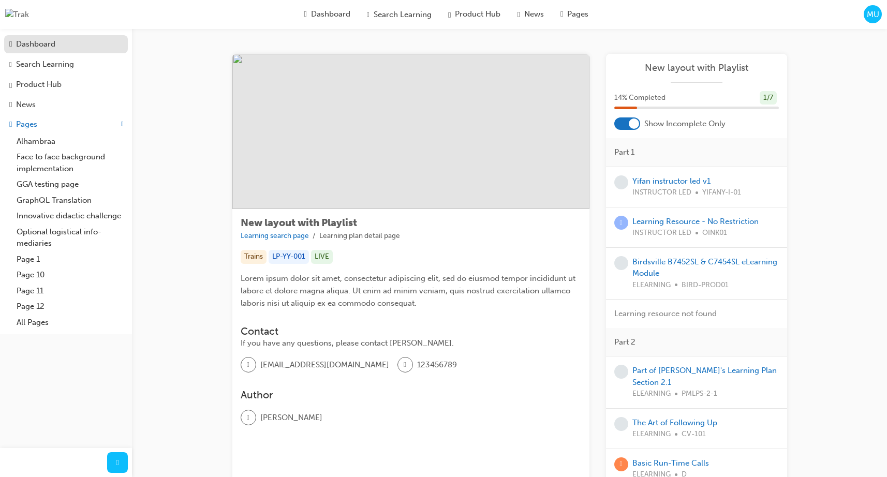
click at [55, 42] on div "Dashboard" at bounding box center [35, 44] width 39 height 12
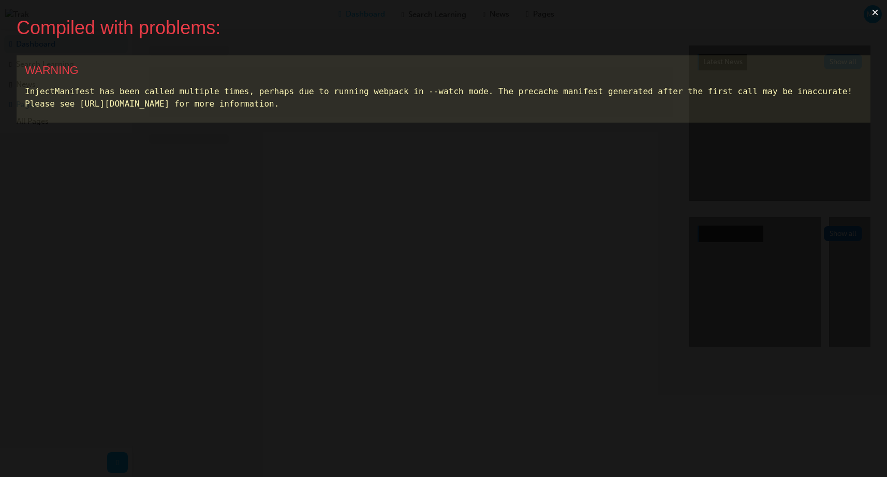
click at [880, 12] on button "×" at bounding box center [875, 12] width 24 height 25
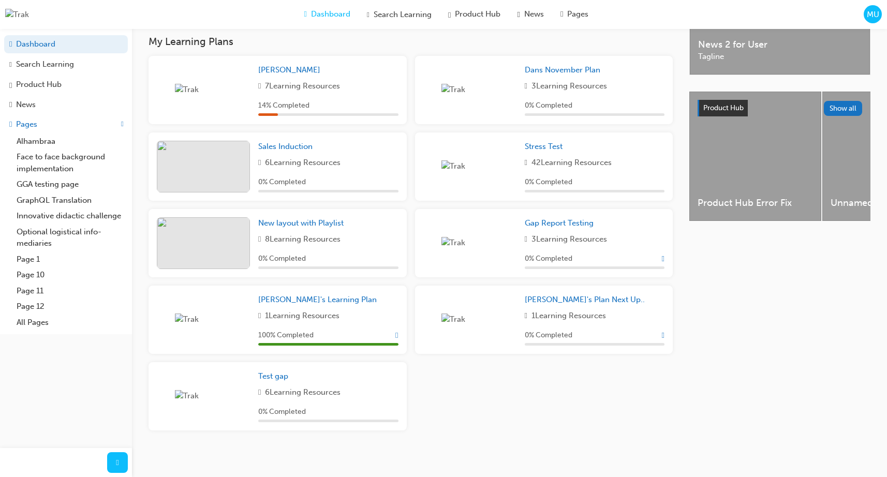
scroll to position [336, 0]
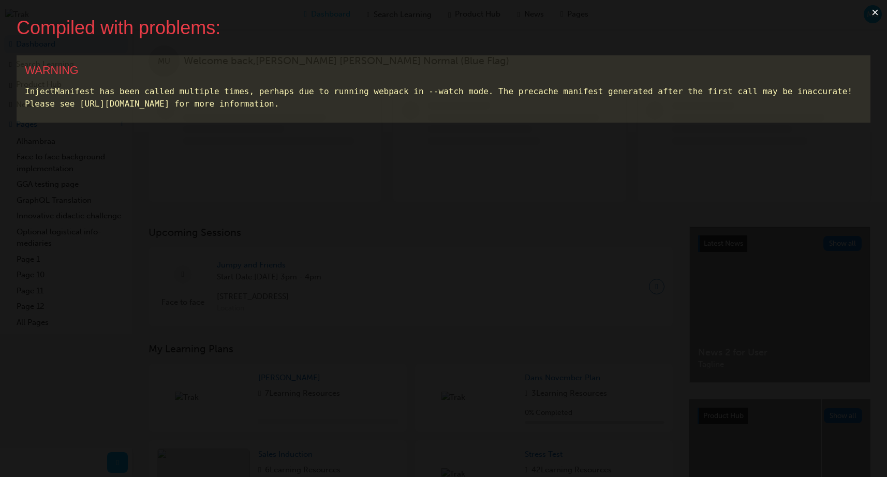
drag, startPoint x: 818, startPoint y: 25, endPoint x: 863, endPoint y: 20, distance: 45.2
click at [819, 25] on div "Compiled with problems:" at bounding box center [435, 28] width 837 height 22
click at [876, 14] on button "×" at bounding box center [875, 12] width 24 height 25
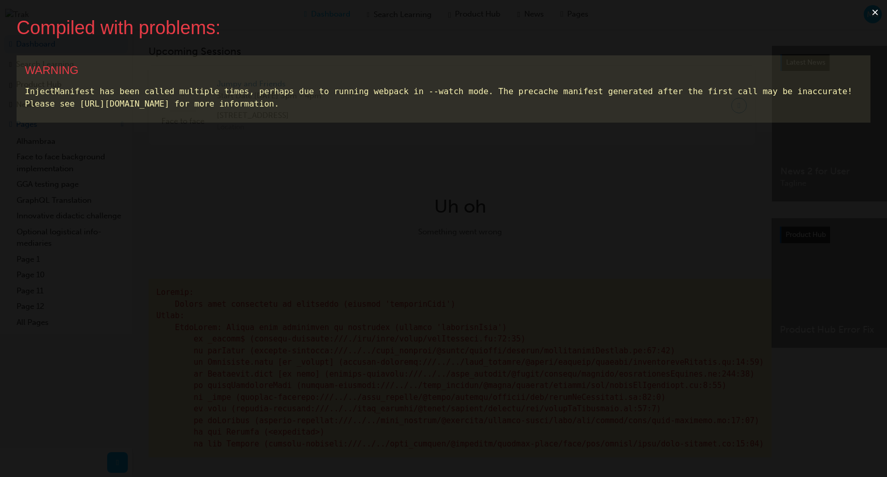
click at [871, 14] on button "×" at bounding box center [875, 12] width 24 height 25
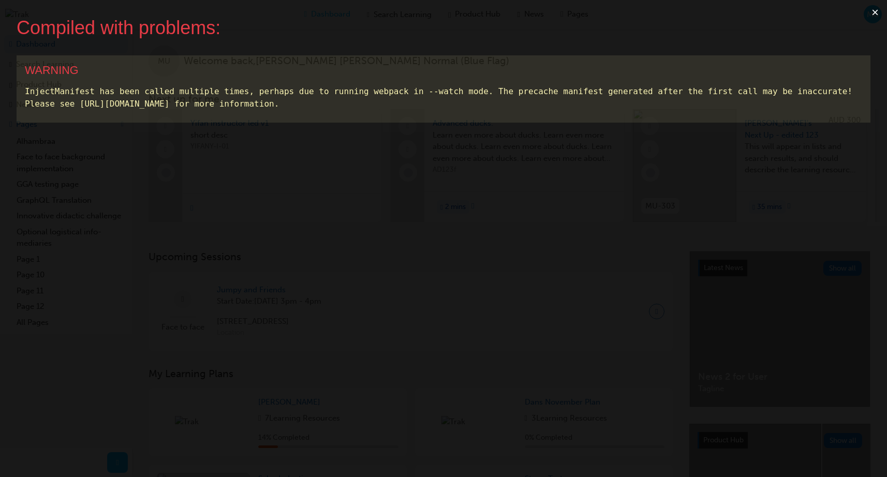
drag, startPoint x: 846, startPoint y: 7, endPoint x: 872, endPoint y: 16, distance: 26.7
click at [848, 8] on div "Compiled with problems: × WARNING InjectManifest has been called multiple times…" at bounding box center [443, 238] width 887 height 477
click at [874, 14] on button "×" at bounding box center [875, 12] width 24 height 25
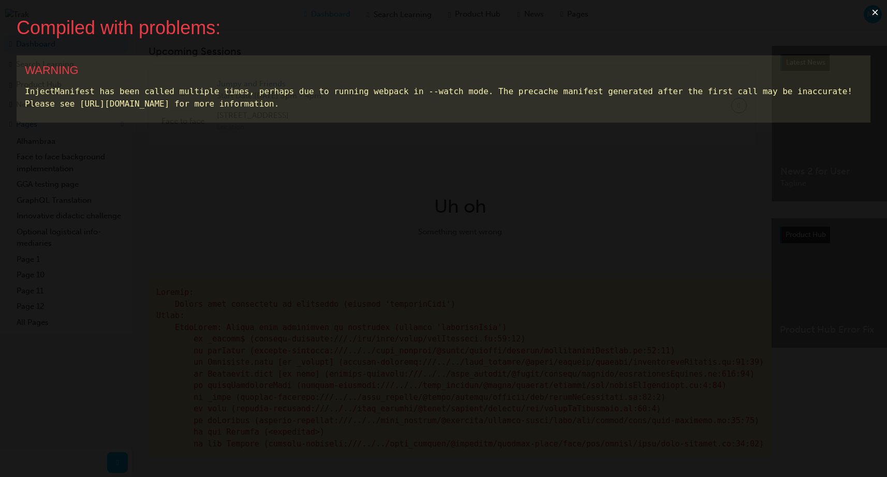
click at [872, 13] on button "×" at bounding box center [875, 12] width 24 height 25
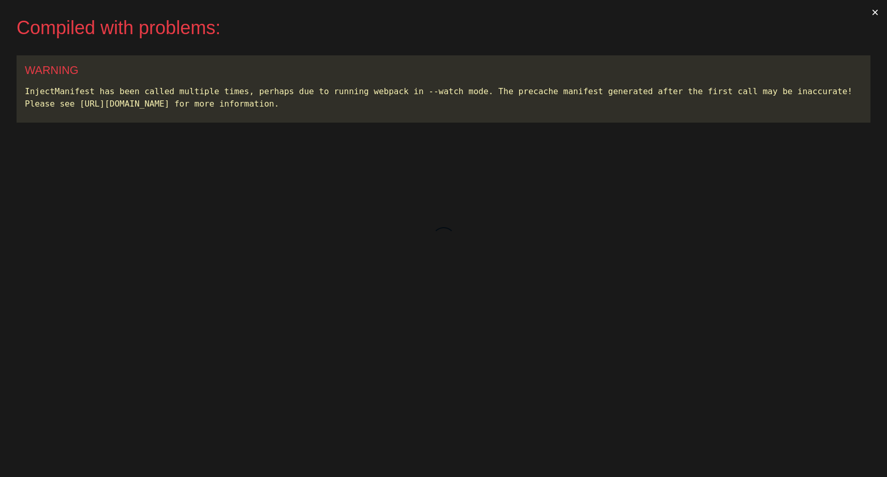
click at [871, 15] on button "×" at bounding box center [875, 12] width 24 height 25
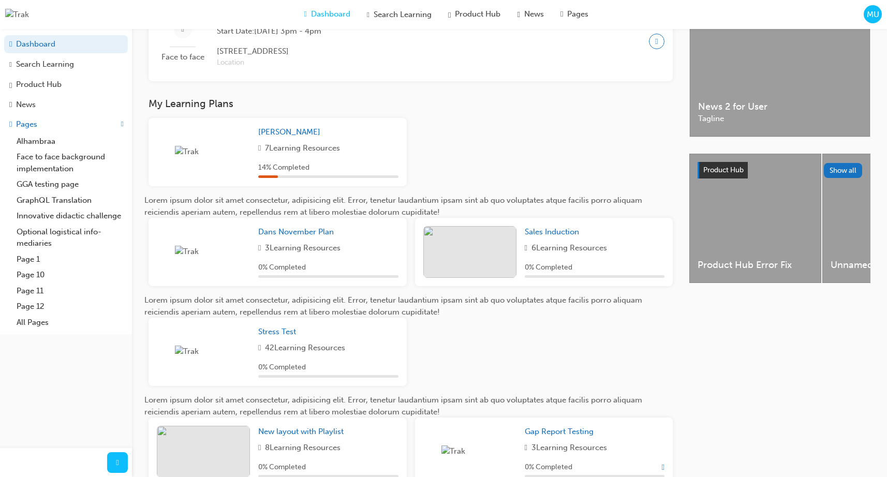
scroll to position [277, 0]
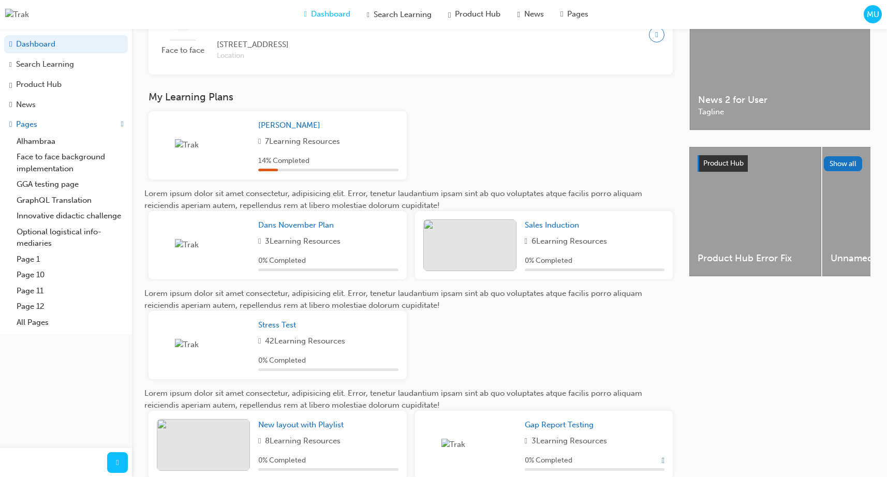
click at [393, 267] on div "0 % Completed" at bounding box center [328, 261] width 140 height 12
click at [316, 230] on span "Dans November Plan" at bounding box center [296, 224] width 76 height 9
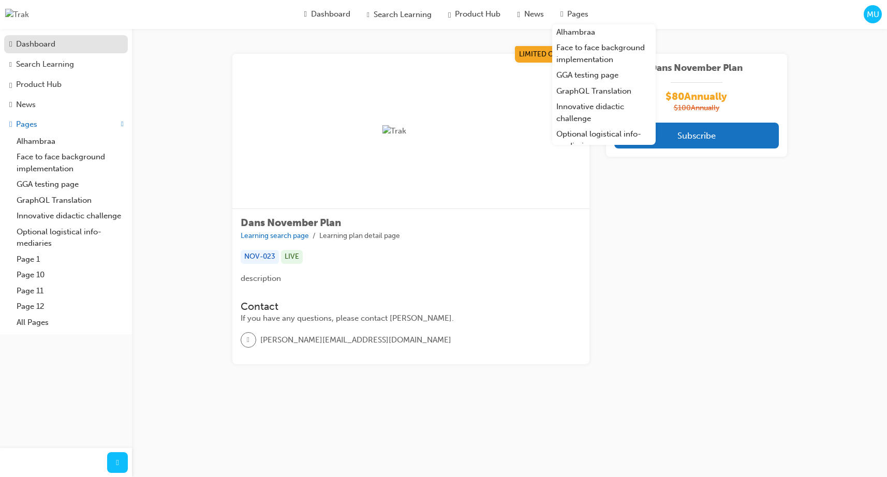
click at [72, 42] on div "Dashboard" at bounding box center [65, 44] width 113 height 12
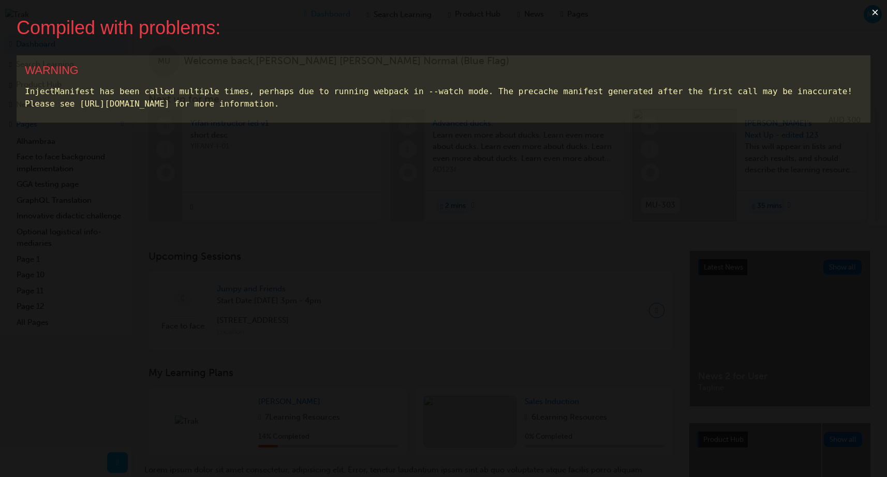
click at [871, 13] on button "×" at bounding box center [875, 12] width 24 height 25
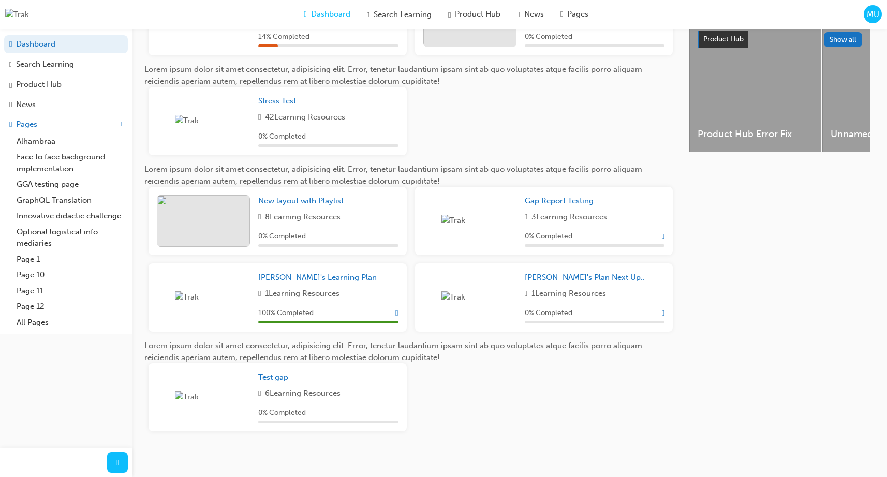
scroll to position [400, 0]
click at [282, 382] on span "Test gap" at bounding box center [273, 377] width 30 height 9
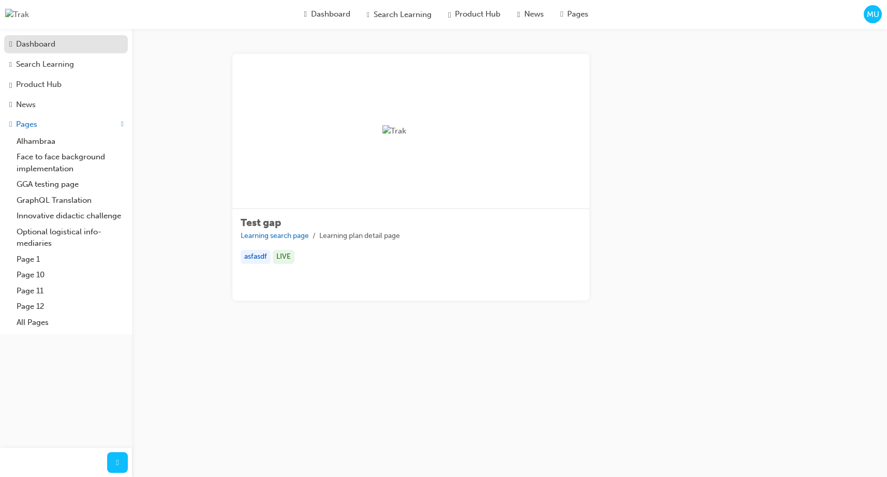
click at [49, 46] on div "Dashboard" at bounding box center [35, 44] width 39 height 12
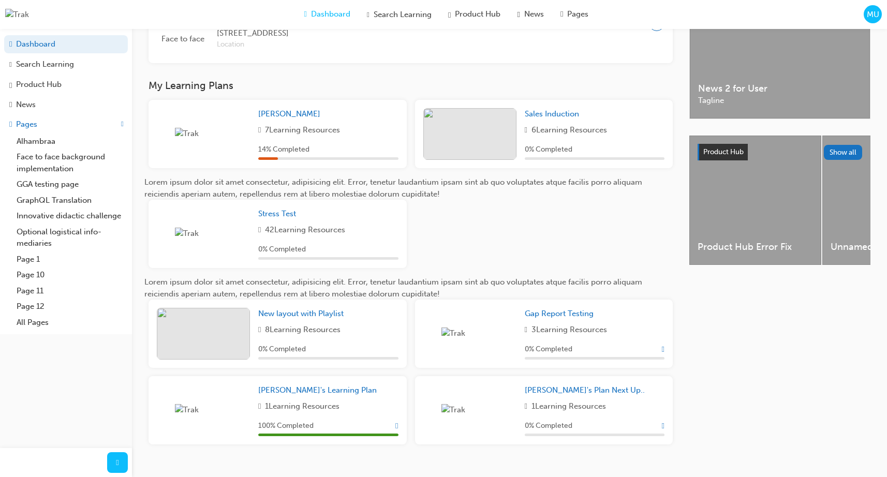
scroll to position [311, 0]
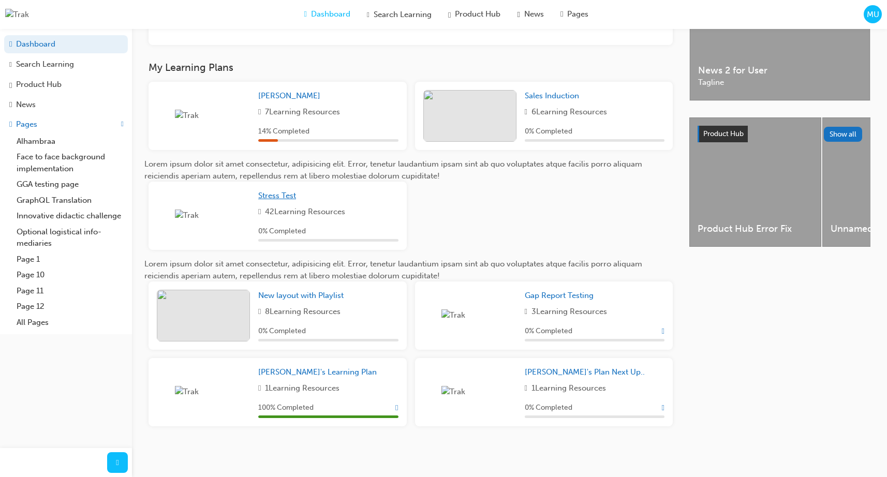
click at [279, 196] on span "Stress Test" at bounding box center [277, 195] width 38 height 9
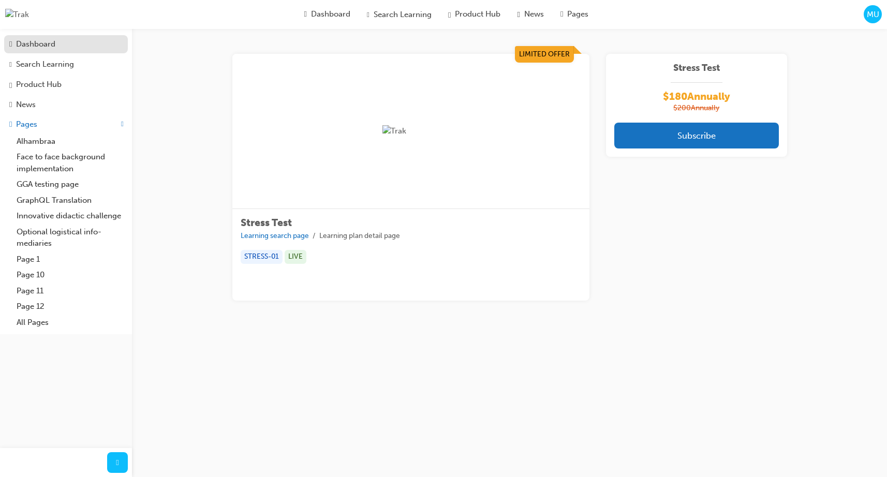
drag, startPoint x: 55, startPoint y: 46, endPoint x: 40, endPoint y: 46, distance: 15.0
click at [54, 46] on div "Dashboard" at bounding box center [35, 44] width 39 height 12
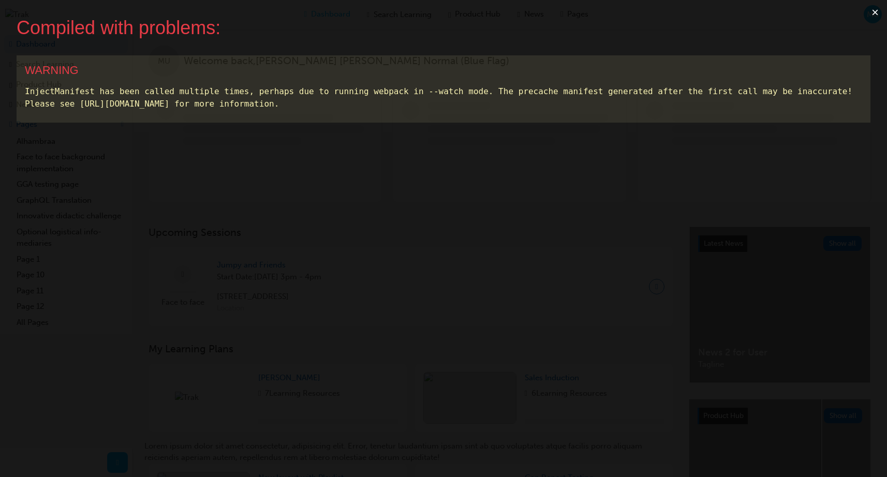
drag, startPoint x: 722, startPoint y: 60, endPoint x: 745, endPoint y: 58, distance: 22.8
click at [723, 60] on div "WARNING InjectManifest has been called multiple times, perhaps due to running w…" at bounding box center [444, 88] width 854 height 67
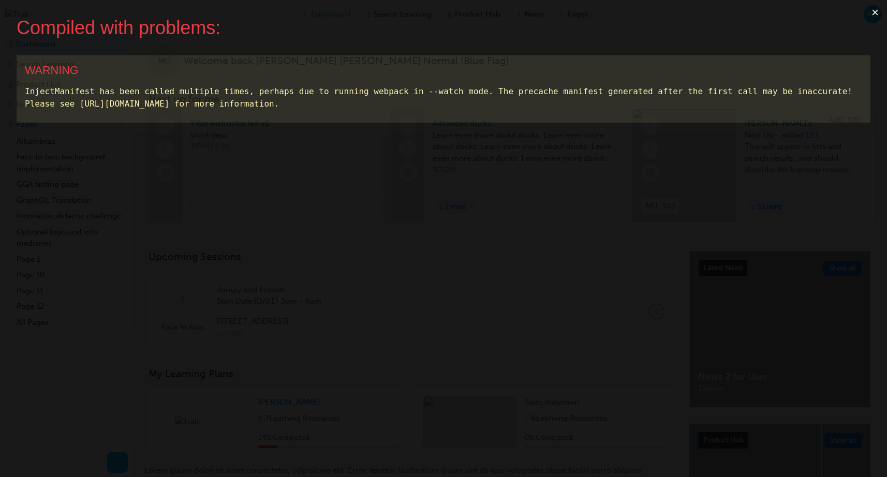
click at [878, 13] on button "×" at bounding box center [875, 12] width 24 height 25
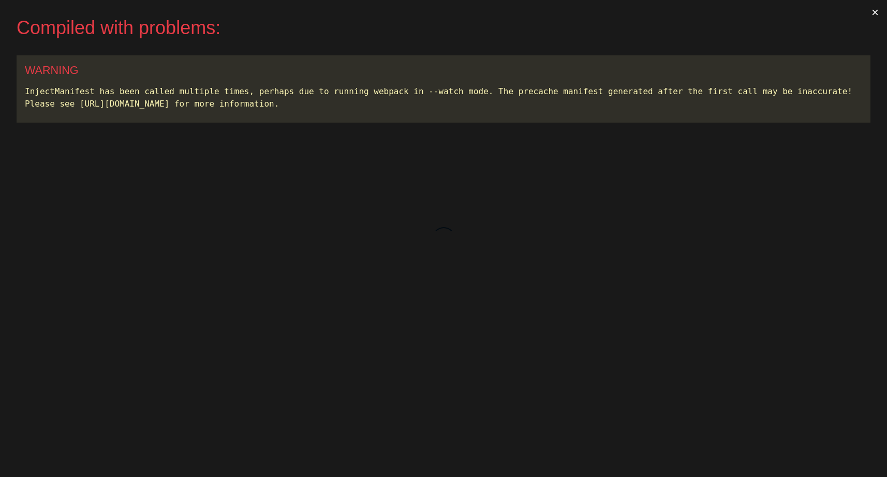
click at [875, 12] on button "×" at bounding box center [875, 12] width 24 height 25
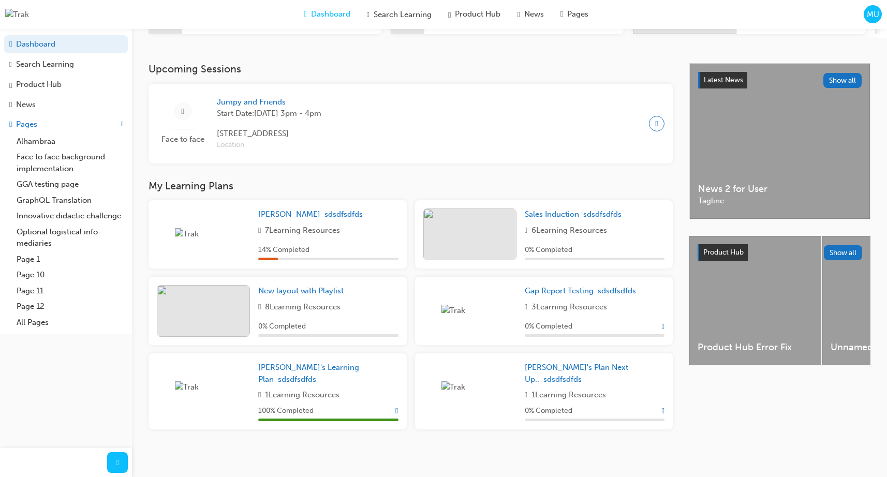
scroll to position [188, 0]
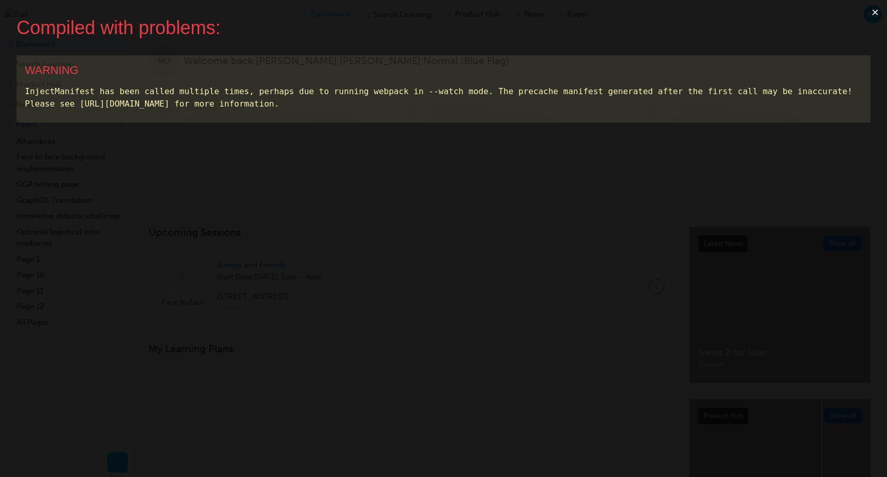
drag, startPoint x: 585, startPoint y: 39, endPoint x: 759, endPoint y: 32, distance: 175.0
click at [585, 39] on div "Compiled with problems: × WARNING InjectManifest has been called multiple times…" at bounding box center [443, 238] width 887 height 477
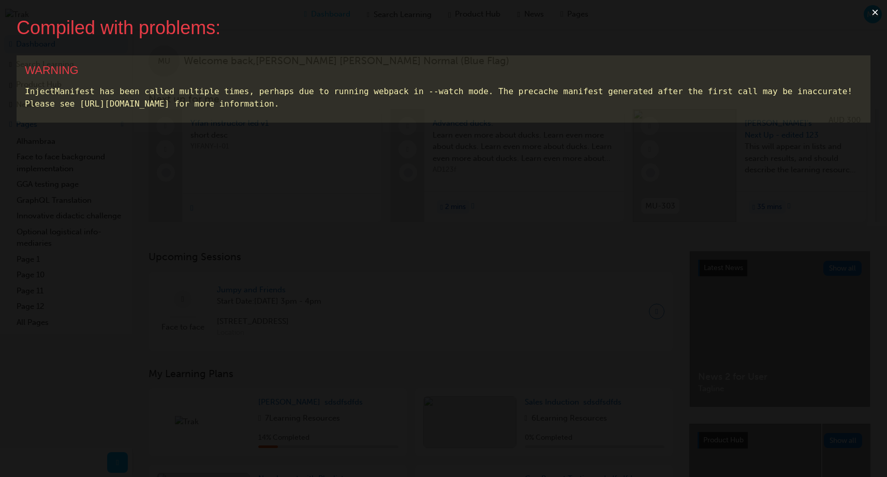
click at [876, 12] on button "×" at bounding box center [875, 12] width 24 height 25
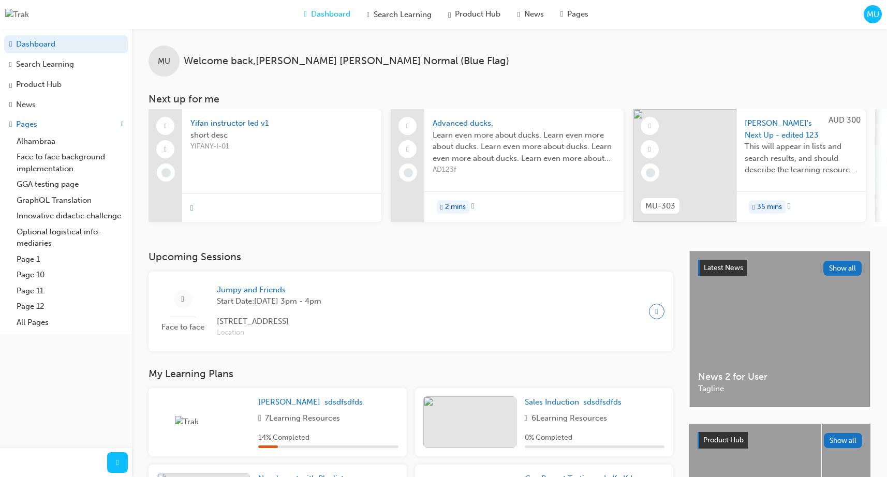
scroll to position [188, 0]
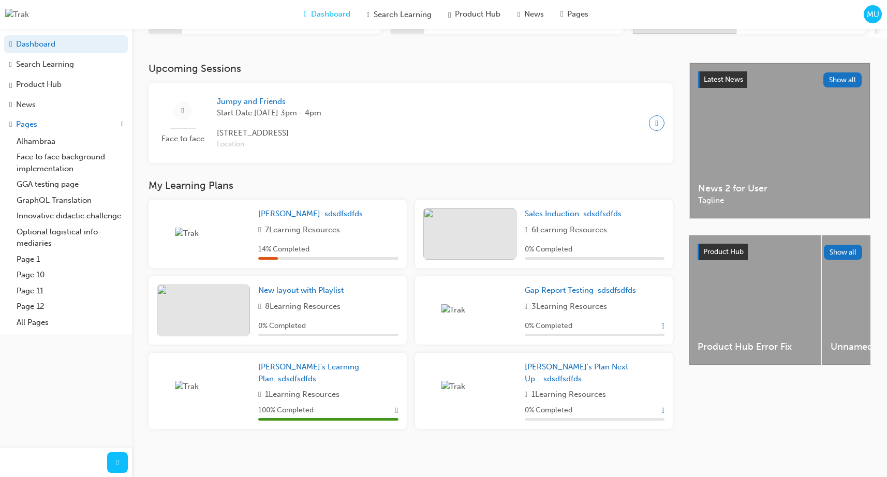
click at [870, 18] on span "MU" at bounding box center [872, 15] width 12 height 12
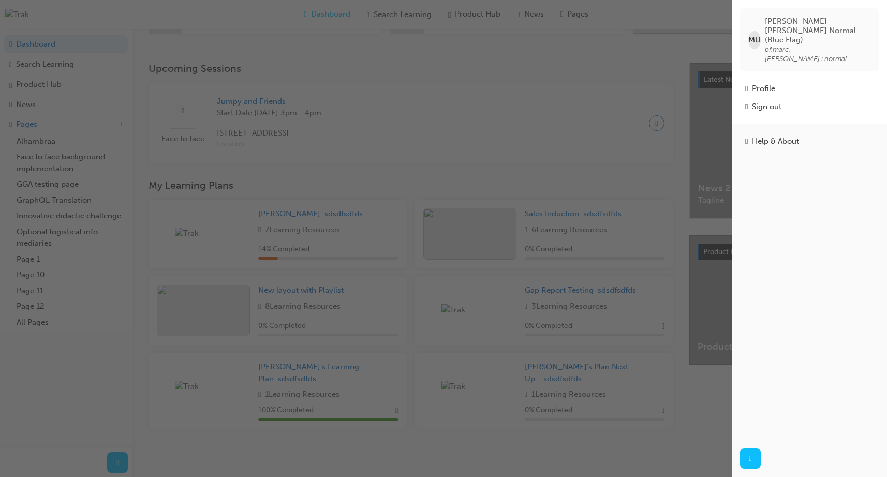
click at [637, 87] on div "button" at bounding box center [365, 238] width 731 height 477
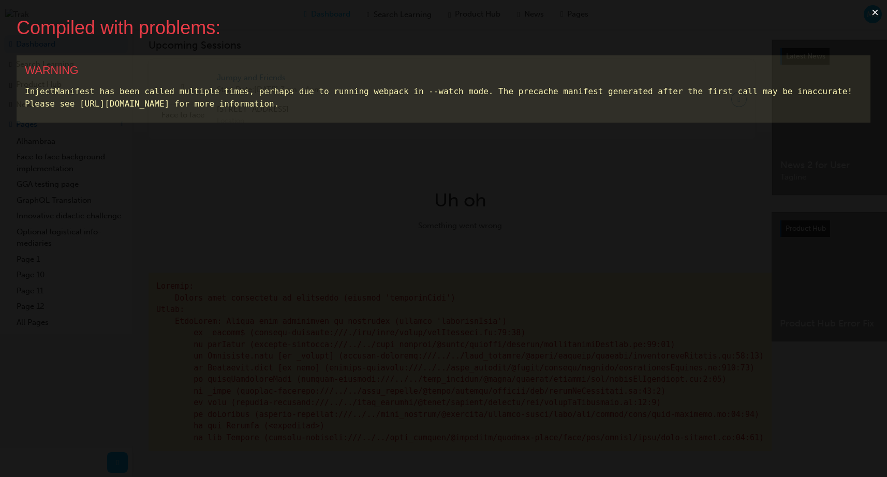
scroll to position [0, 0]
click at [872, 12] on button "×" at bounding box center [875, 12] width 24 height 25
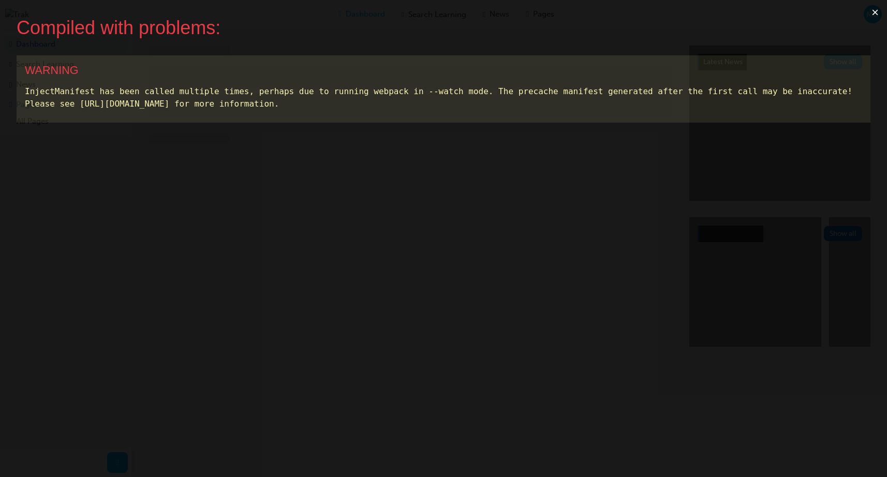
click at [877, 12] on button "×" at bounding box center [875, 12] width 24 height 25
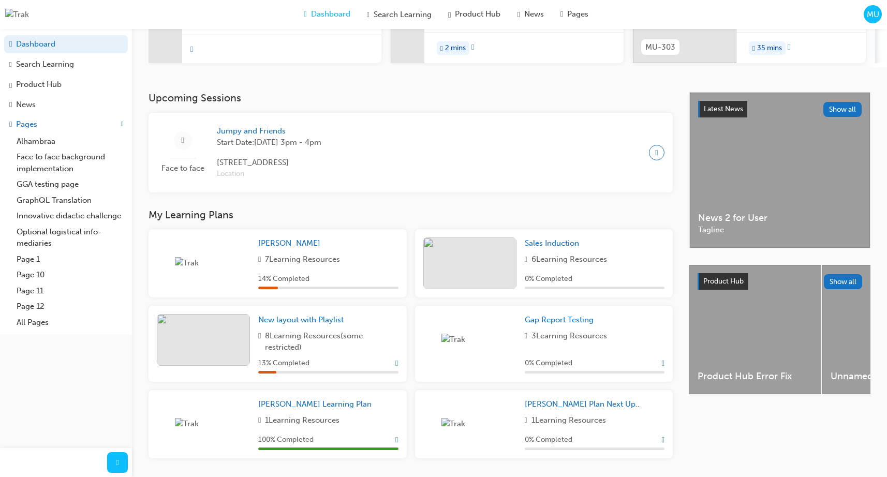
scroll to position [197, 0]
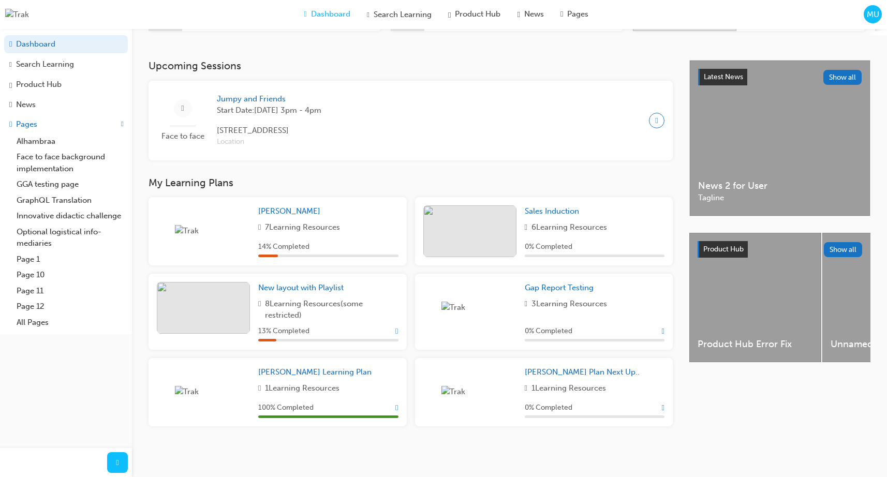
click at [396, 330] on span "Show Progress" at bounding box center [396, 330] width 3 height 9
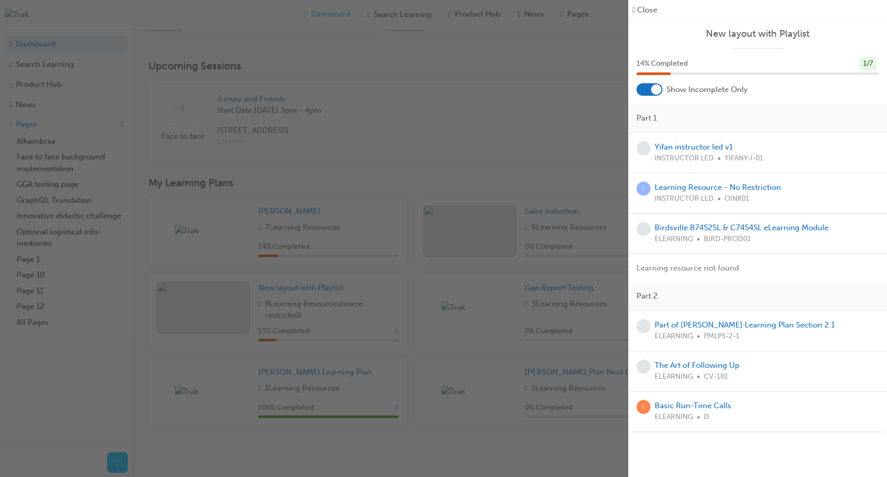
click at [410, 319] on div "button" at bounding box center [314, 238] width 628 height 477
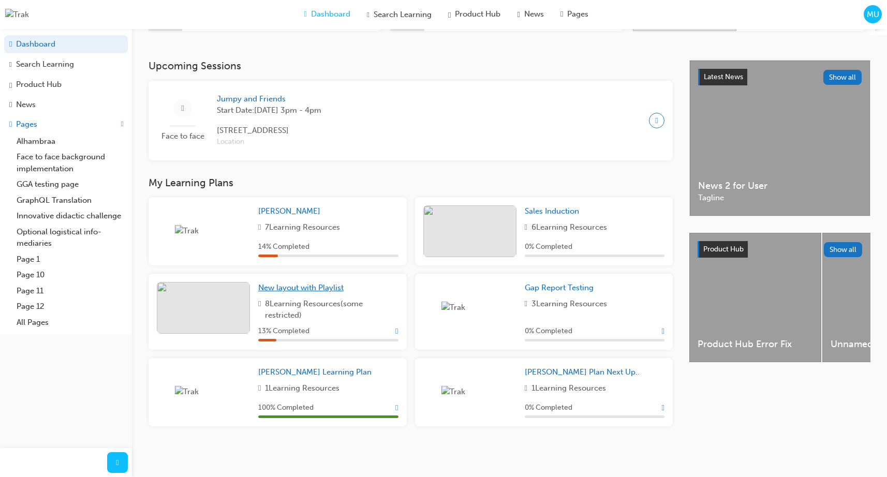
click at [335, 289] on span "New layout with Playlist" at bounding box center [300, 287] width 85 height 9
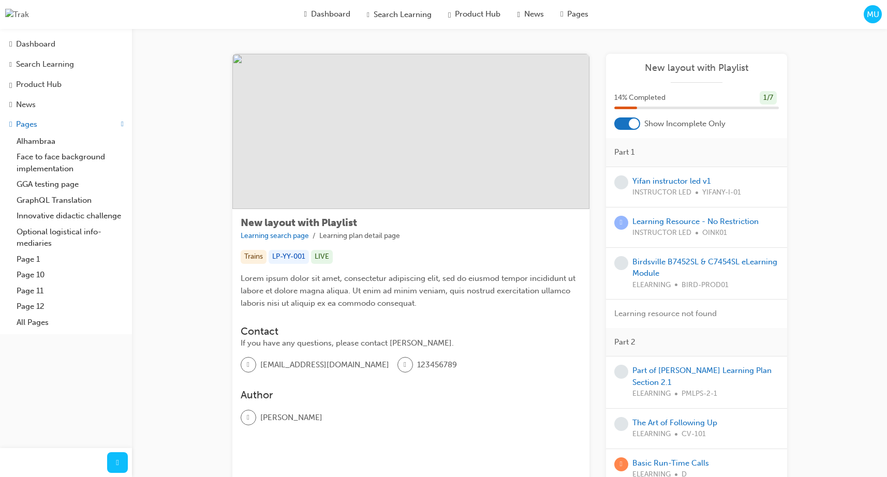
click at [192, 155] on div "New layout with Playlist Learning search page Learning plan detail page New lay…" at bounding box center [509, 284] width 755 height 510
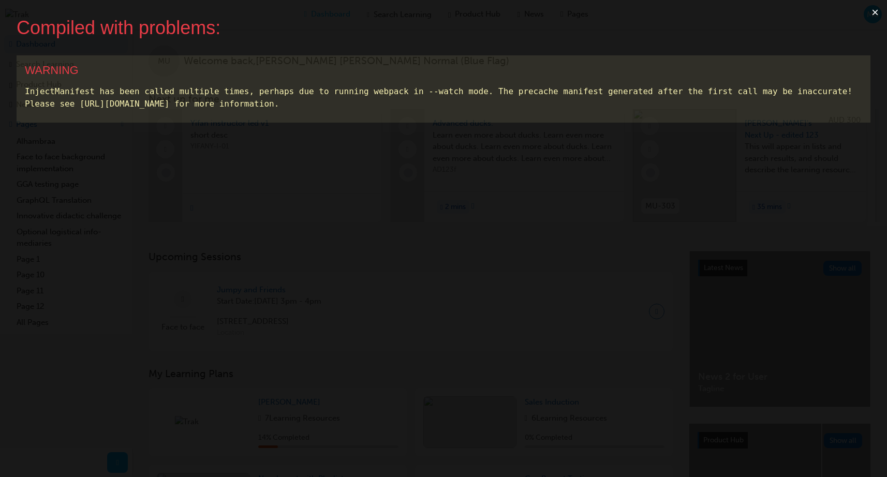
click at [873, 11] on button "×" at bounding box center [875, 12] width 24 height 25
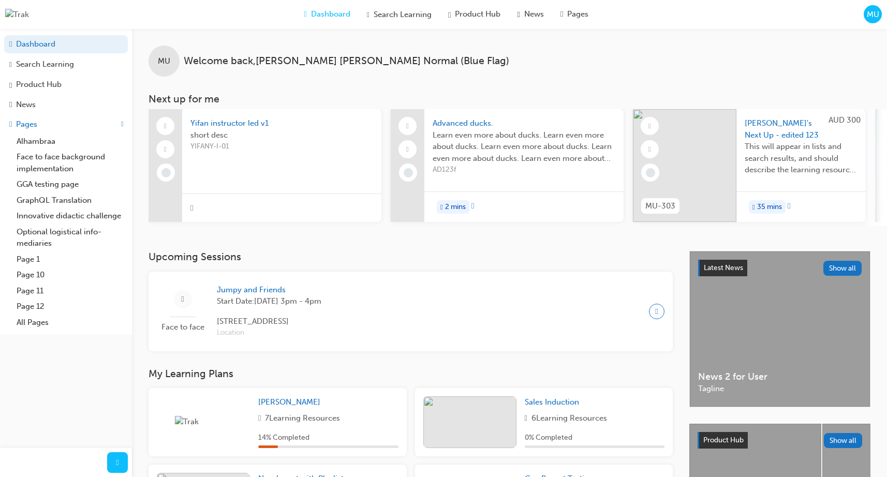
scroll to position [197, 0]
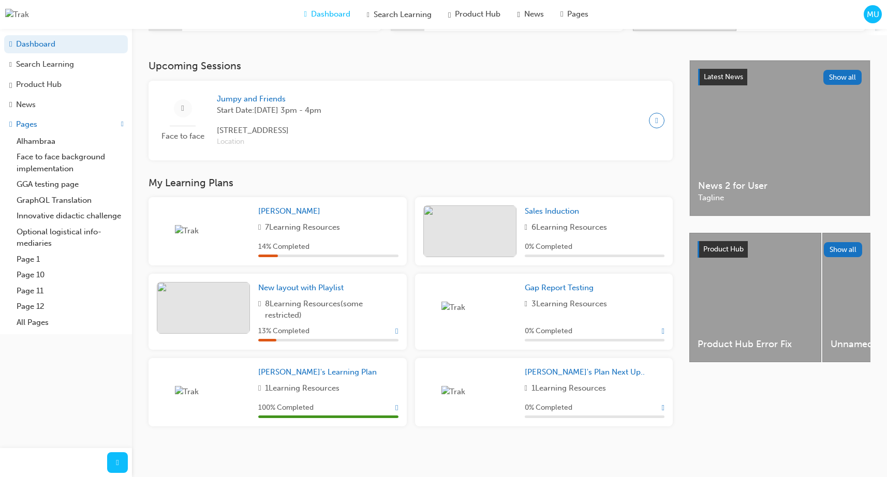
click at [395, 330] on span "Show Progress" at bounding box center [396, 330] width 3 height 9
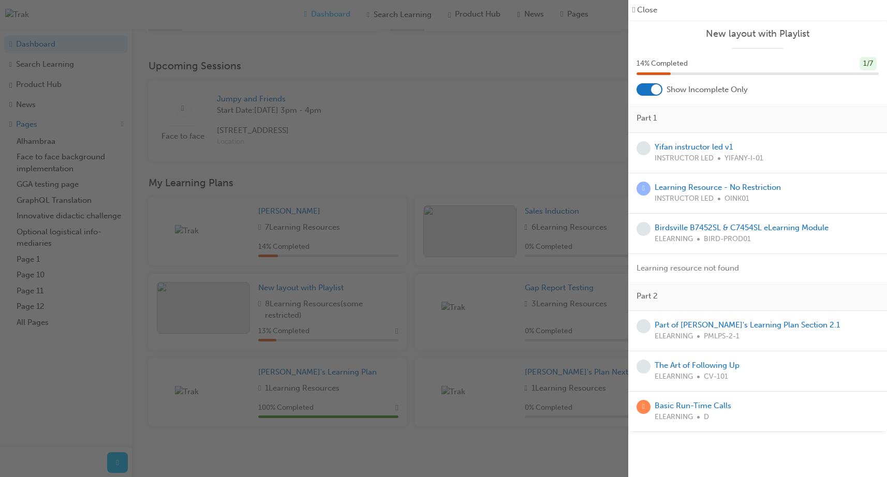
click at [641, 88] on div at bounding box center [649, 89] width 26 height 12
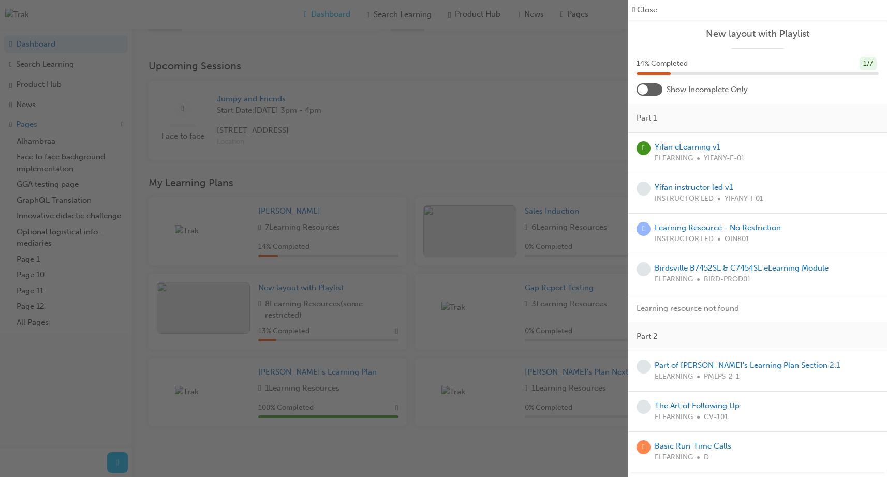
click at [655, 89] on div at bounding box center [649, 89] width 26 height 12
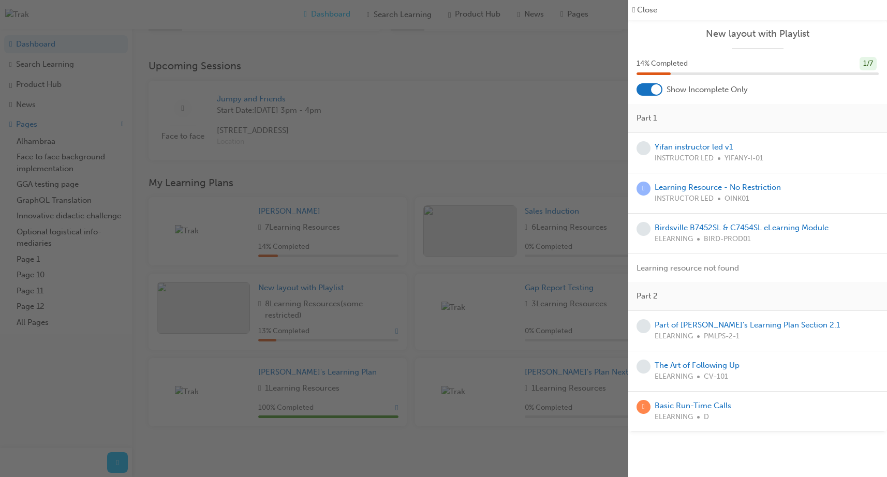
click at [429, 99] on div "button" at bounding box center [314, 238] width 628 height 477
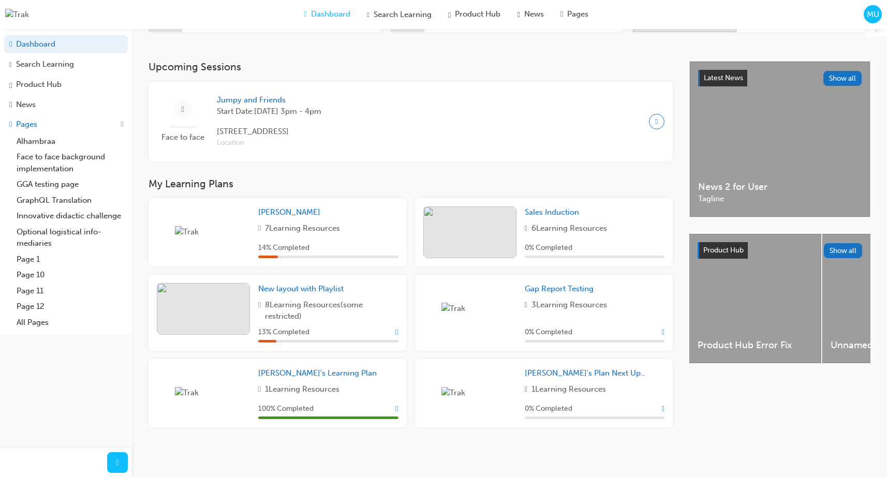
scroll to position [189, 0]
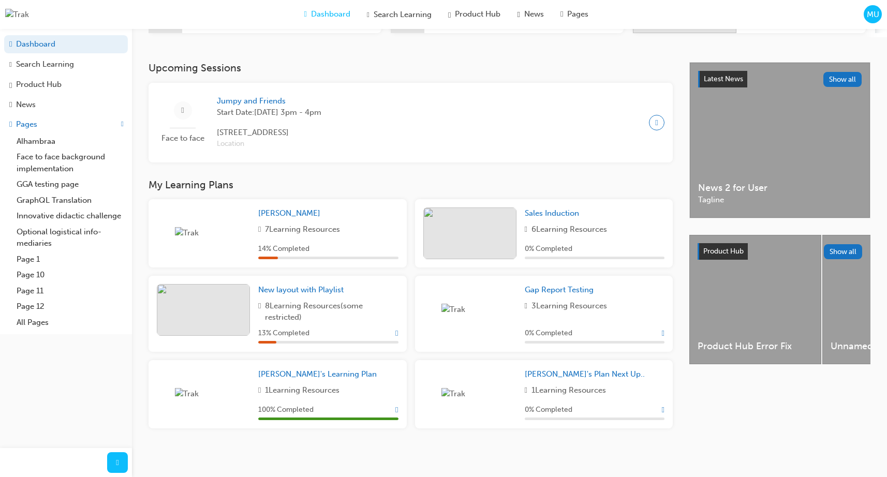
click at [395, 338] on span "Show Progress" at bounding box center [396, 332] width 3 height 9
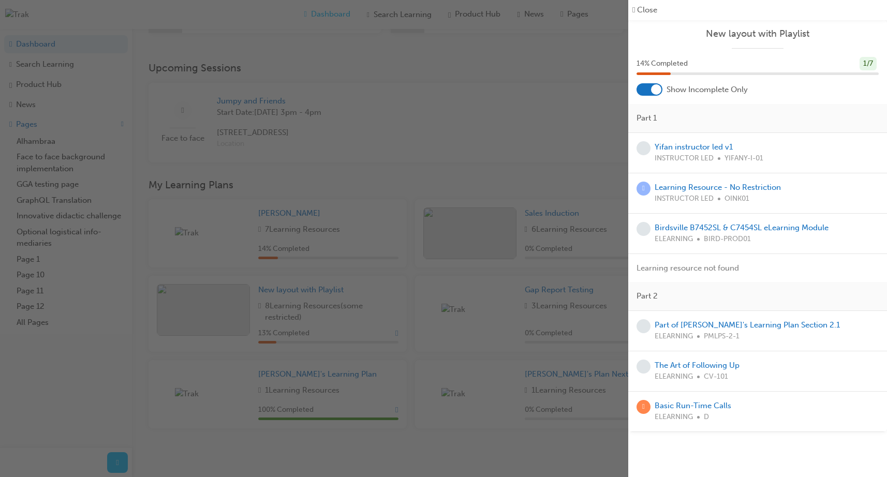
click at [700, 265] on span "Learning resource not found" at bounding box center [687, 267] width 102 height 9
copy span "Learning resource not found"
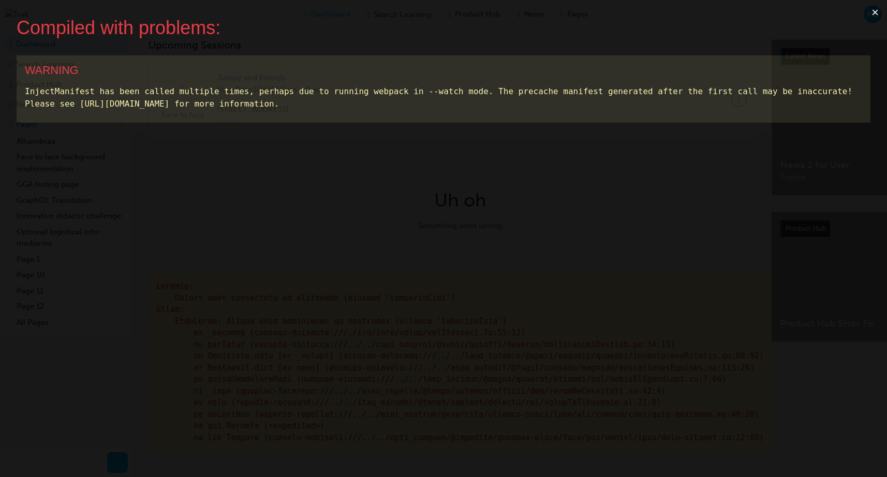
scroll to position [0, 0]
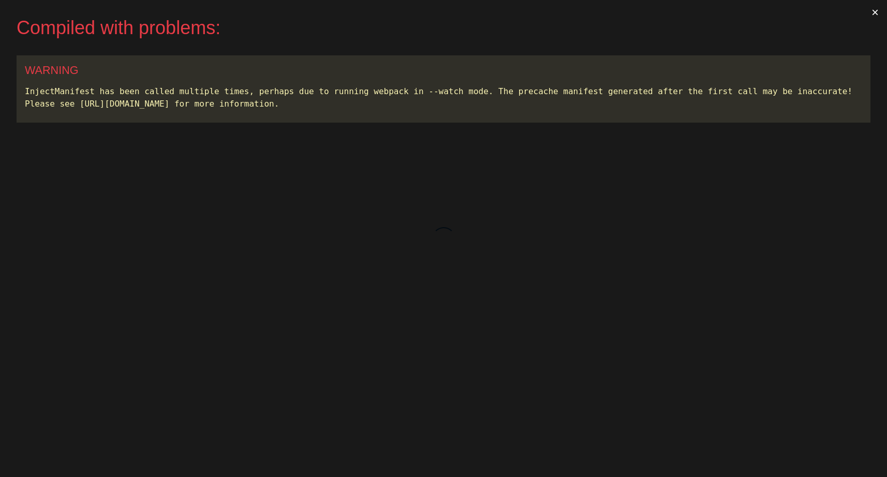
click at [875, 14] on button "×" at bounding box center [875, 12] width 24 height 25
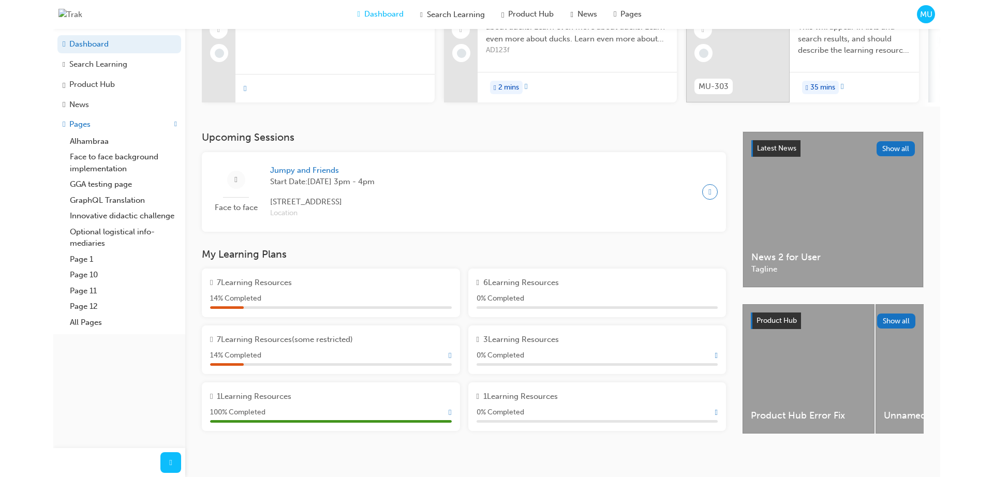
scroll to position [134, 0]
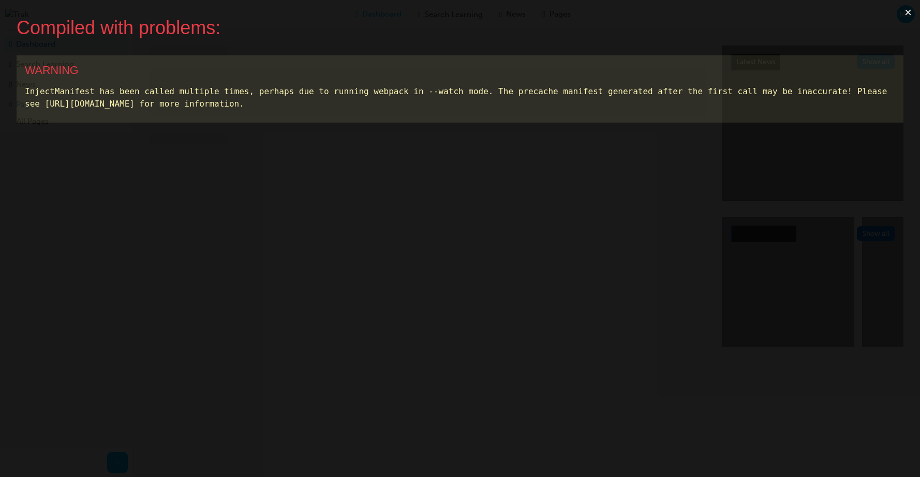
click at [906, 13] on button "×" at bounding box center [908, 12] width 24 height 25
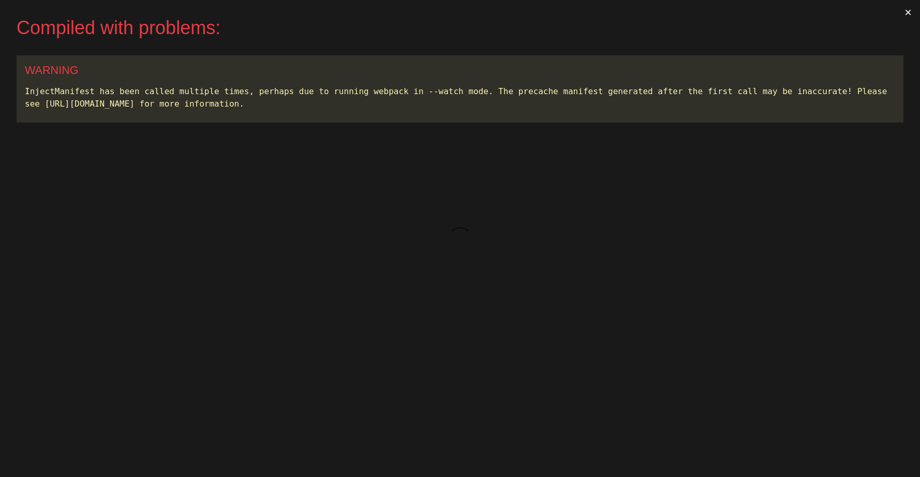
click at [907, 11] on button "×" at bounding box center [908, 12] width 24 height 25
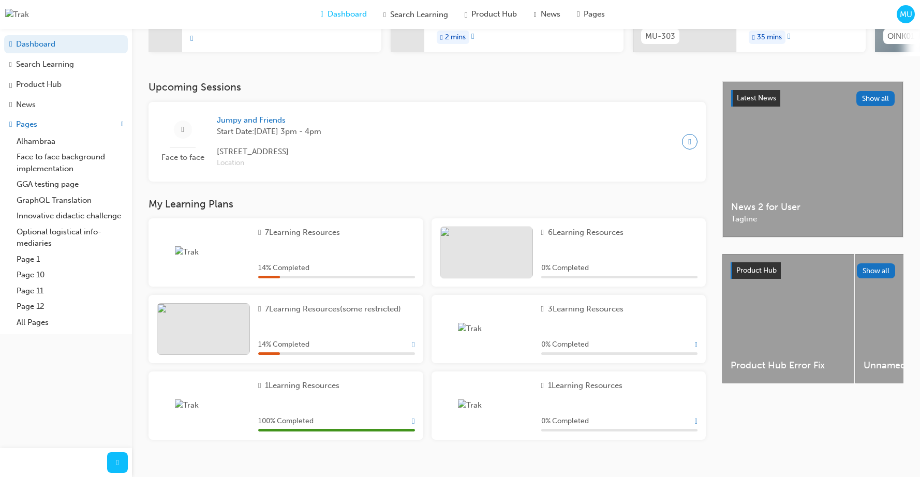
scroll to position [188, 0]
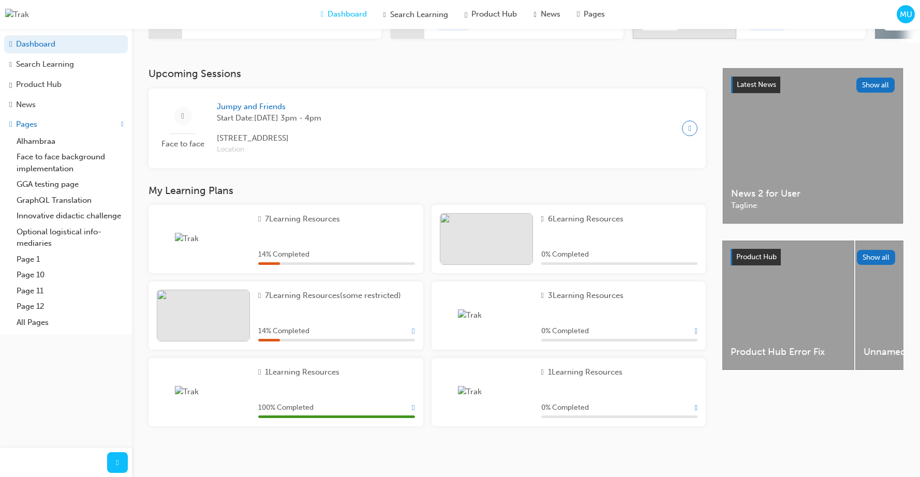
click at [412, 329] on span "Show Progress" at bounding box center [413, 330] width 3 height 9
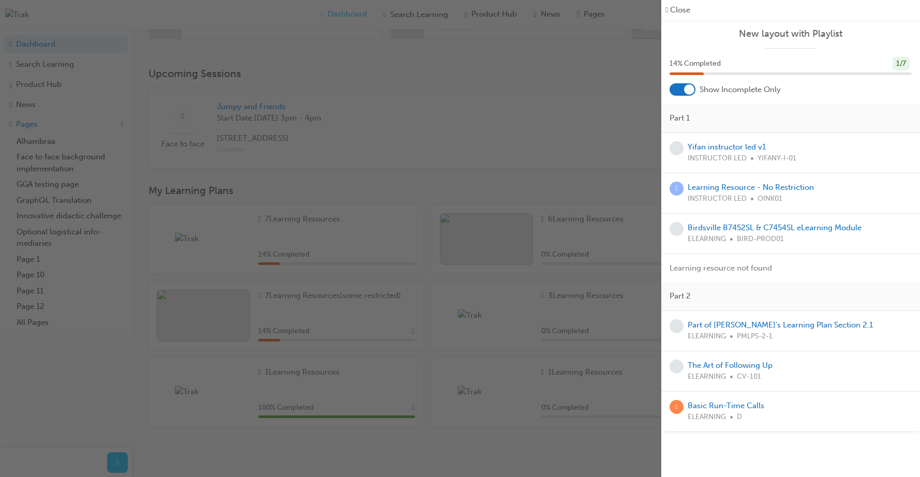
click at [684, 88] on div at bounding box center [689, 89] width 10 height 10
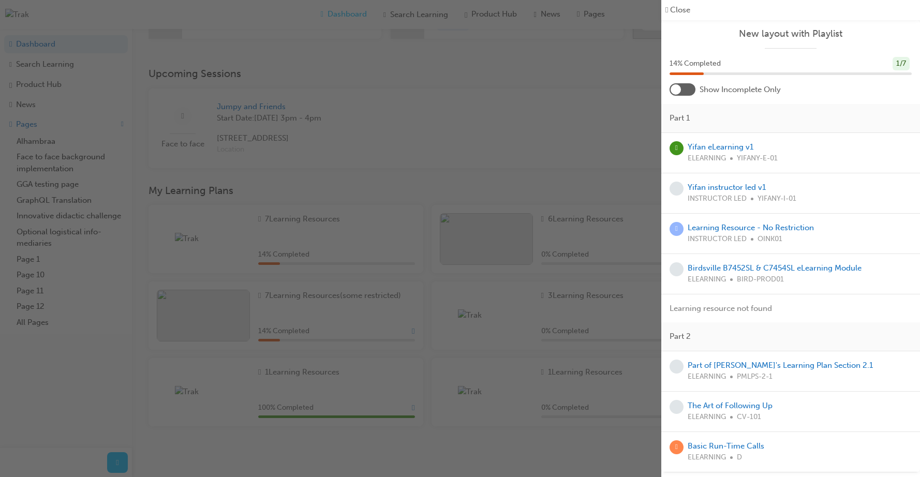
click at [684, 91] on div at bounding box center [682, 89] width 26 height 12
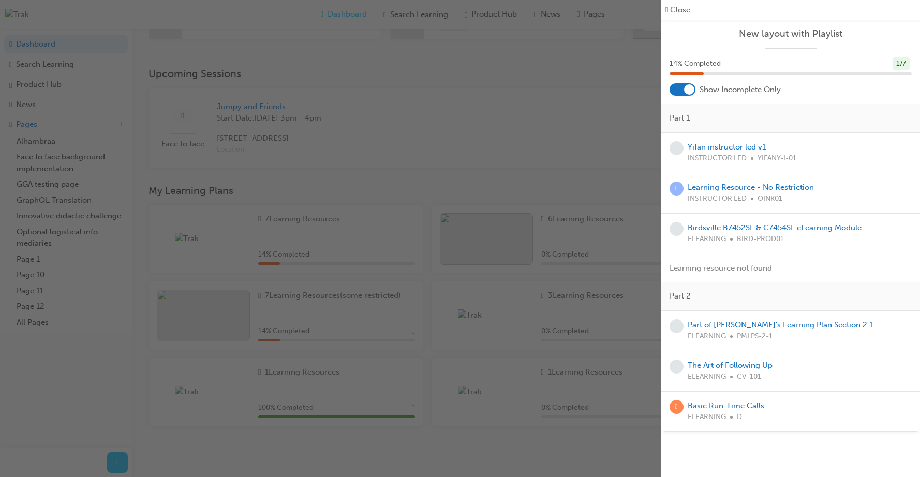
click at [452, 133] on div "button" at bounding box center [330, 238] width 661 height 477
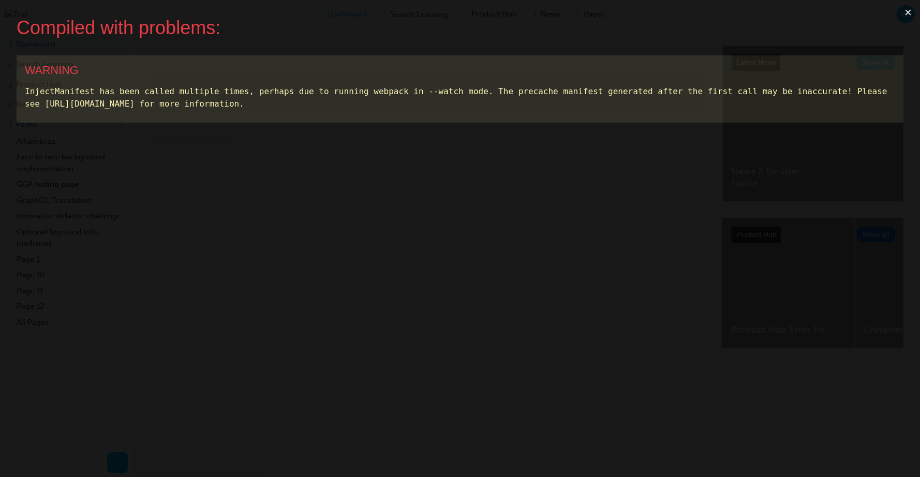
click at [907, 12] on button "×" at bounding box center [908, 12] width 24 height 25
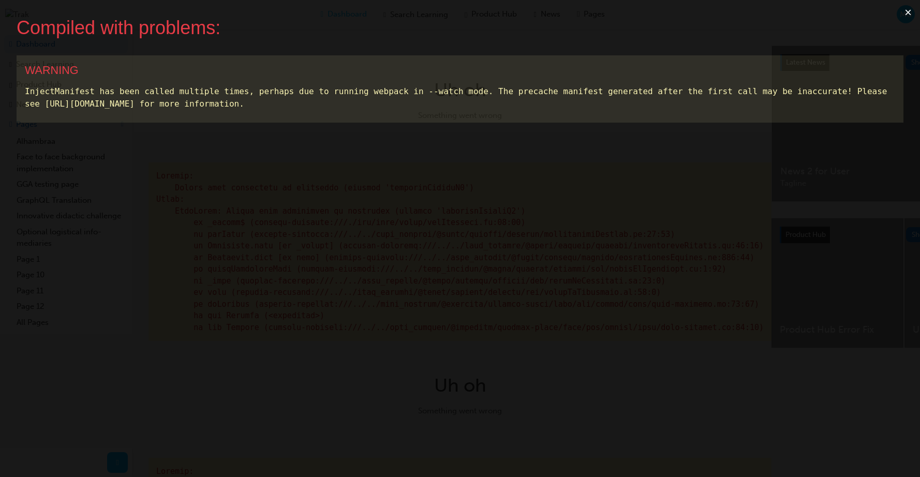
click at [905, 16] on button "×" at bounding box center [908, 12] width 24 height 25
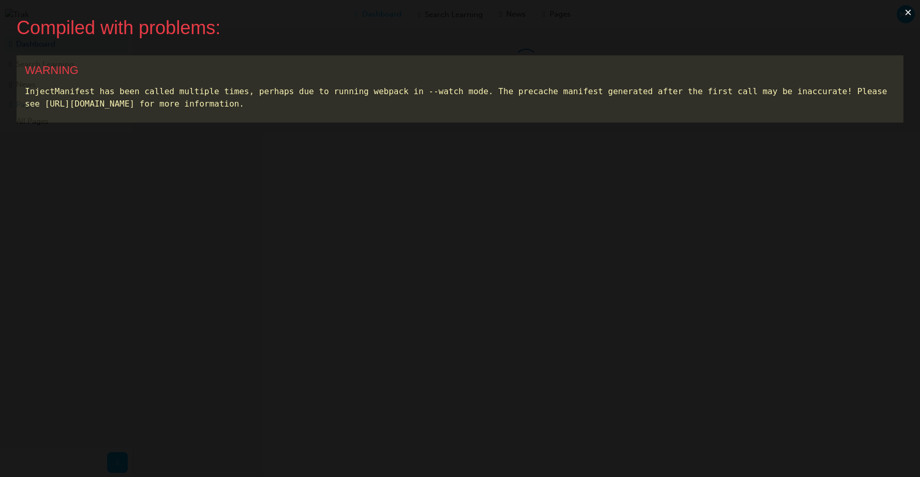
click at [908, 14] on button "×" at bounding box center [908, 12] width 24 height 25
click at [907, 12] on button "×" at bounding box center [908, 12] width 24 height 25
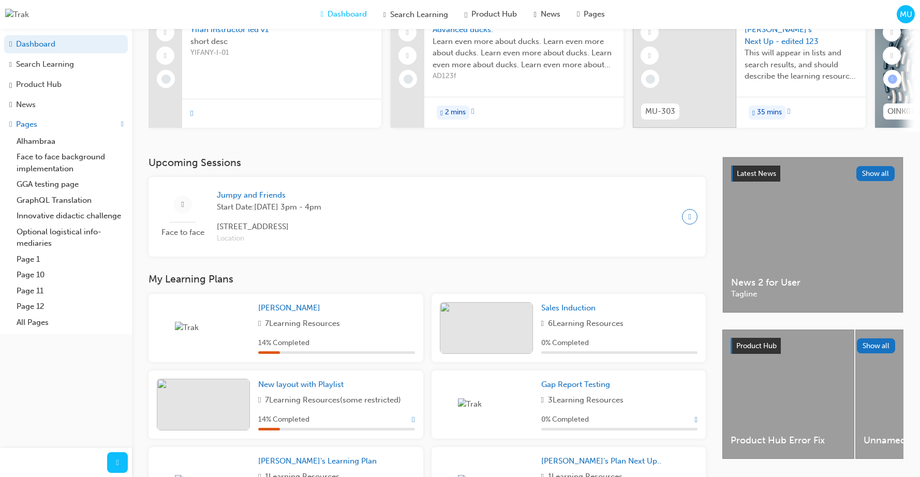
scroll to position [188, 0]
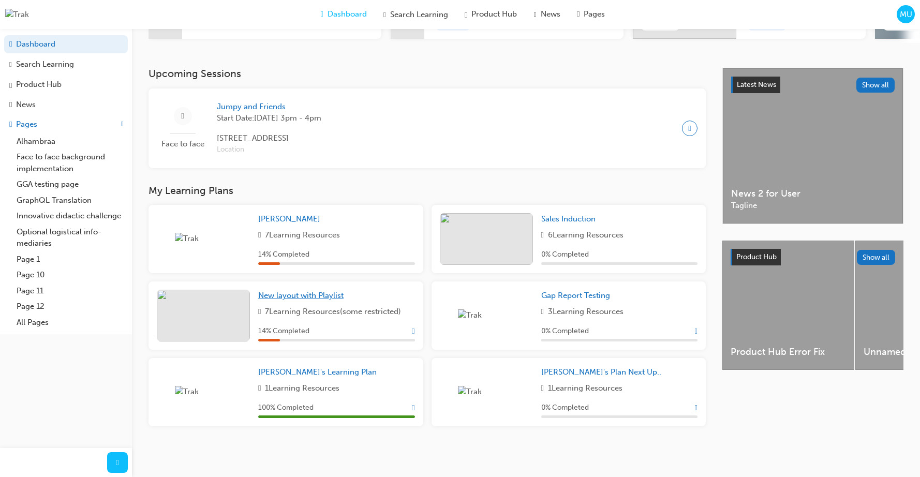
click at [325, 297] on span "New layout with Playlist" at bounding box center [300, 295] width 85 height 9
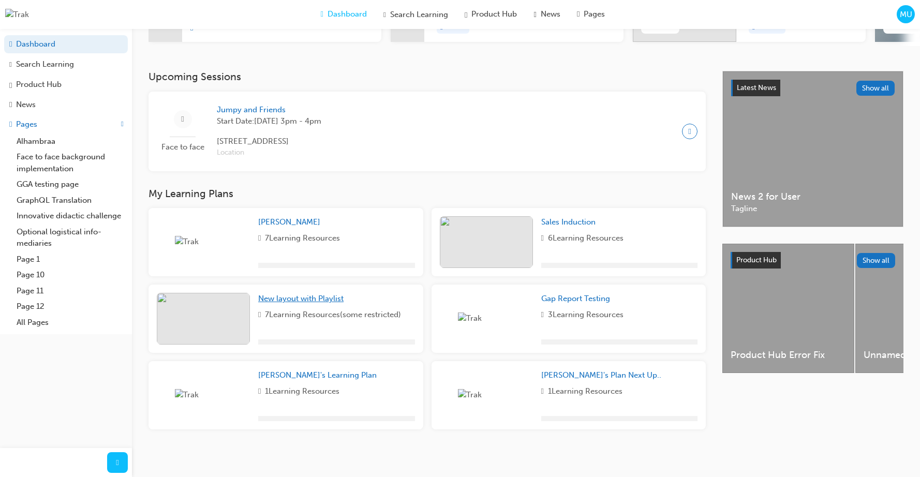
scroll to position [188, 0]
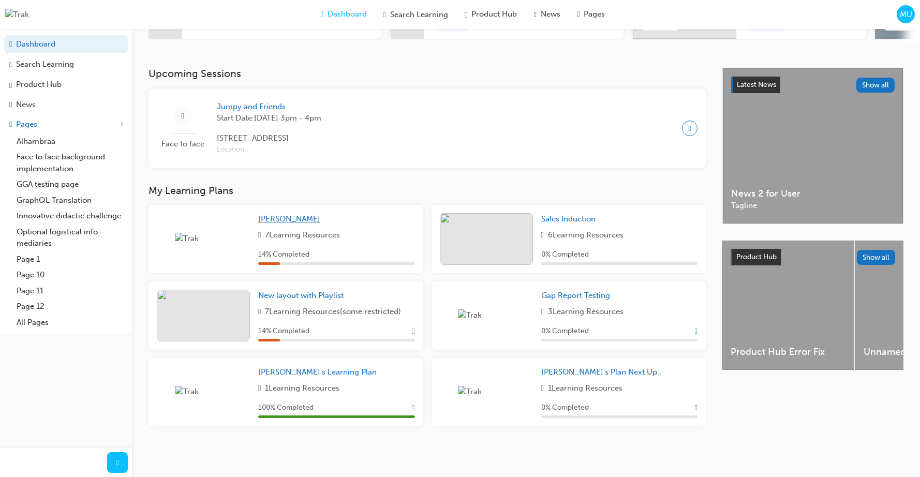
click at [270, 217] on span "[PERSON_NAME]" at bounding box center [289, 218] width 62 height 9
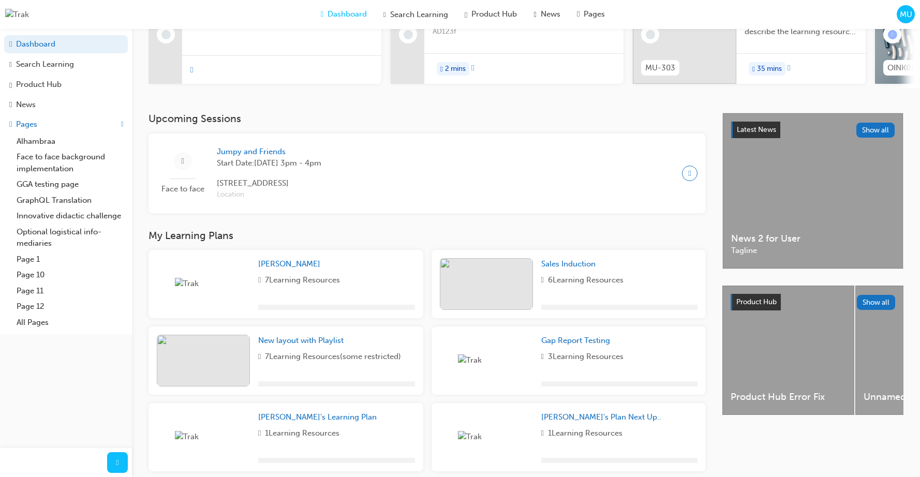
scroll to position [188, 0]
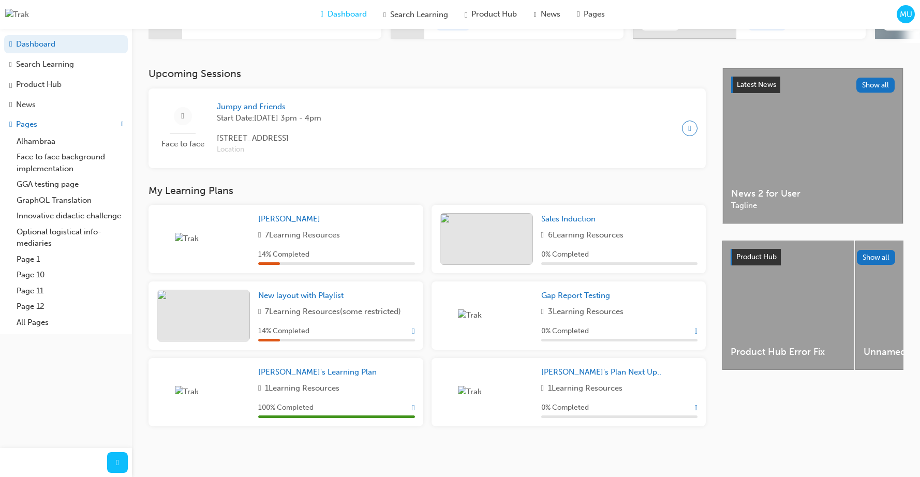
click at [412, 406] on span "Show Progress" at bounding box center [413, 407] width 3 height 9
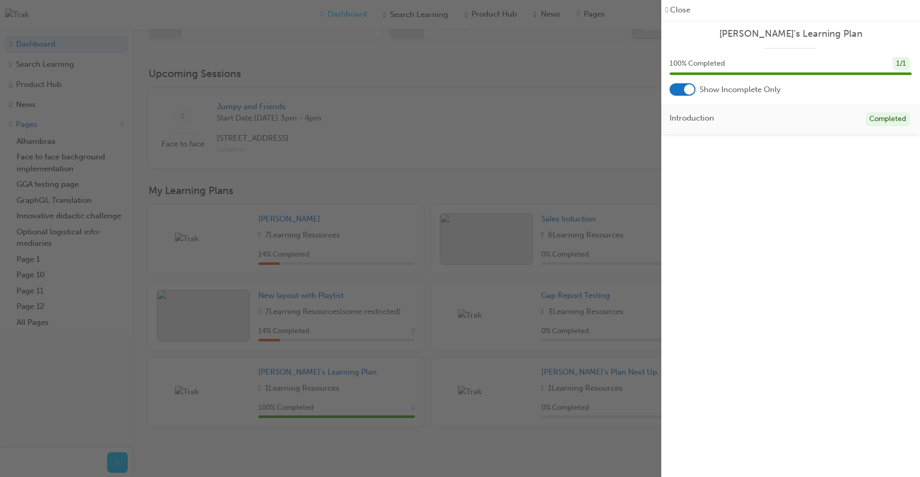
click at [557, 124] on div "button" at bounding box center [330, 238] width 661 height 477
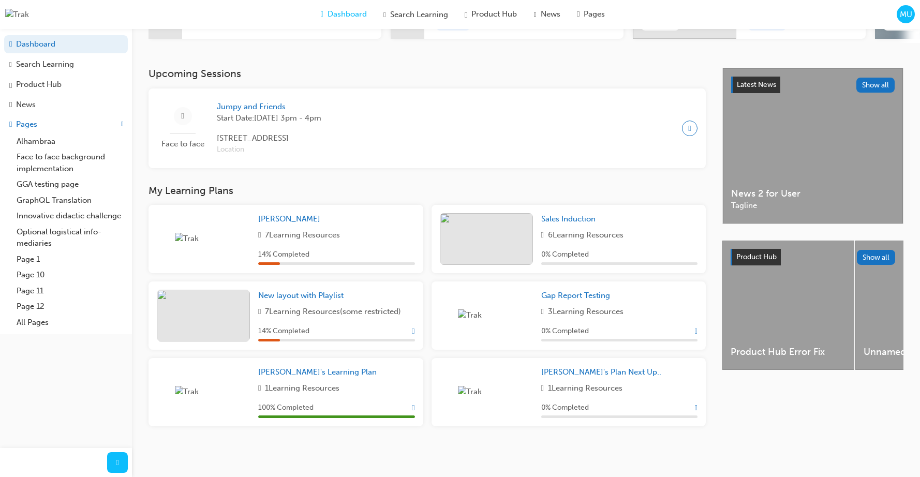
click at [414, 330] on span "Show Progress" at bounding box center [413, 330] width 3 height 9
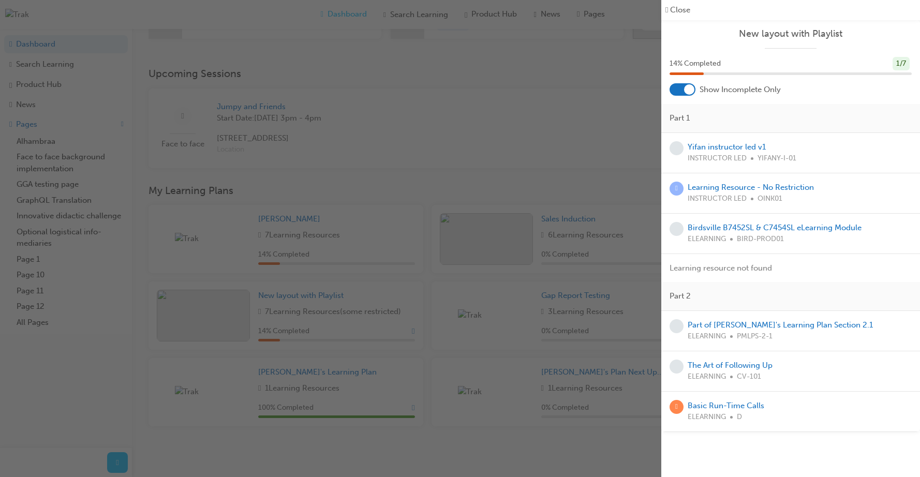
click at [417, 331] on div "button" at bounding box center [330, 238] width 661 height 477
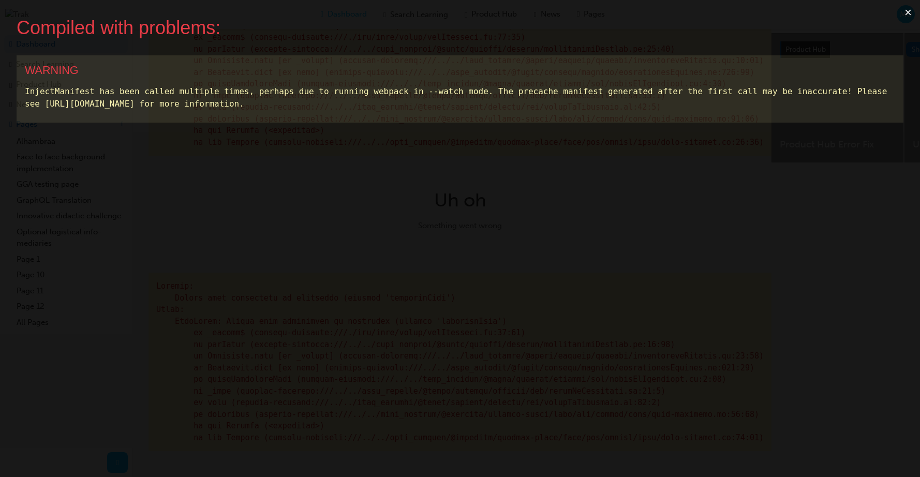
scroll to position [0, 0]
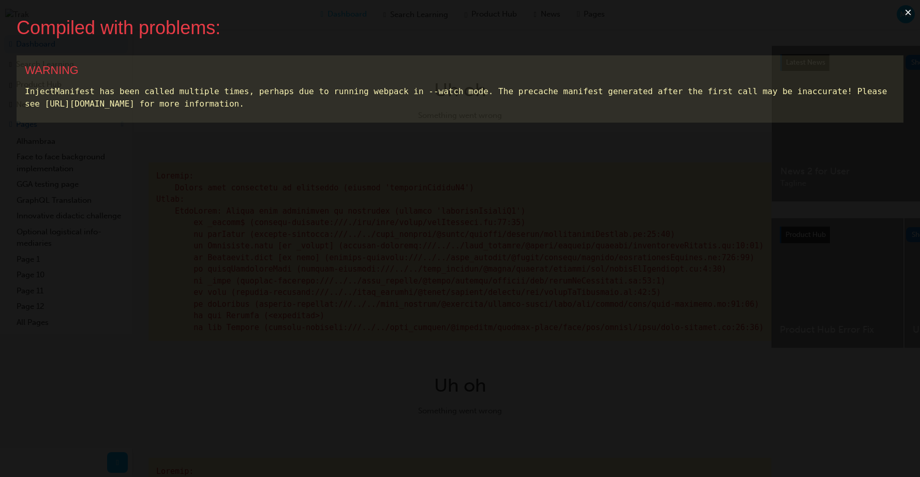
click at [907, 14] on button "×" at bounding box center [908, 12] width 24 height 25
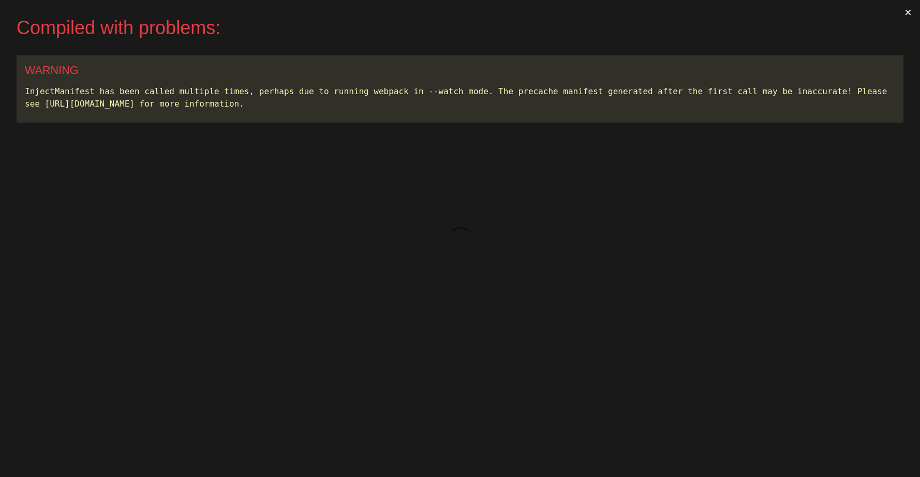
click at [903, 16] on button "×" at bounding box center [908, 12] width 24 height 25
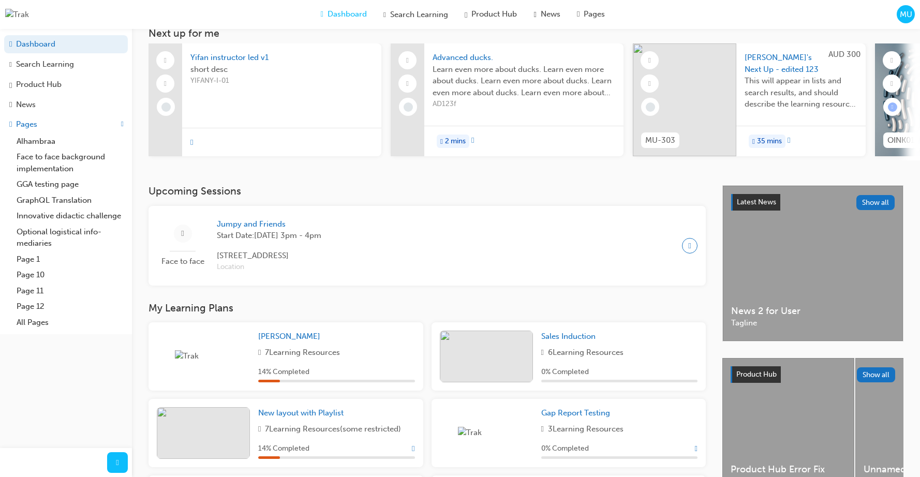
scroll to position [81, 0]
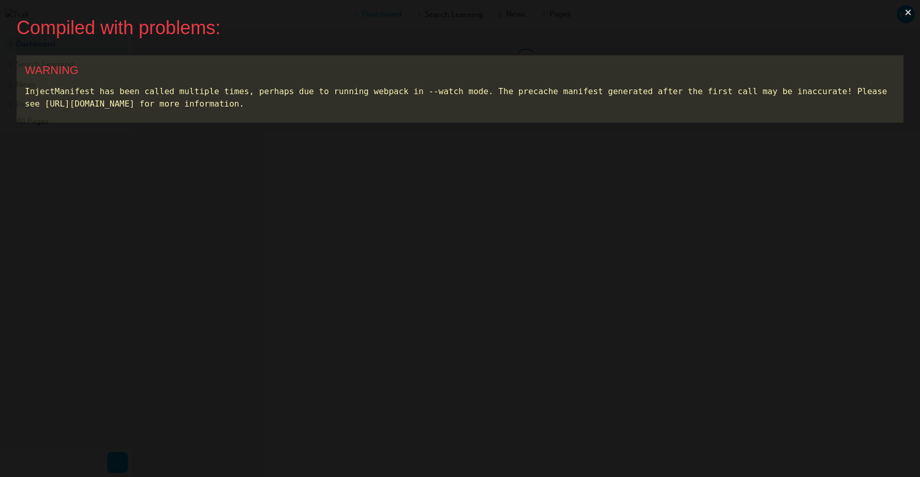
click at [907, 11] on button "×" at bounding box center [908, 12] width 24 height 25
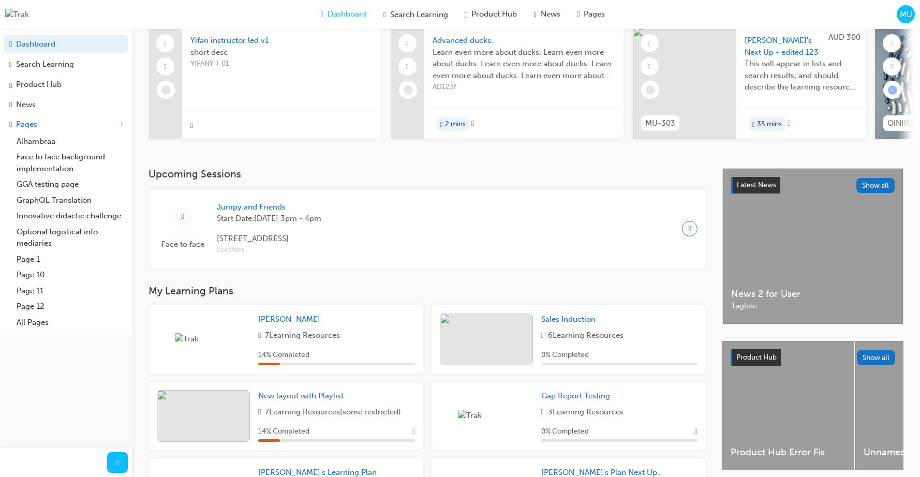
scroll to position [92, 0]
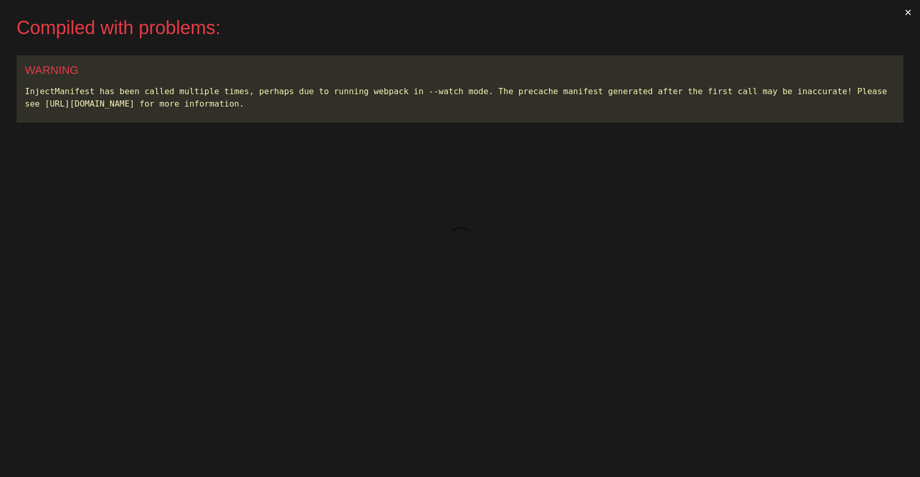
drag, startPoint x: 692, startPoint y: 33, endPoint x: 866, endPoint y: 29, distance: 174.4
click at [694, 34] on div "Compiled with problems:" at bounding box center [452, 28] width 870 height 22
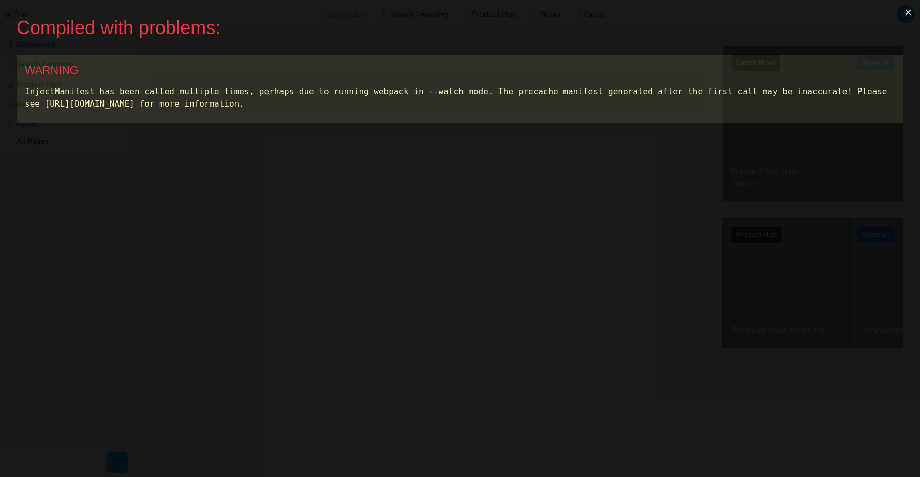
click at [904, 13] on button "×" at bounding box center [908, 12] width 24 height 25
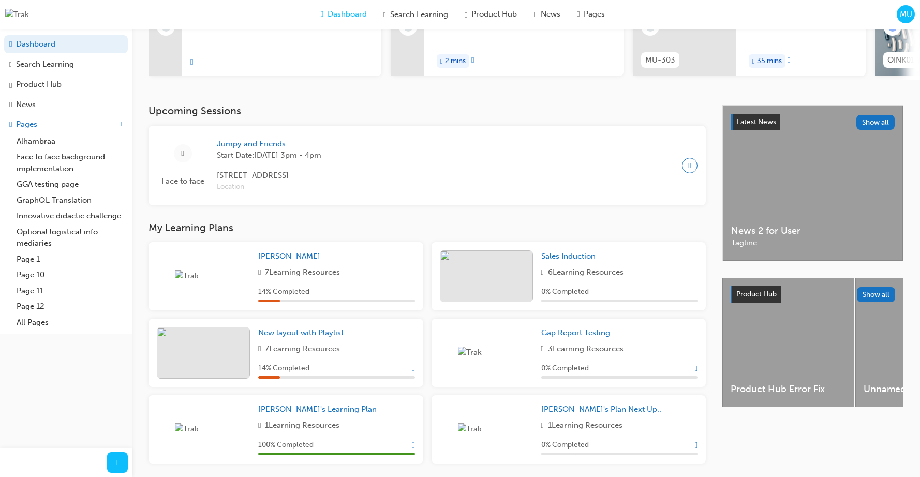
scroll to position [188, 0]
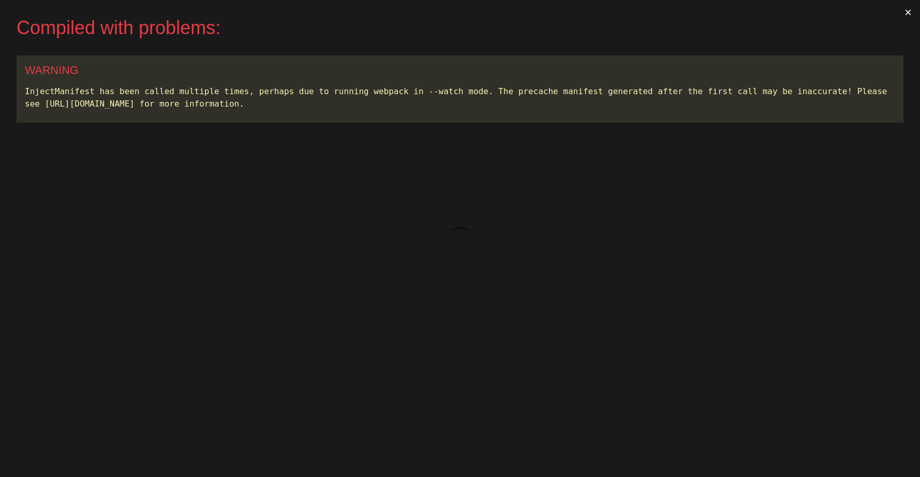
click at [909, 12] on button "×" at bounding box center [908, 12] width 24 height 25
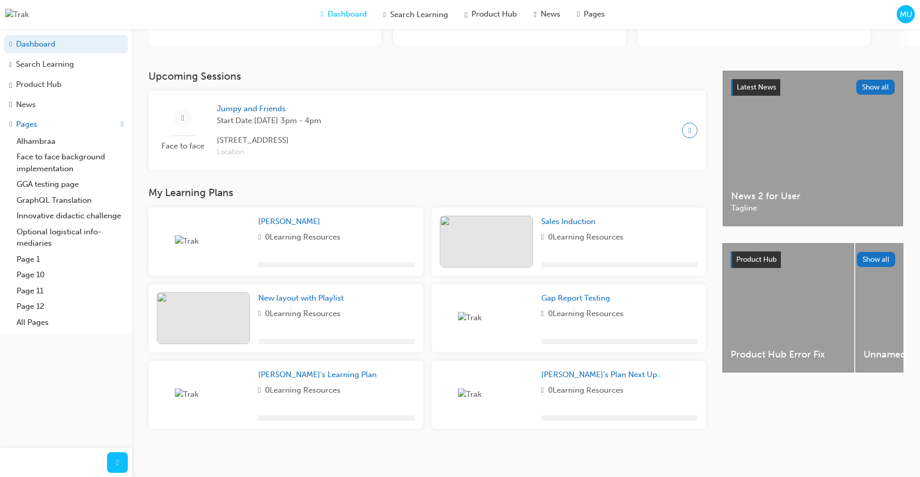
scroll to position [159, 0]
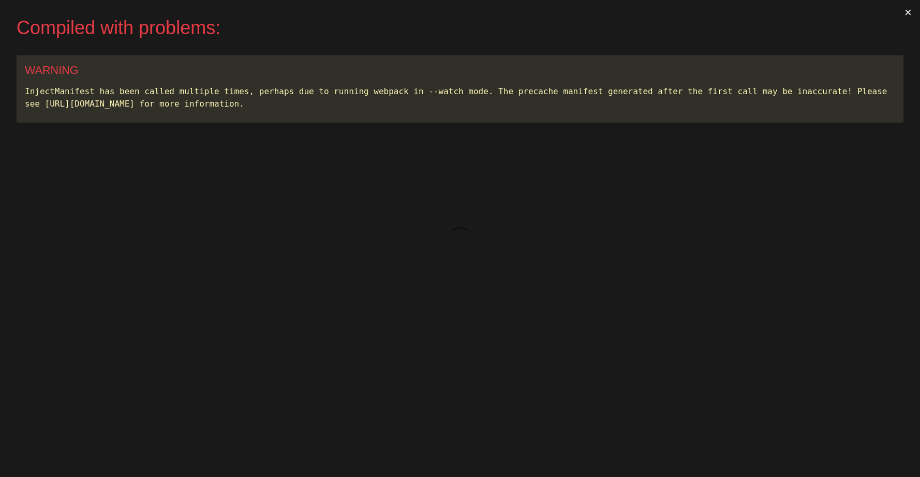
click at [901, 14] on button "×" at bounding box center [908, 12] width 24 height 25
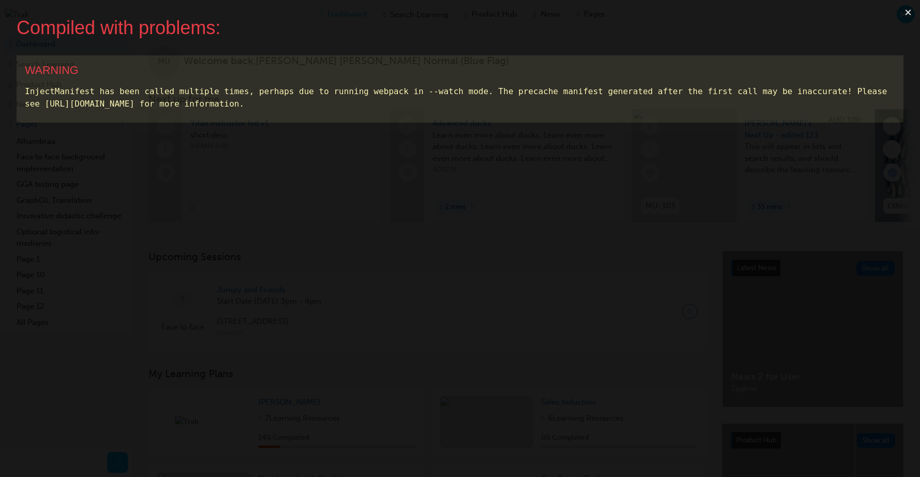
scroll to position [1, 0]
click at [906, 13] on button "×" at bounding box center [908, 12] width 24 height 25
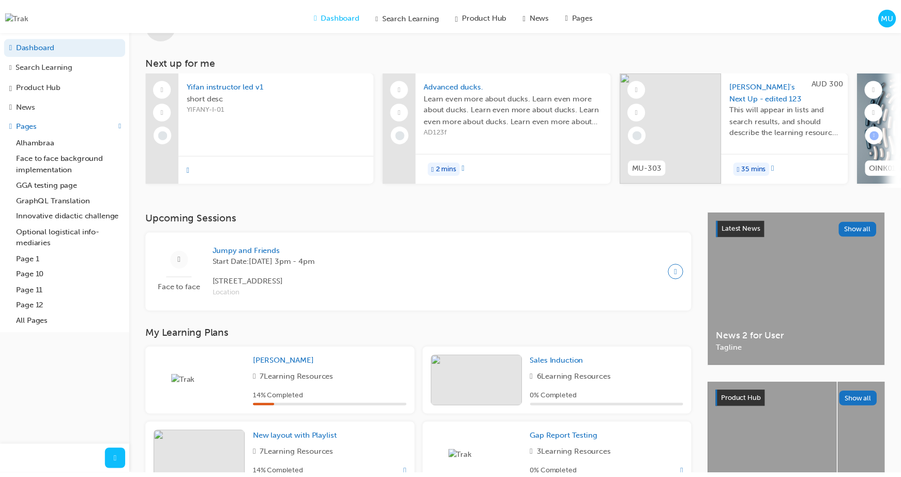
scroll to position [0, 0]
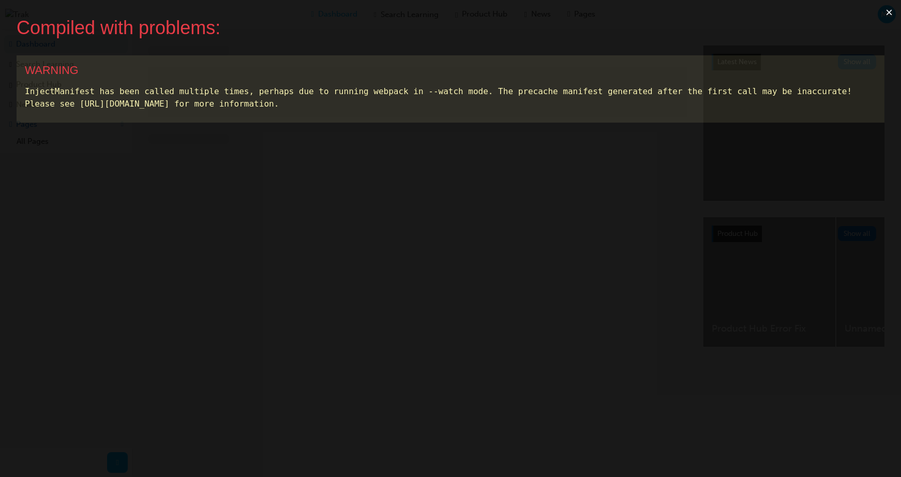
click at [887, 11] on button "×" at bounding box center [889, 12] width 24 height 25
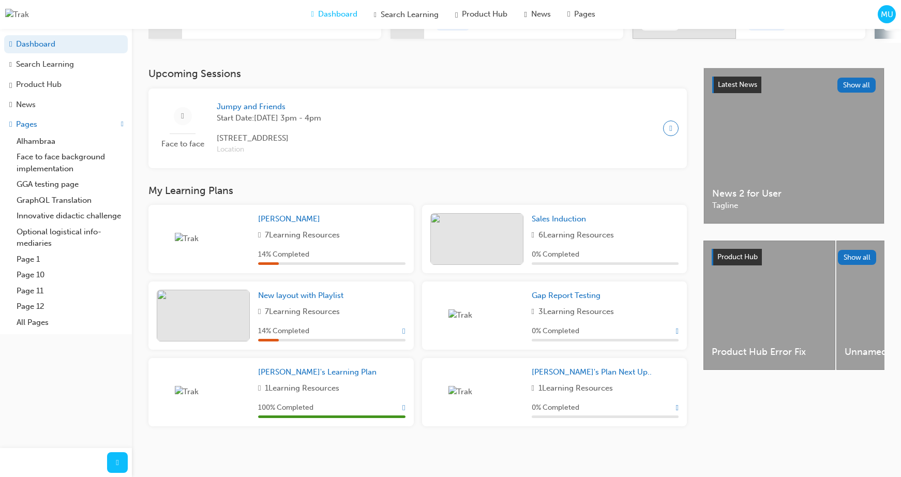
scroll to position [188, 0]
click at [402, 331] on span "Show Progress" at bounding box center [403, 330] width 3 height 9
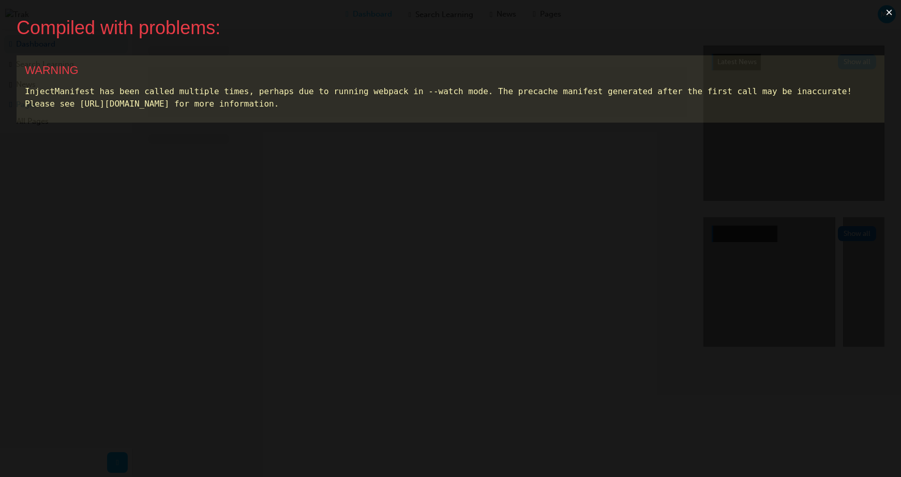
click at [717, 66] on div "WARNING" at bounding box center [450, 70] width 851 height 13
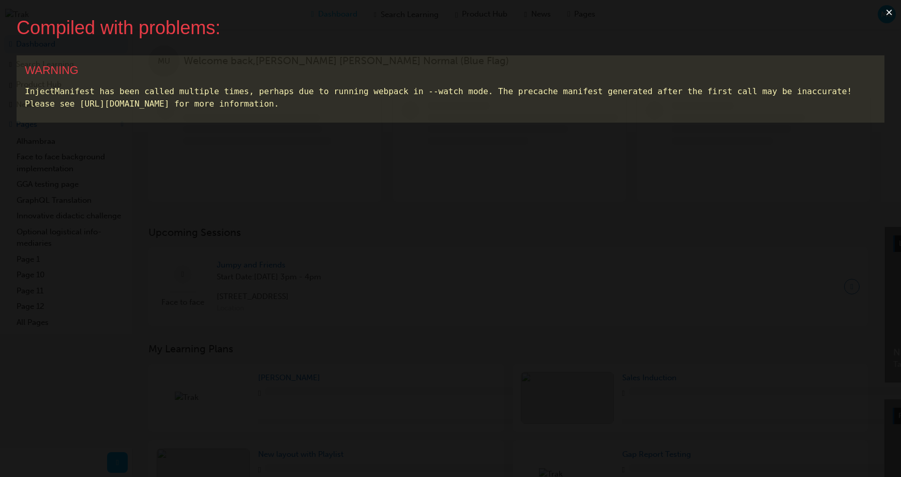
click at [886, 14] on button "×" at bounding box center [889, 12] width 24 height 25
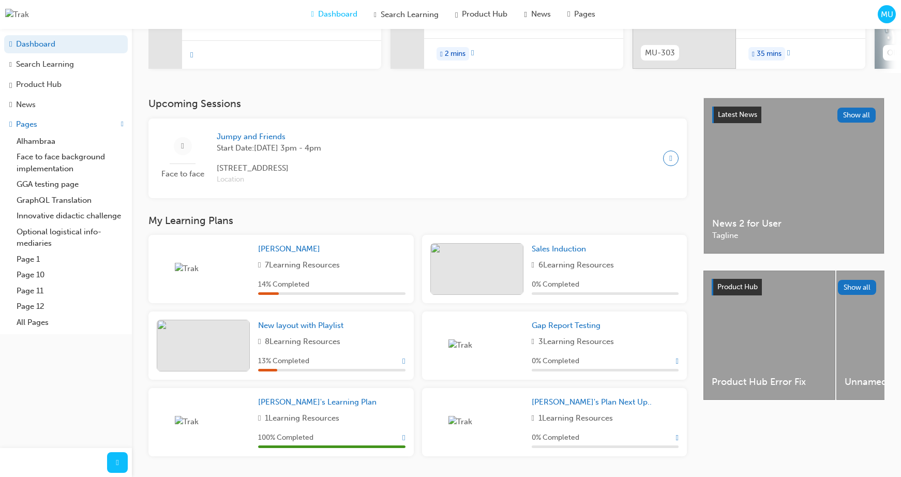
scroll to position [188, 0]
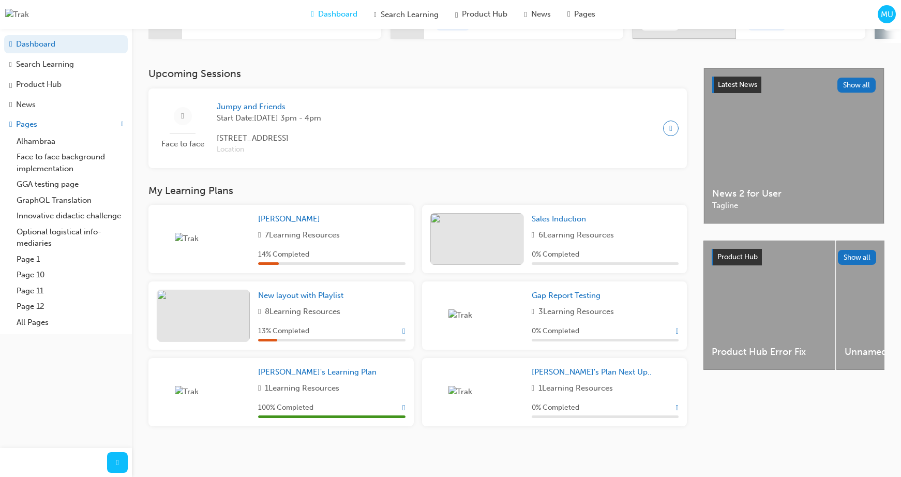
click at [402, 330] on span "Show Progress" at bounding box center [403, 330] width 3 height 9
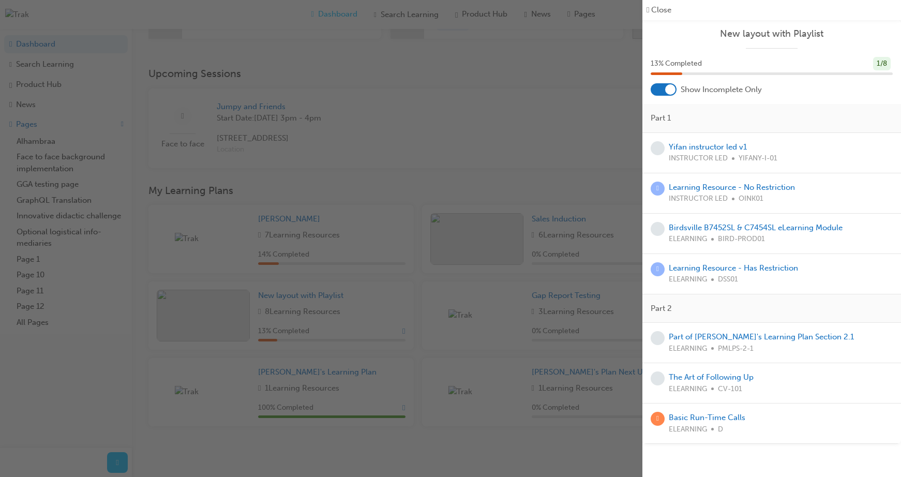
click at [567, 151] on div "button" at bounding box center [321, 238] width 642 height 477
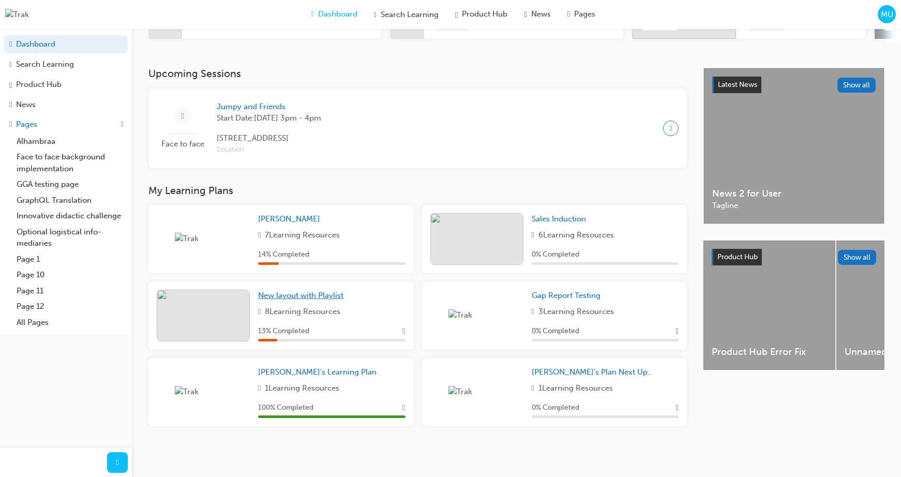
click at [323, 298] on span "New layout with Playlist" at bounding box center [300, 295] width 85 height 9
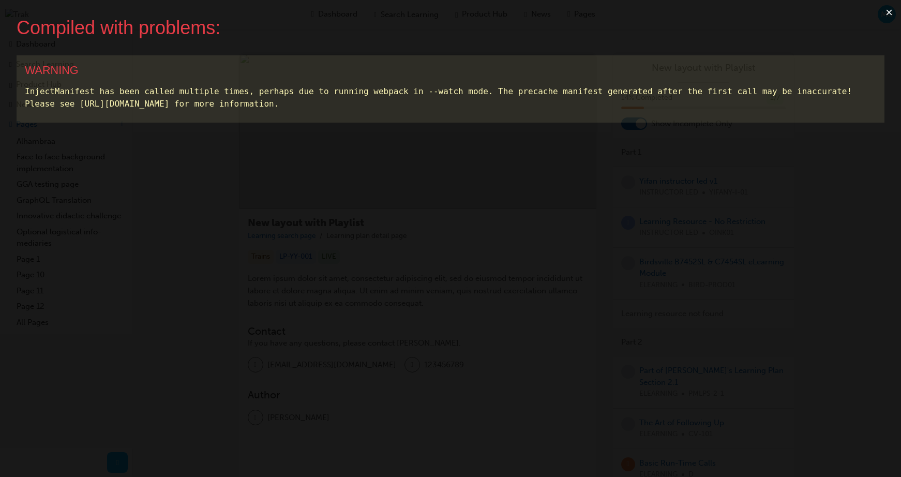
click at [885, 15] on button "×" at bounding box center [889, 12] width 24 height 25
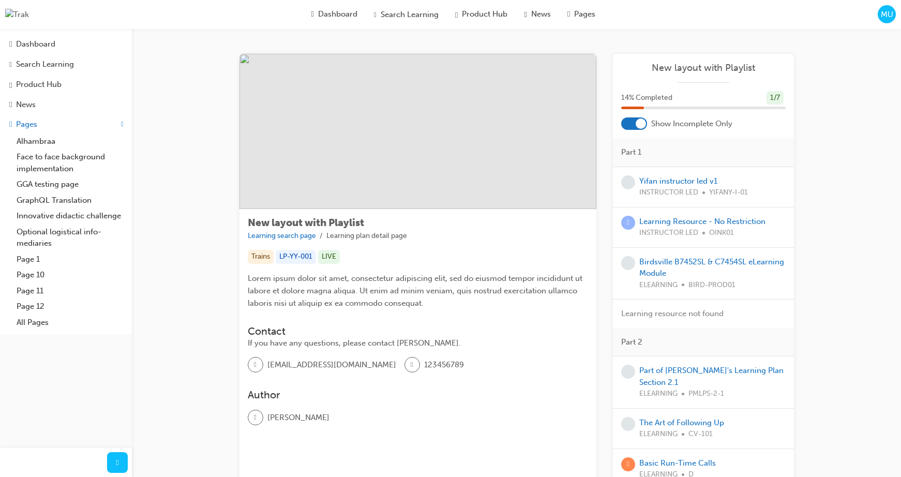
click at [664, 316] on span "Learning resource not found" at bounding box center [672, 313] width 102 height 9
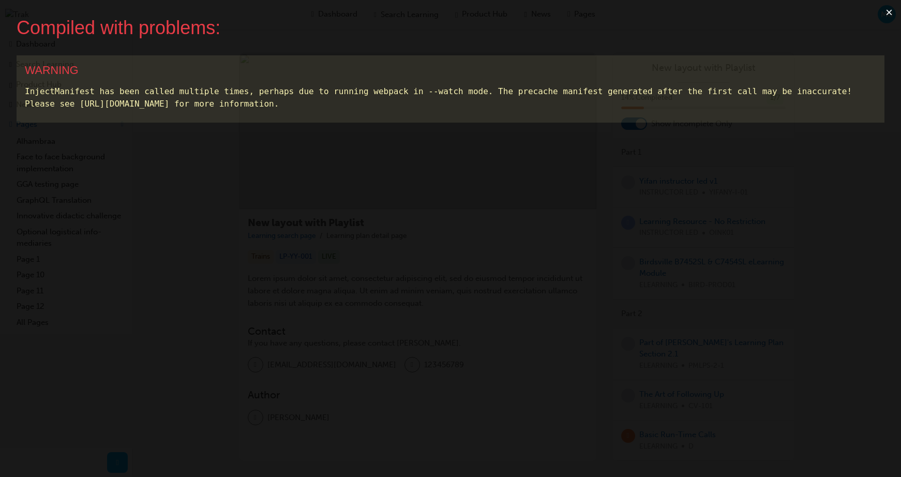
click at [885, 14] on button "×" at bounding box center [889, 12] width 24 height 25
click at [885, 12] on button "×" at bounding box center [889, 12] width 24 height 25
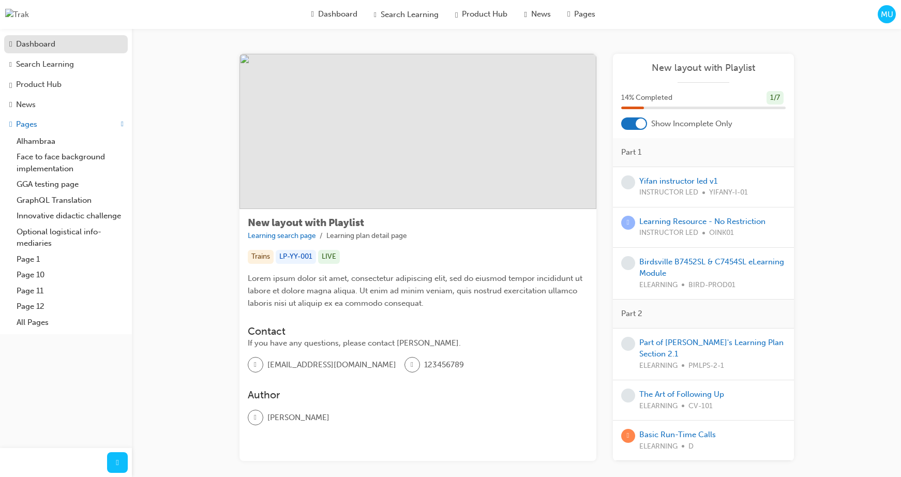
click at [43, 49] on div "Dashboard" at bounding box center [35, 44] width 39 height 12
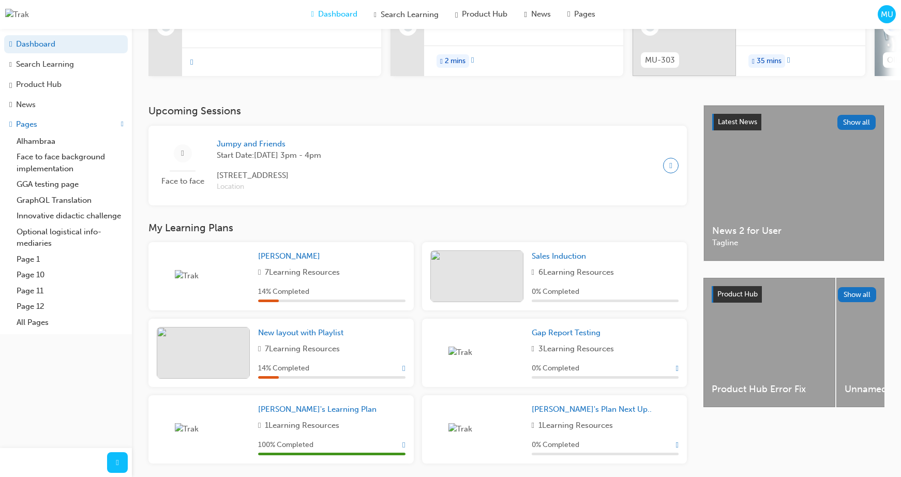
scroll to position [188, 0]
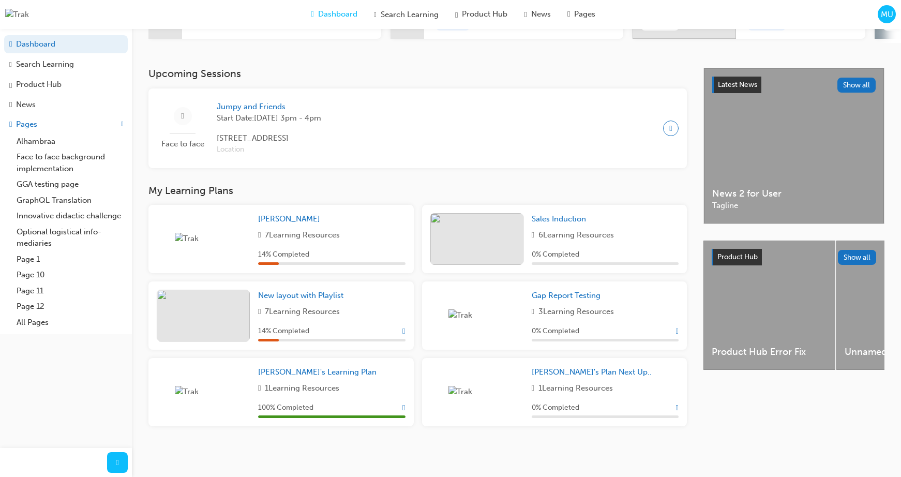
click at [402, 330] on span "Show Progress" at bounding box center [403, 330] width 3 height 9
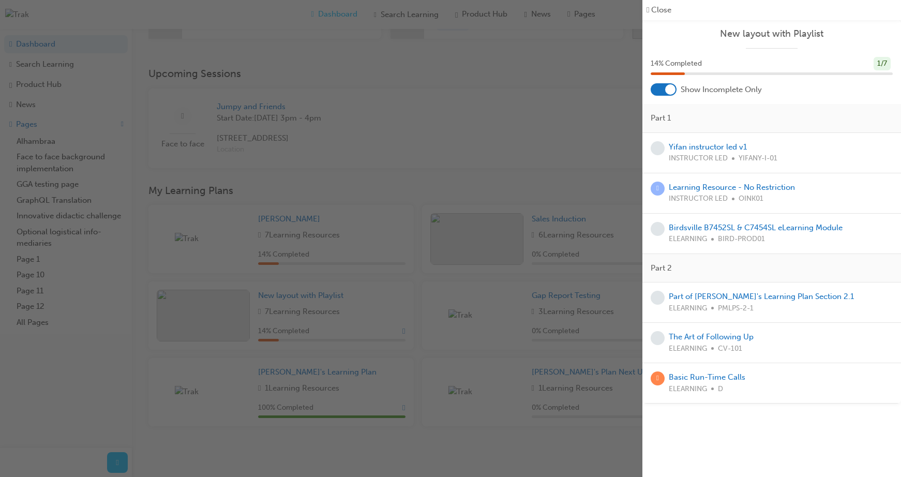
click at [497, 196] on div "button" at bounding box center [321, 238] width 642 height 477
